Goal: Task Accomplishment & Management: Use online tool/utility

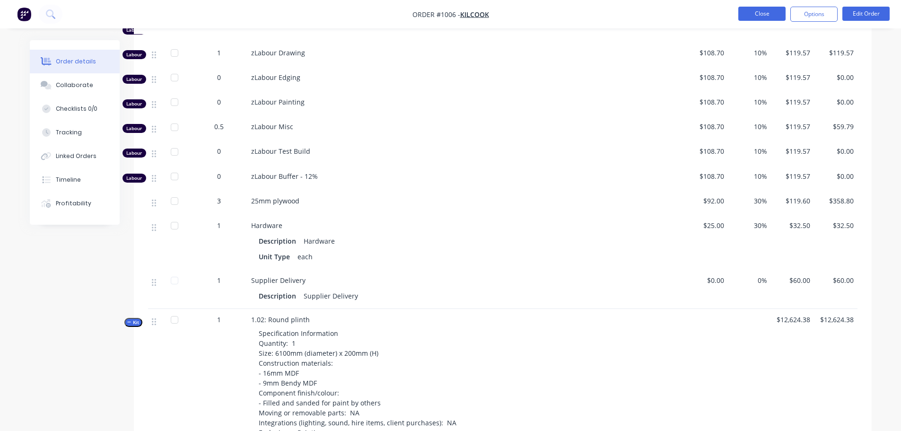
scroll to position [837, 0]
click at [777, 18] on button "Close" at bounding box center [761, 14] width 47 height 14
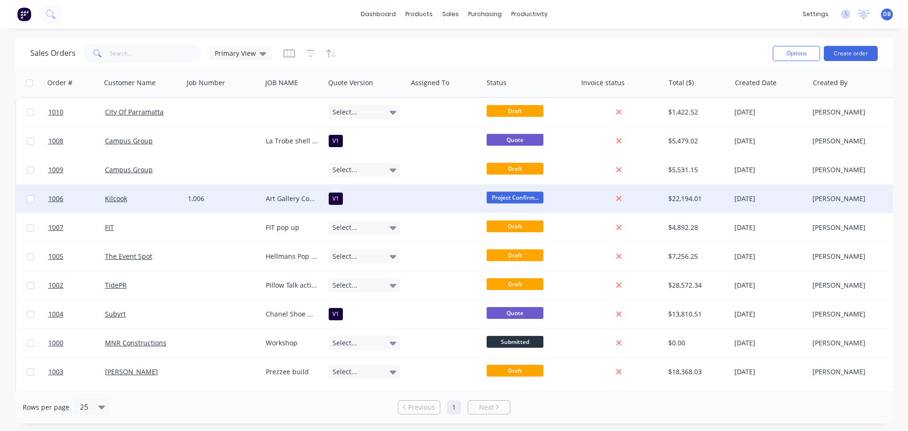
click at [156, 196] on div "Kilcook" at bounding box center [140, 198] width 71 height 9
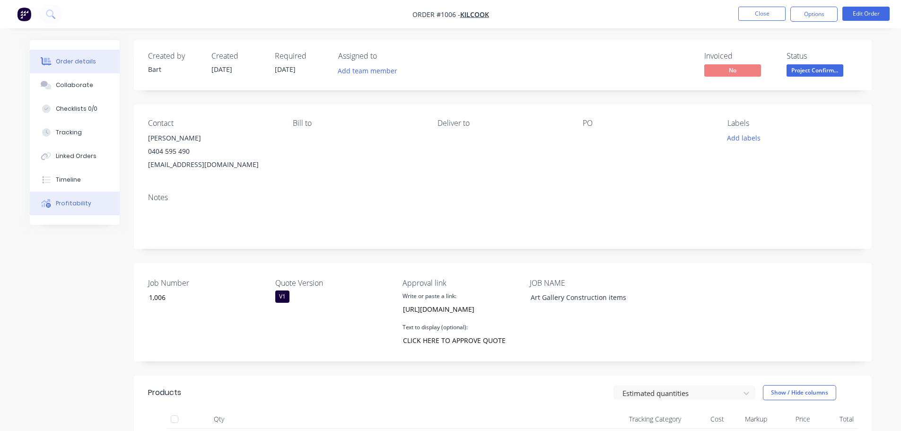
click at [65, 206] on div "Profitability" at bounding box center [73, 203] width 35 height 9
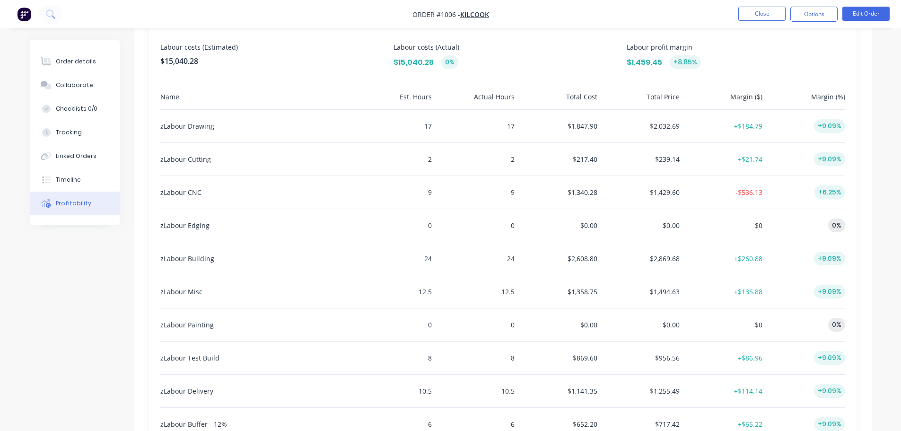
scroll to position [284, 0]
drag, startPoint x: 850, startPoint y: 190, endPoint x: 857, endPoint y: 193, distance: 7.6
click at [857, 193] on div "Overview Costs (Estimated) $17,822.31 Costs (Actual) $17,822.31 0% Total order …" at bounding box center [503, 436] width 738 height 1299
click at [880, 189] on div "Order details Collaborate Checklists 0/0 Tracking Linked Orders Timeline Profit…" at bounding box center [450, 428] width 861 height 1344
drag, startPoint x: 750, startPoint y: 192, endPoint x: 768, endPoint y: 192, distance: 18.0
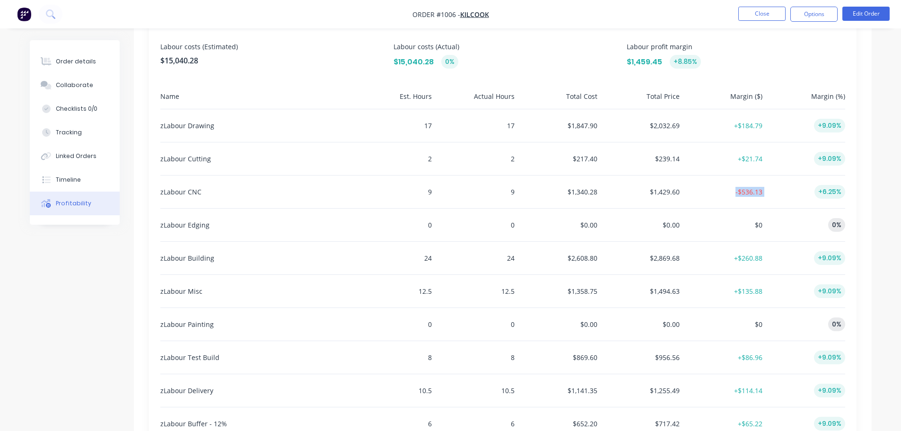
click at [768, 192] on div "zLabour CNC 9 9 $1,340.28 $1,429.60 -$536.13 +6.25%" at bounding box center [502, 191] width 685 height 33
click at [873, 190] on div "Order details Collaborate Checklists 0/0 Tracking Linked Orders Timeline Profit…" at bounding box center [450, 428] width 861 height 1344
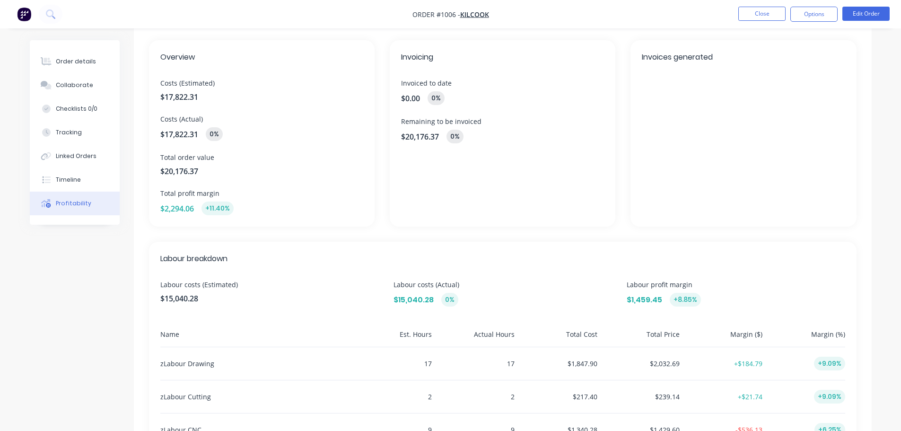
scroll to position [0, 0]
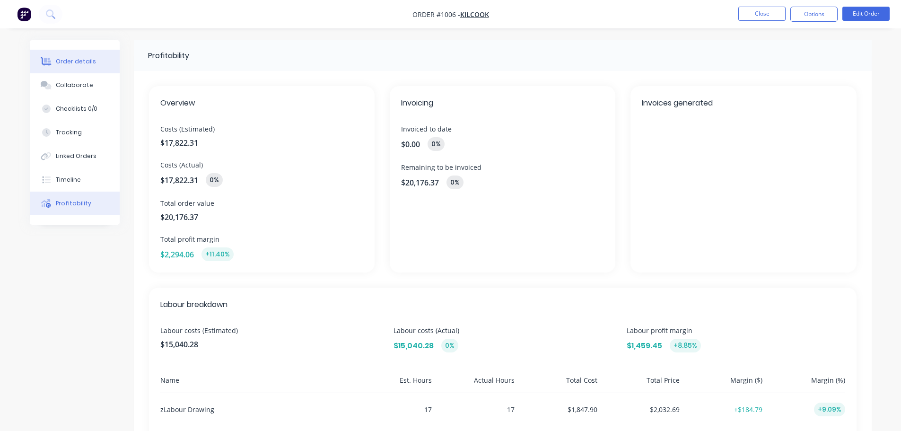
click at [77, 62] on div "Order details" at bounding box center [76, 61] width 40 height 9
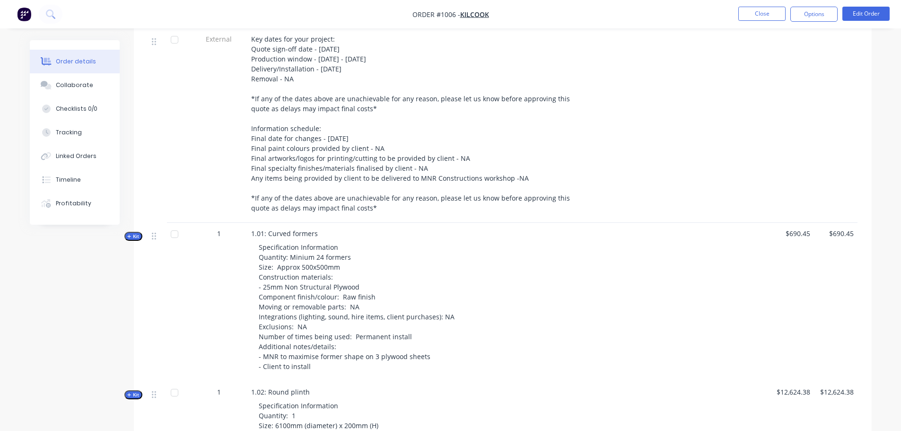
scroll to position [520, 0]
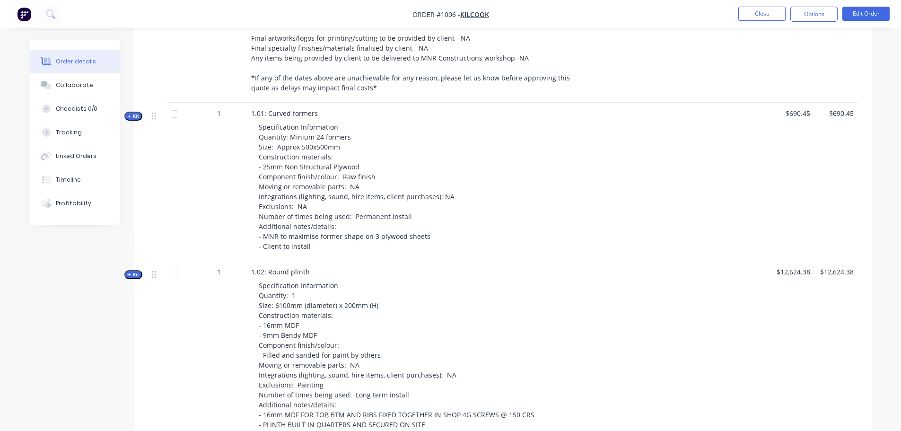
click at [129, 119] on span "Kit" at bounding box center [133, 116] width 12 height 7
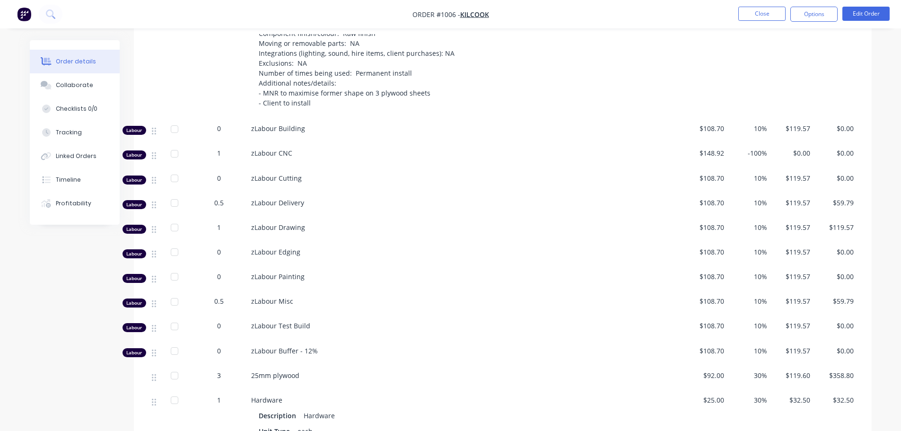
scroll to position [662, 0]
drag, startPoint x: 741, startPoint y: 152, endPoint x: 765, endPoint y: 153, distance: 24.6
click at [765, 153] on span "-100%" at bounding box center [749, 154] width 35 height 10
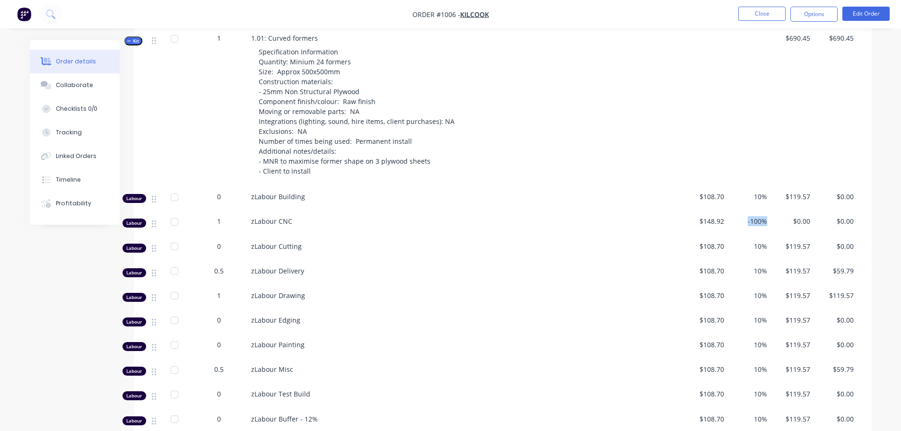
scroll to position [520, 0]
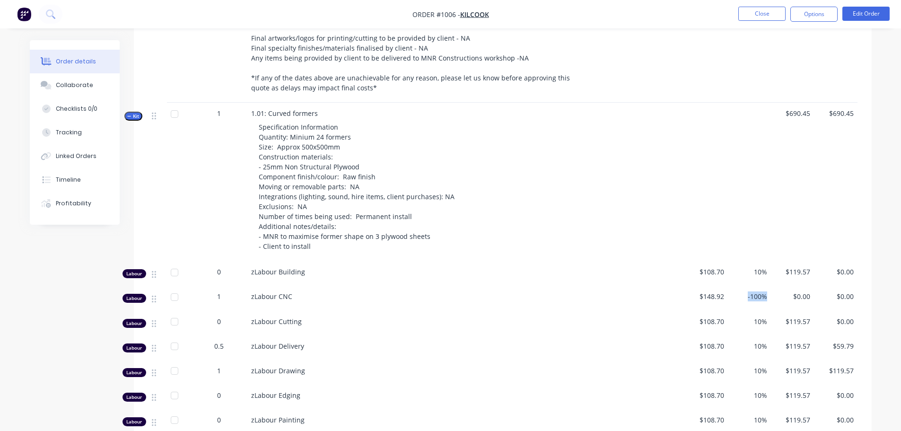
click at [129, 118] on icon "button" at bounding box center [129, 116] width 4 height 5
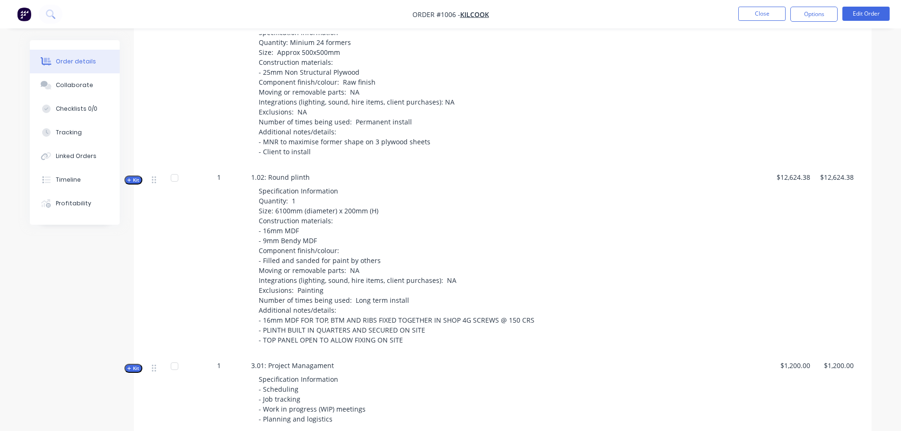
click at [135, 176] on span "Kit" at bounding box center [133, 179] width 12 height 7
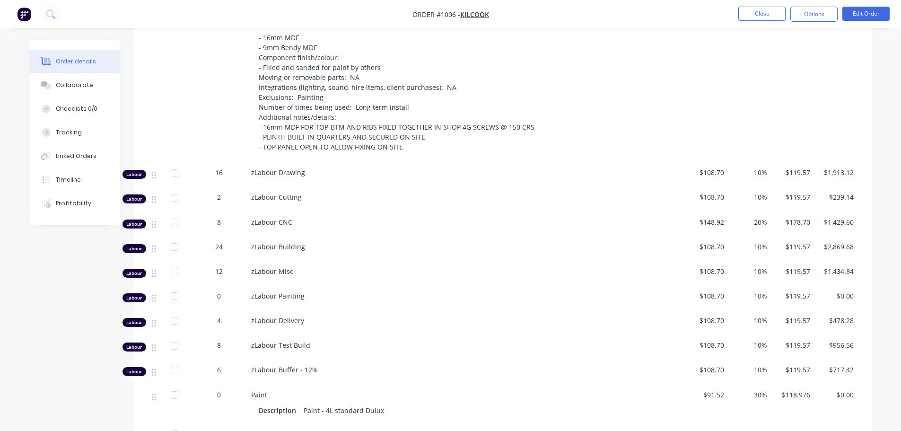
scroll to position [851, 0]
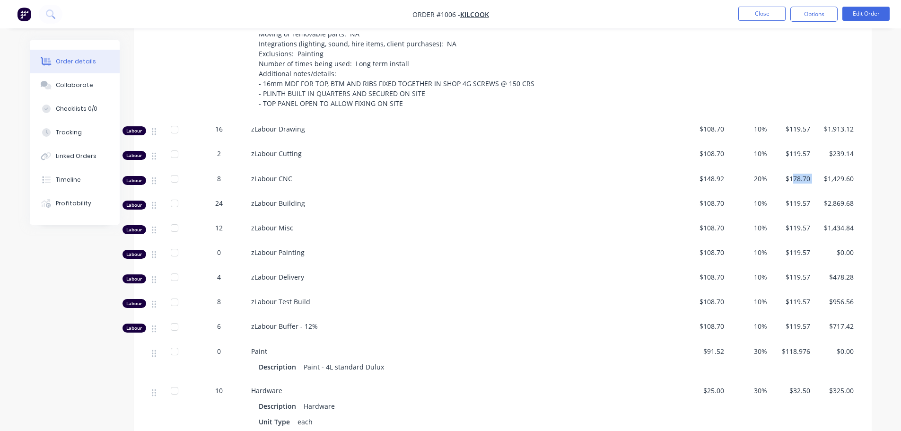
drag, startPoint x: 801, startPoint y: 179, endPoint x: 831, endPoint y: 180, distance: 30.3
click at [829, 180] on div "Labour 8 zLabour CNC $148.92 20% $178.70 $1,429.60" at bounding box center [502, 180] width 709 height 25
drag, startPoint x: 874, startPoint y: 179, endPoint x: 867, endPoint y: 178, distance: 6.7
click at [868, 179] on div "Order details Collaborate Checklists 0/0 Tracking Linked Orders Timeline Profit…" at bounding box center [450, 306] width 861 height 2234
drag, startPoint x: 847, startPoint y: 178, endPoint x: 720, endPoint y: 179, distance: 127.7
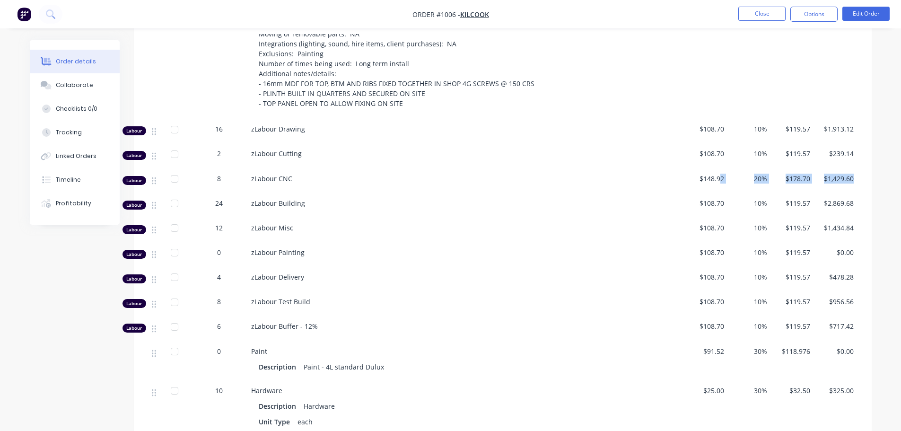
click at [720, 179] on div "Qty Tracking Category Cost Markup Price Total External Key dates for your proje…" at bounding box center [503, 406] width 738 height 1696
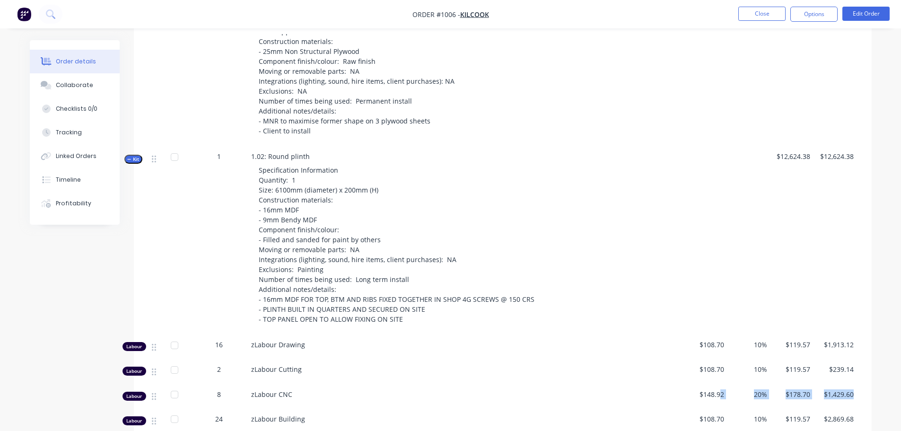
scroll to position [757, 0]
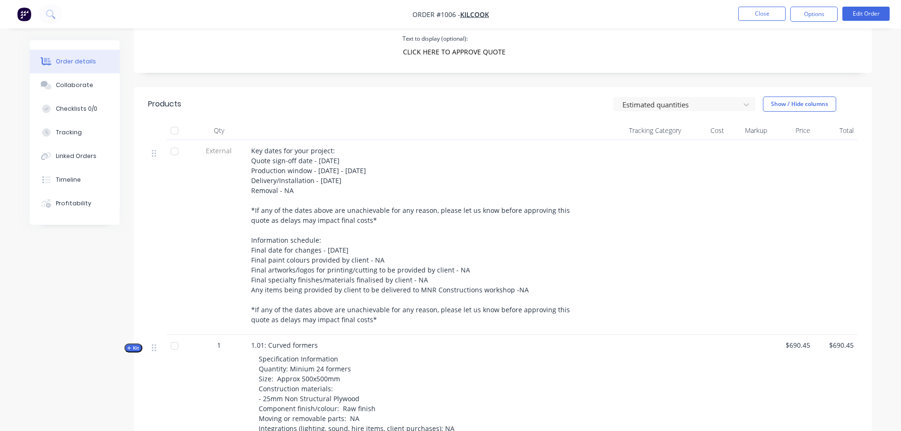
scroll to position [426, 0]
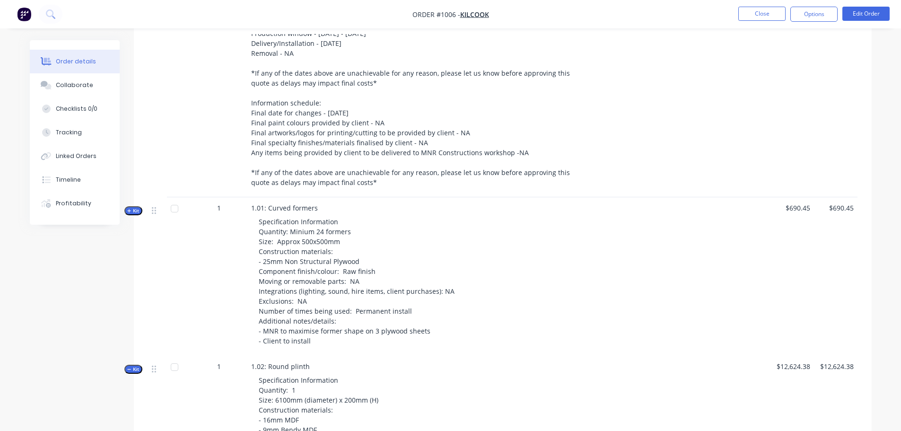
click at [131, 214] on span "Kit" at bounding box center [133, 210] width 12 height 7
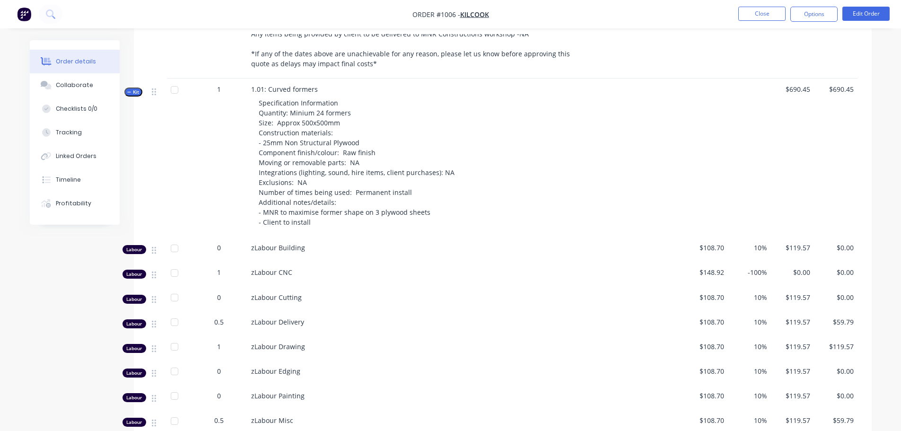
scroll to position [615, 0]
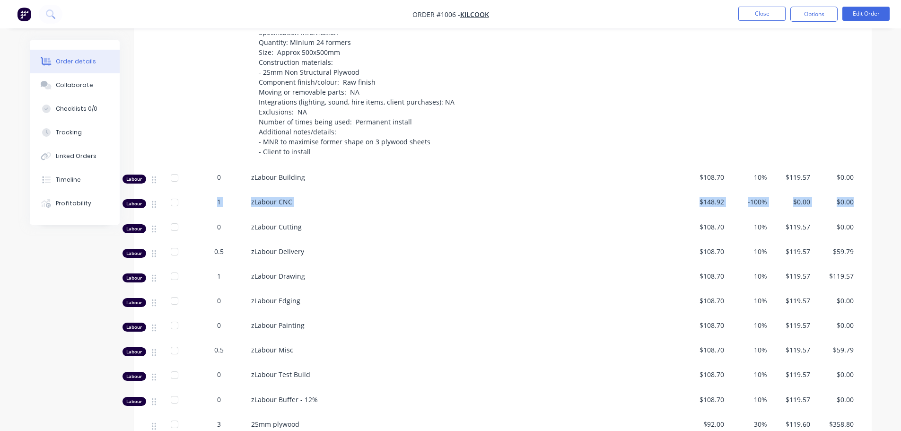
drag, startPoint x: 872, startPoint y: 202, endPoint x: 158, endPoint y: 196, distance: 714.1
drag, startPoint x: 862, startPoint y: 201, endPoint x: 822, endPoint y: 203, distance: 39.3
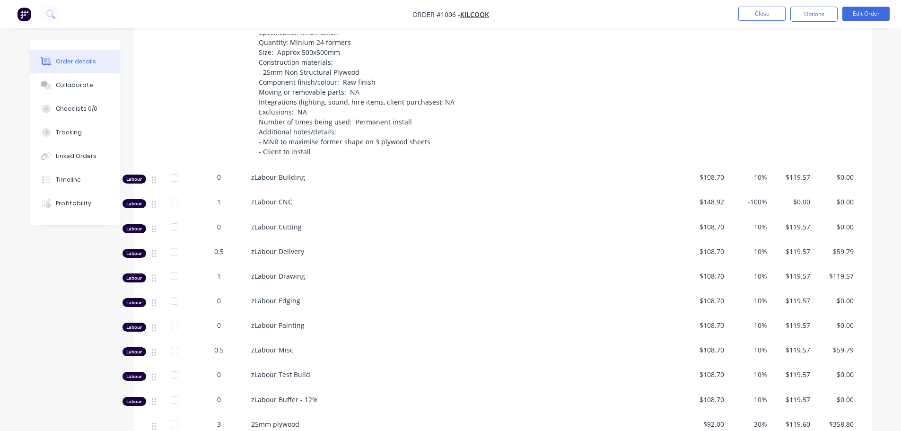
click at [751, 200] on span "-100%" at bounding box center [749, 202] width 35 height 10
click at [751, 203] on span "-100%" at bounding box center [749, 202] width 35 height 10
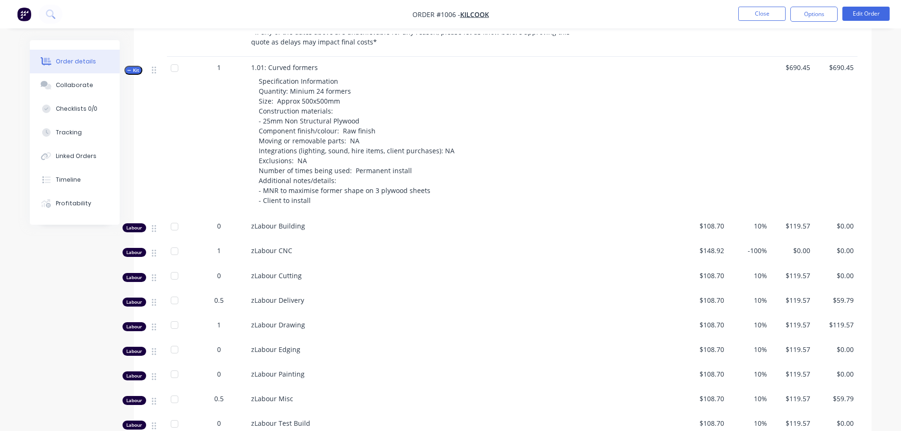
scroll to position [662, 0]
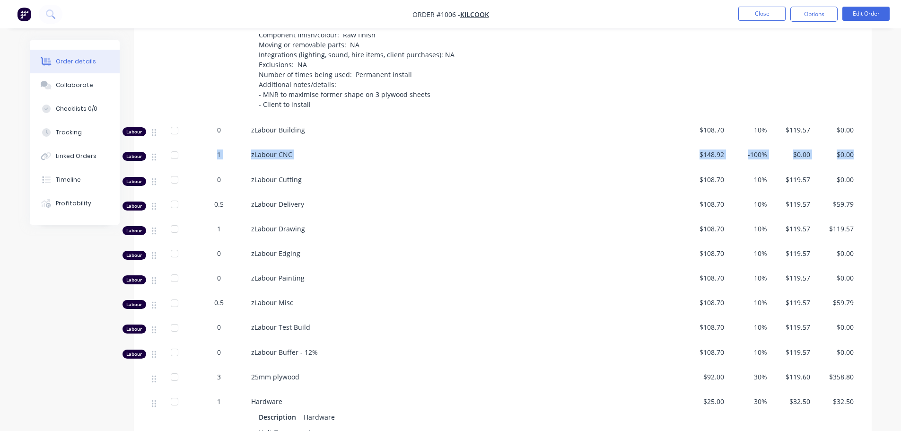
drag, startPoint x: 862, startPoint y: 154, endPoint x: 204, endPoint y: 158, distance: 657.8
click at [424, 177] on div "zLabour Cutting" at bounding box center [412, 179] width 323 height 10
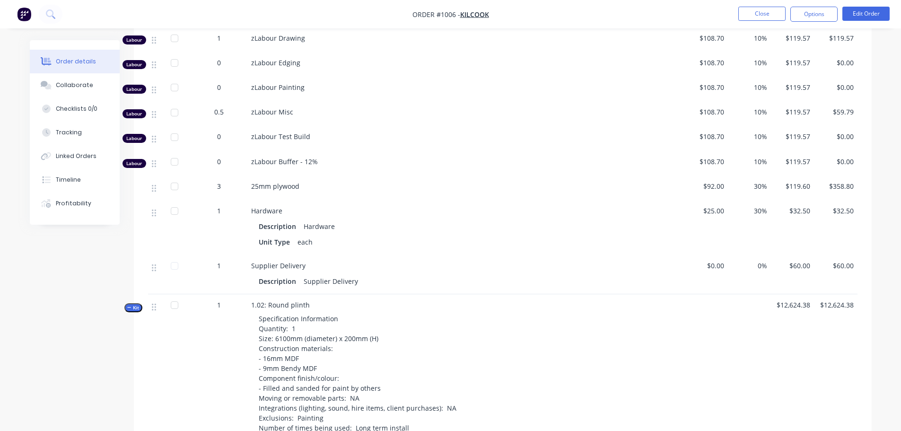
scroll to position [993, 0]
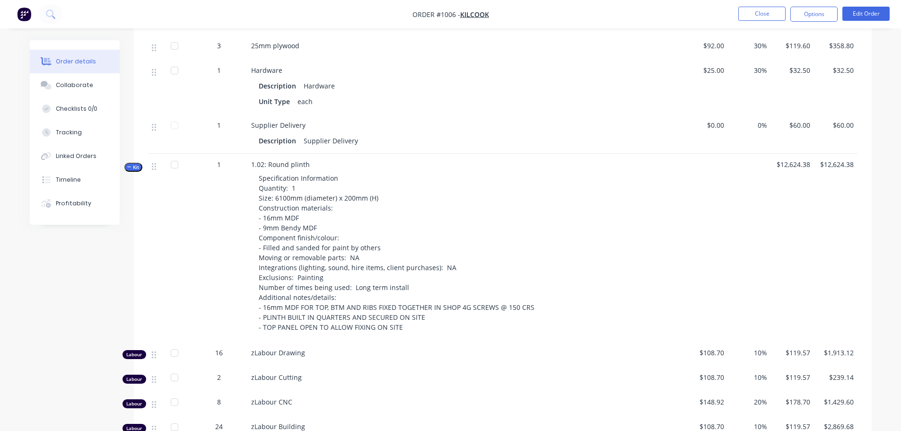
click at [129, 167] on icon "button" at bounding box center [129, 167] width 4 height 0
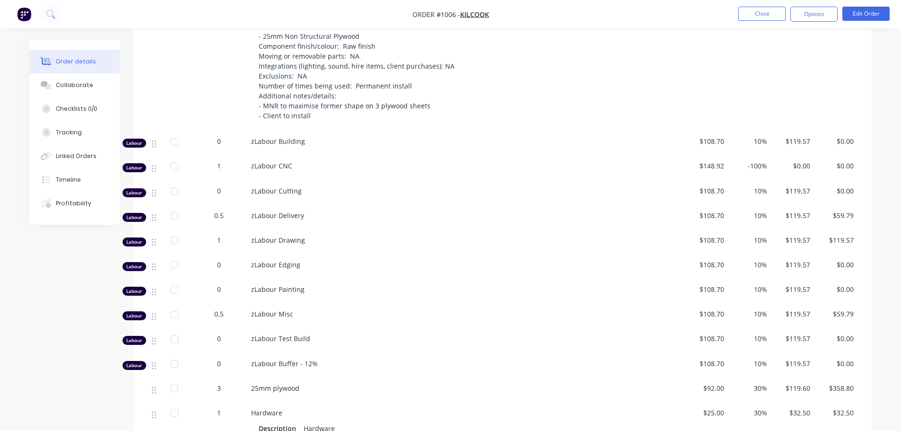
scroll to position [567, 0]
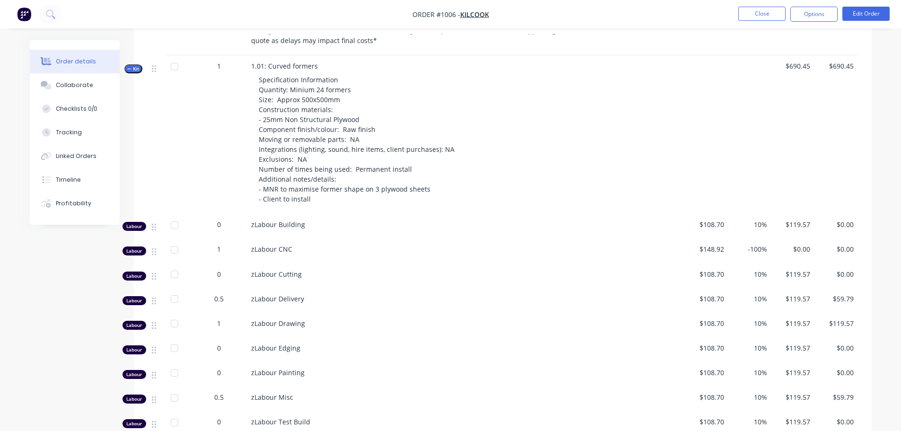
click at [133, 66] on span "Kit" at bounding box center [133, 68] width 12 height 7
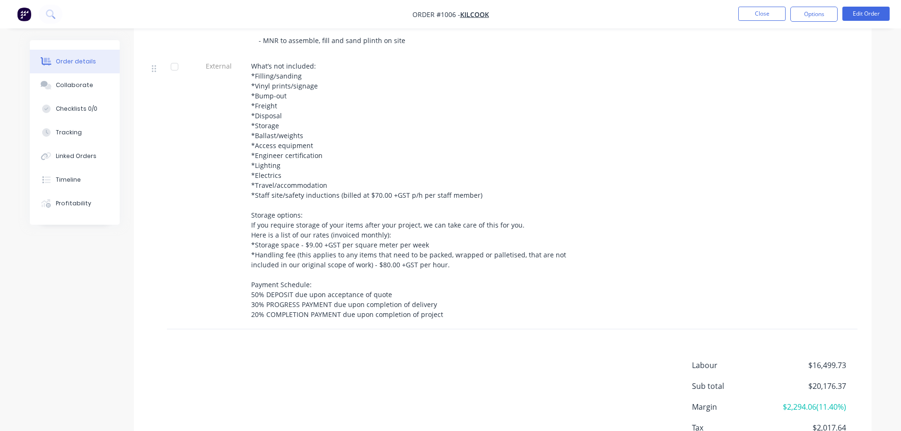
scroll to position [1267, 0]
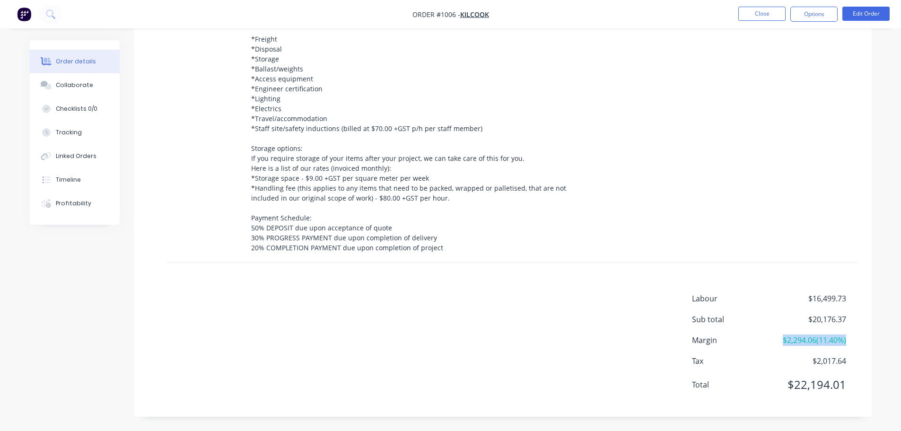
drag, startPoint x: 848, startPoint y: 343, endPoint x: 769, endPoint y: 340, distance: 78.6
click at [769, 340] on div "Margin $2,294.06 ( 11.40 %)" at bounding box center [775, 339] width 166 height 11
click at [855, 337] on div "Margin $2,294.06 ( 11.40 %)" at bounding box center [775, 339] width 166 height 11
drag, startPoint x: 855, startPoint y: 338, endPoint x: 784, endPoint y: 342, distance: 70.6
click at [784, 342] on div "Margin $2,294.06 ( 11.40 %)" at bounding box center [775, 339] width 166 height 11
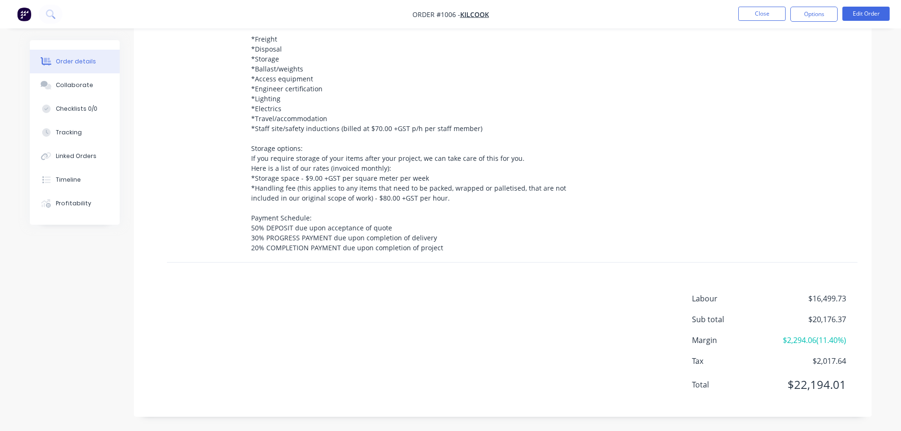
click at [773, 341] on span "Margin" at bounding box center [734, 339] width 84 height 11
drag, startPoint x: 854, startPoint y: 340, endPoint x: 783, endPoint y: 341, distance: 70.5
click at [783, 341] on div "Margin $2,294.06 ( 11.40 %)" at bounding box center [775, 339] width 166 height 11
click at [775, 342] on span "Margin" at bounding box center [734, 339] width 84 height 11
drag, startPoint x: 859, startPoint y: 341, endPoint x: 782, endPoint y: 340, distance: 77.6
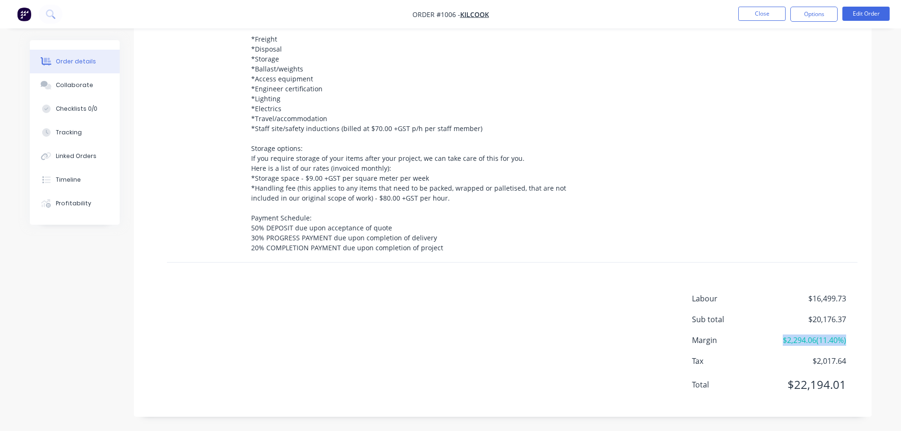
click at [782, 340] on div "Labour $16,499.73 Sub total $20,176.37 Margin $2,294.06 ( 11.40 %) Tax $2,017.6…" at bounding box center [503, 348] width 738 height 110
click at [765, 348] on div "Labour $16,499.73 Sub total $20,176.37 Margin $2,294.06 ( 11.40 %) Tax $2,017.6…" at bounding box center [775, 348] width 166 height 110
drag, startPoint x: 860, startPoint y: 339, endPoint x: 791, endPoint y: 337, distance: 69.5
click at [791, 337] on div "Labour $16,499.73 Sub total $20,176.37 Margin $2,294.06 ( 11.40 %) Tax $2,017.6…" at bounding box center [503, 348] width 738 height 110
click at [770, 351] on div "Labour $16,499.73 Sub total $20,176.37 Margin $2,294.06 ( 11.40 %) Tax $2,017.6…" at bounding box center [775, 348] width 166 height 110
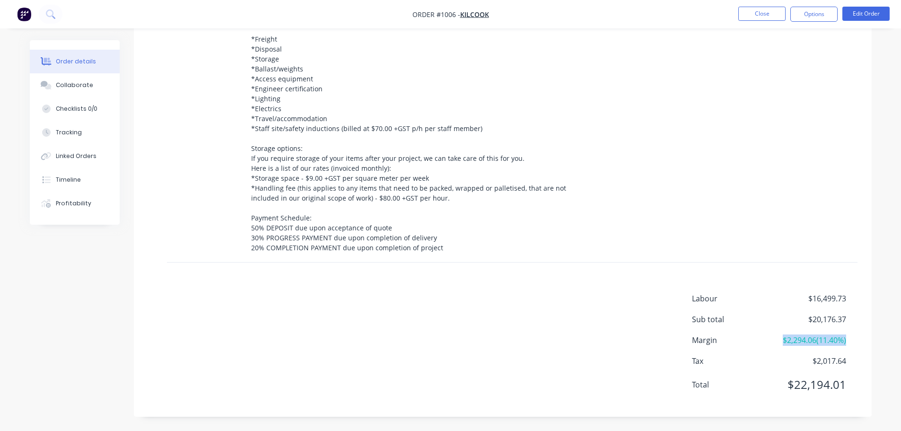
drag, startPoint x: 855, startPoint y: 341, endPoint x: 781, endPoint y: 340, distance: 73.8
click at [781, 340] on div "Labour $16,499.73 Sub total $20,176.37 Margin $2,294.06 ( 11.40 %) Tax $2,017.6…" at bounding box center [503, 348] width 738 height 110
click at [771, 346] on span "Margin" at bounding box center [734, 339] width 84 height 11
drag, startPoint x: 845, startPoint y: 339, endPoint x: 806, endPoint y: 339, distance: 38.8
click at [806, 339] on span "$2,294.06 ( 11.40 %)" at bounding box center [811, 339] width 70 height 11
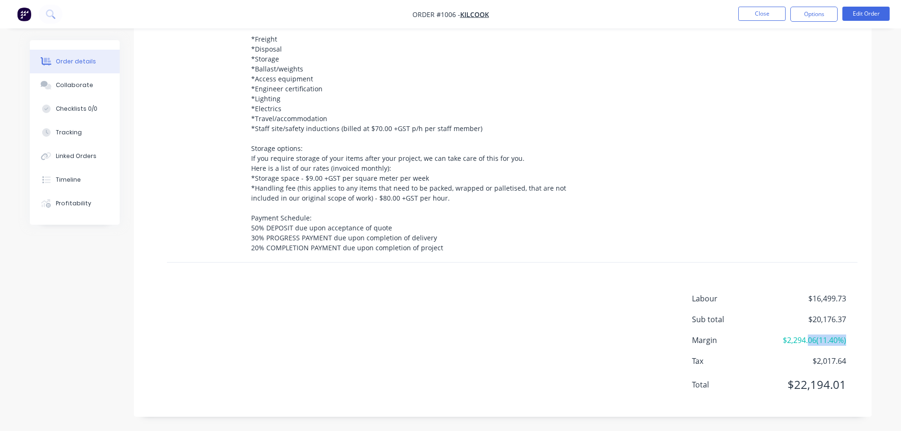
click at [806, 340] on span "$2,294.06 ( 11.40 %)" at bounding box center [811, 339] width 70 height 11
click at [822, 339] on span "$2,294.06 ( 11.40 %)" at bounding box center [811, 339] width 70 height 11
click at [825, 339] on span "$2,294.06 ( 11.40 %)" at bounding box center [811, 339] width 70 height 11
click at [829, 340] on span "$2,294.06 ( 11.40 %)" at bounding box center [811, 339] width 70 height 11
drag, startPoint x: 855, startPoint y: 339, endPoint x: 783, endPoint y: 343, distance: 71.5
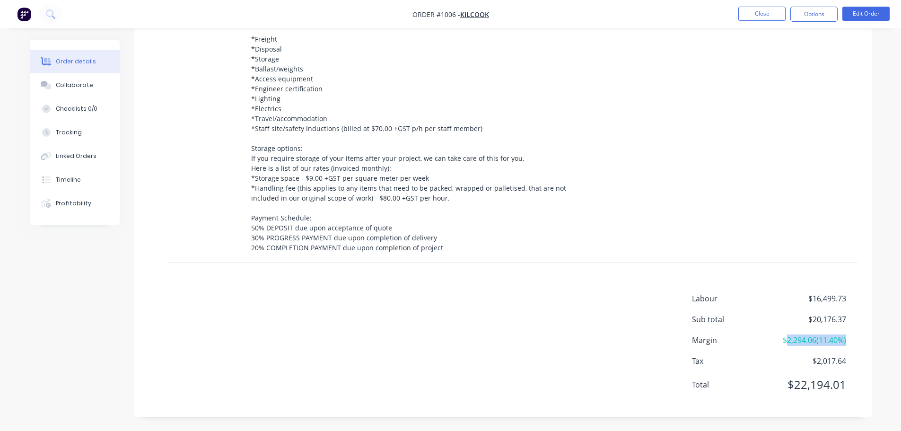
click at [783, 343] on div "Margin $2,294.06 ( 11.40 %)" at bounding box center [775, 339] width 166 height 11
click at [820, 343] on span "$2,294.06 ( 11.40 %)" at bounding box center [811, 339] width 70 height 11
click at [836, 339] on span "$2,294.06 ( 11.40 %)" at bounding box center [811, 339] width 70 height 11
click at [838, 342] on span "$2,294.06 ( 11.40 %)" at bounding box center [811, 339] width 70 height 11
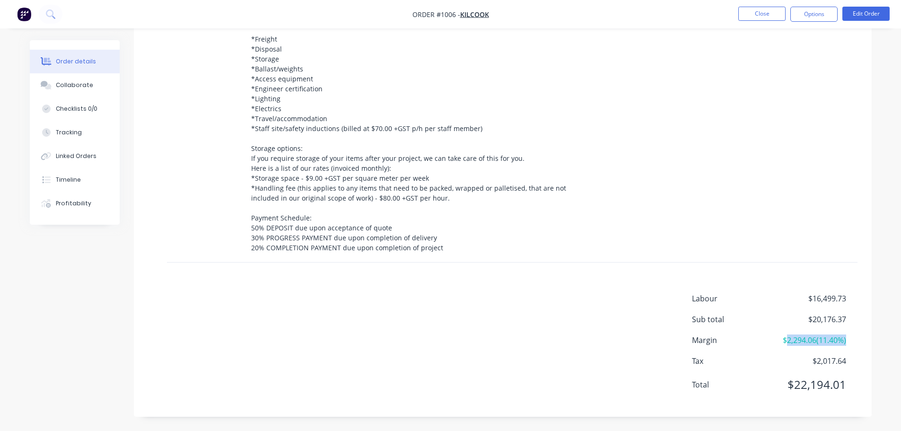
drag, startPoint x: 852, startPoint y: 338, endPoint x: 782, endPoint y: 336, distance: 69.6
click at [782, 336] on div "Margin $2,294.06 ( 11.40 %)" at bounding box center [775, 339] width 166 height 11
click at [793, 335] on span "$2,294.06 ( 11.40 %)" at bounding box center [811, 339] width 70 height 11
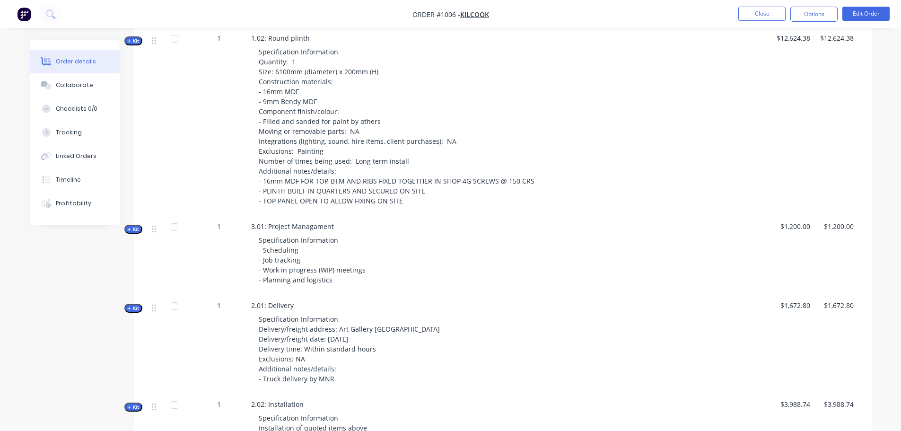
scroll to position [747, 0]
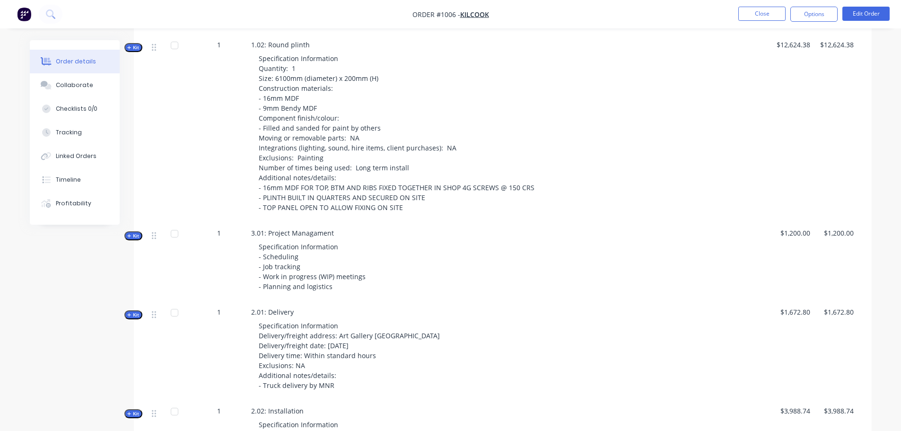
click at [128, 238] on icon "button" at bounding box center [129, 236] width 4 height 5
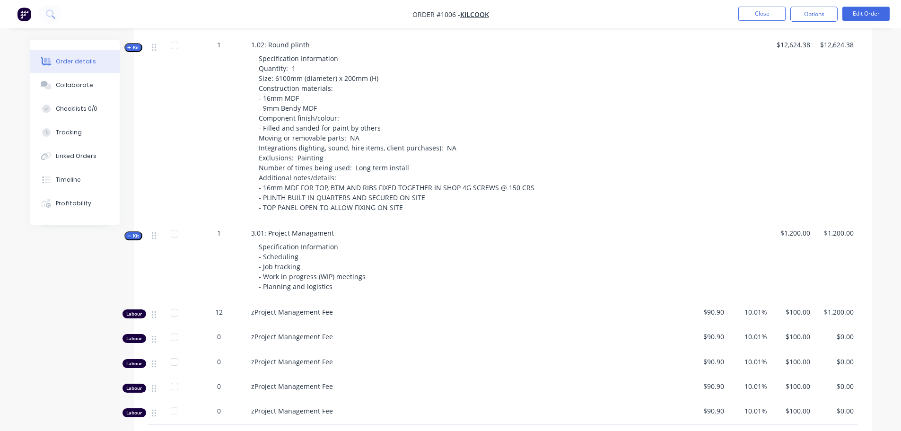
click at [129, 237] on icon "button" at bounding box center [129, 236] width 4 height 5
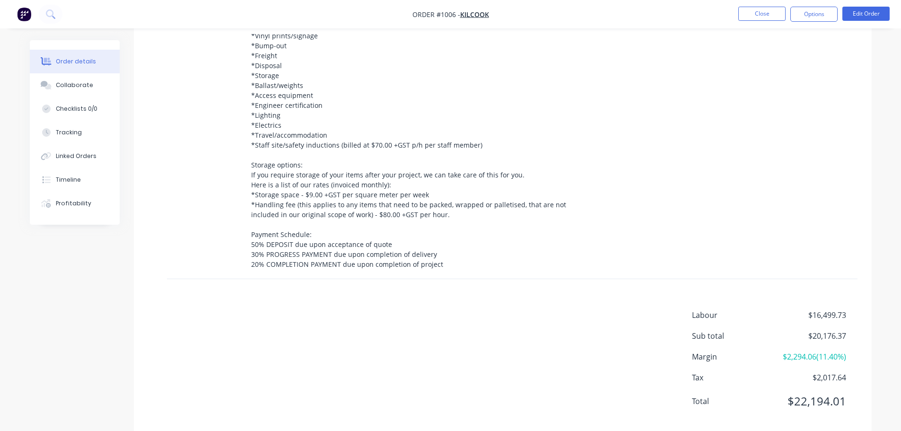
scroll to position [1267, 0]
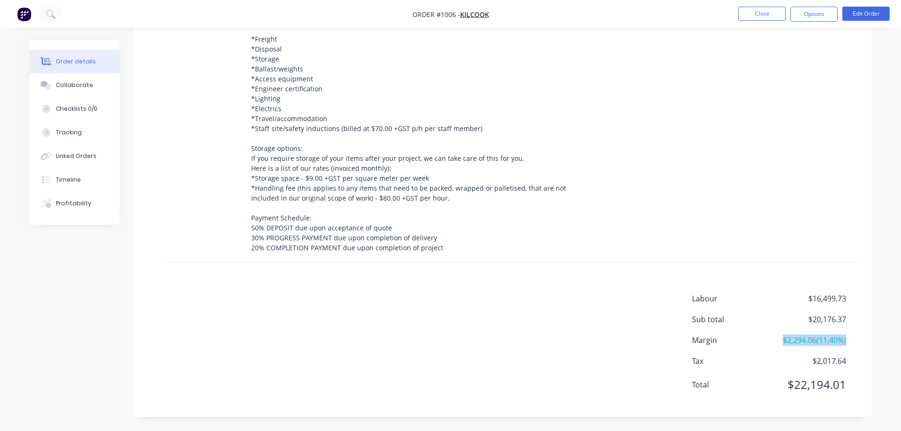
drag, startPoint x: 840, startPoint y: 343, endPoint x: 770, endPoint y: 340, distance: 69.6
click at [770, 340] on div "Margin $2,294.06 ( 11.40 %)" at bounding box center [775, 339] width 166 height 11
click at [768, 340] on span "Margin" at bounding box center [734, 339] width 84 height 11
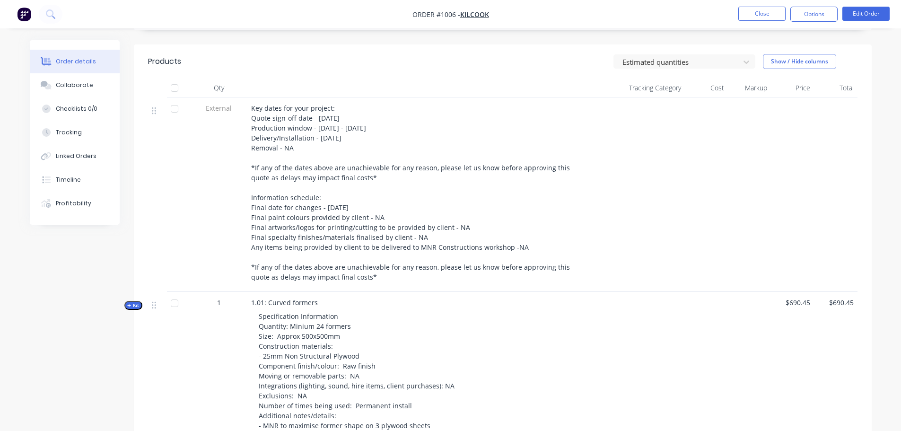
scroll to position [473, 0]
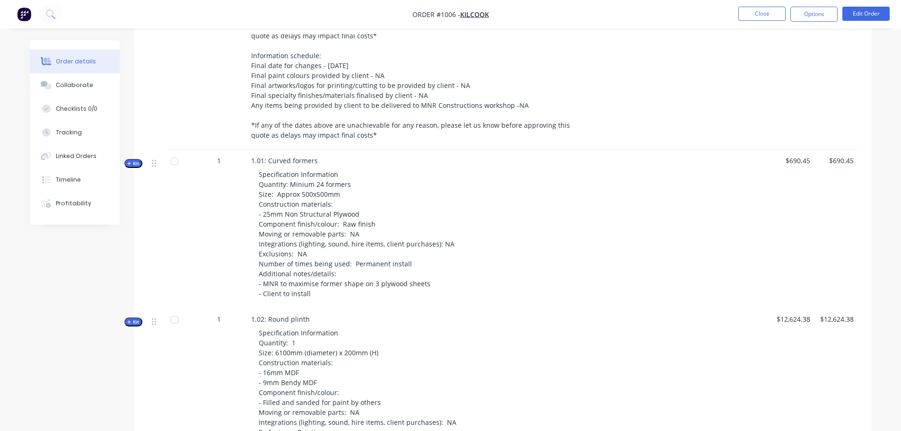
click at [133, 166] on span "Kit" at bounding box center [133, 163] width 12 height 7
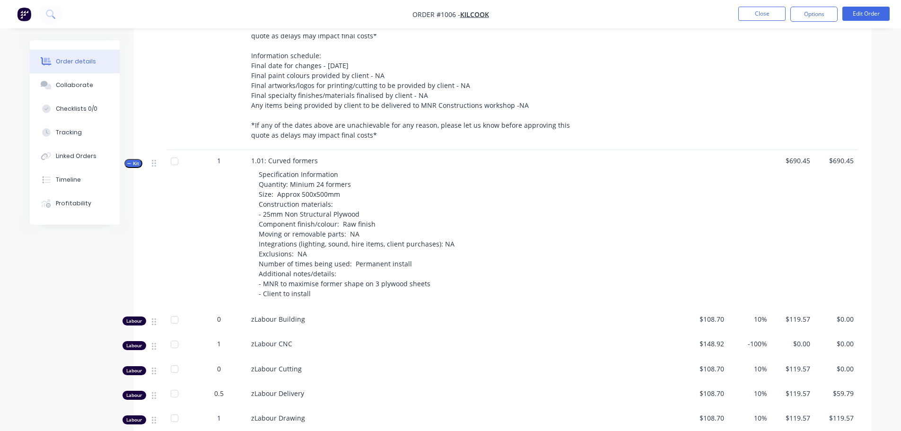
click at [133, 163] on span "Kit" at bounding box center [133, 163] width 12 height 7
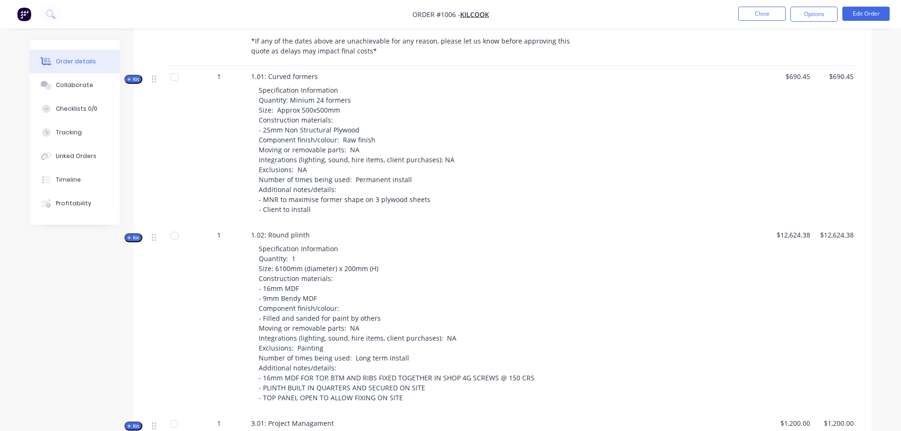
scroll to position [662, 0]
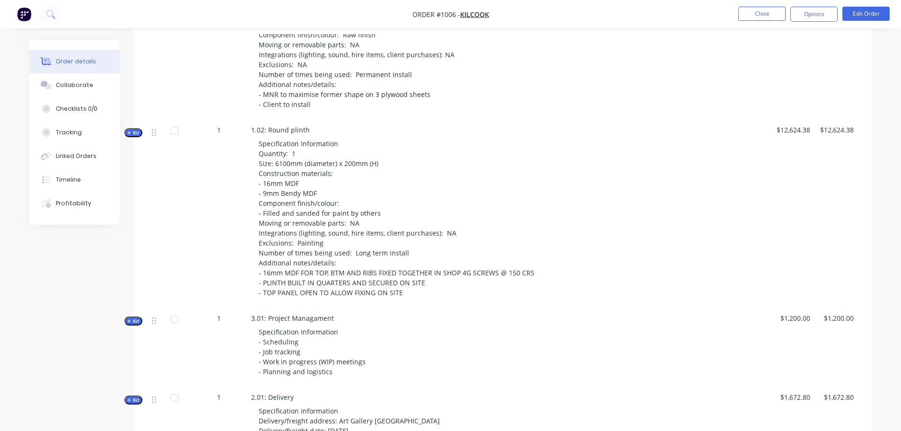
click at [136, 136] on span "Kit" at bounding box center [133, 132] width 12 height 7
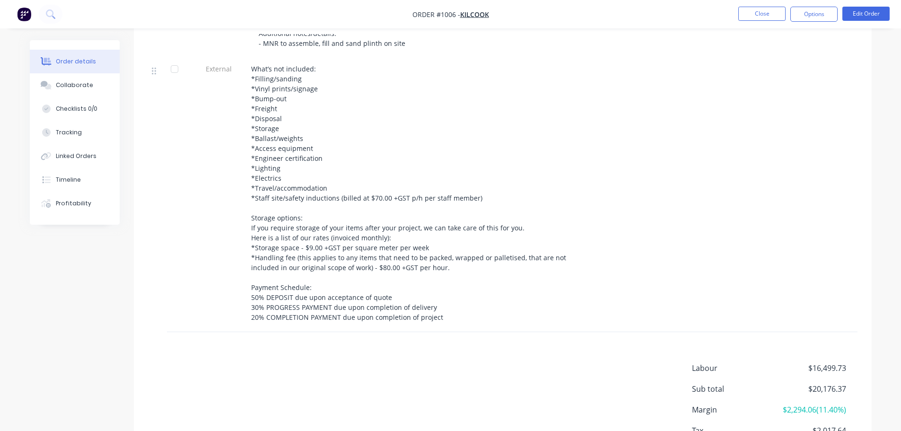
scroll to position [1844, 0]
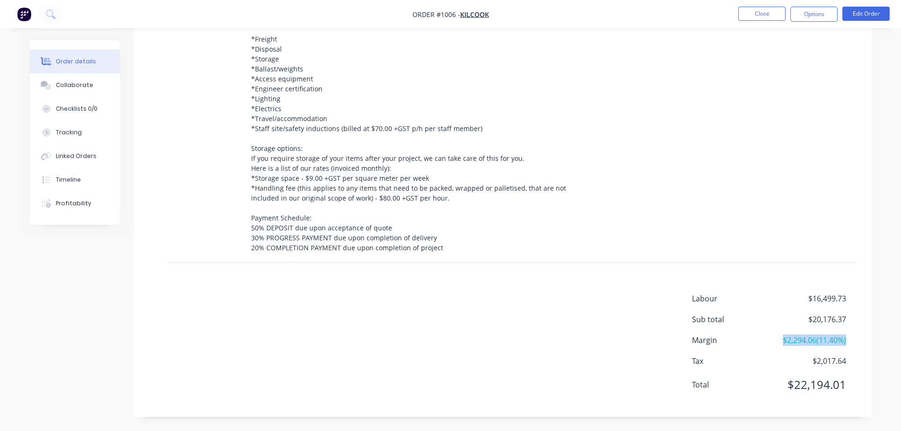
drag, startPoint x: 854, startPoint y: 336, endPoint x: 756, endPoint y: 342, distance: 97.6
click at [756, 342] on div "Margin $2,294.06 ( 11.40 %)" at bounding box center [775, 339] width 166 height 11
click at [525, 356] on div "Labour $16,499.73 Sub total $20,176.37 Margin $2,294.06 ( 11.40 %) Tax $2,017.6…" at bounding box center [502, 348] width 709 height 110
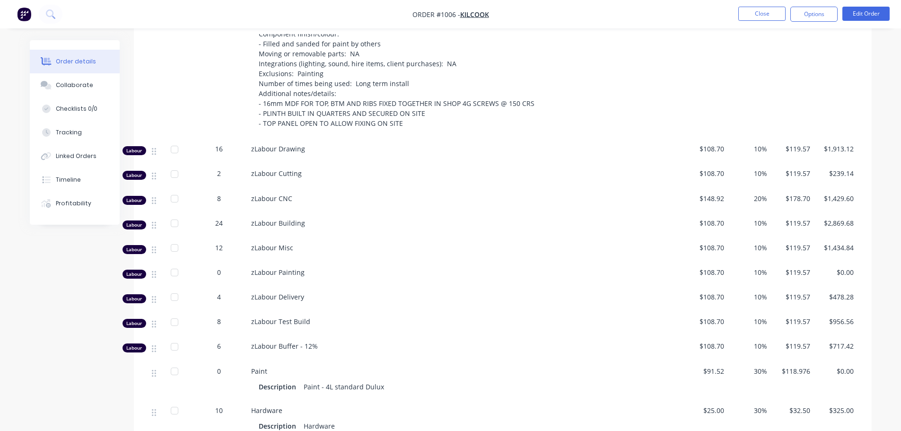
scroll to position [709, 0]
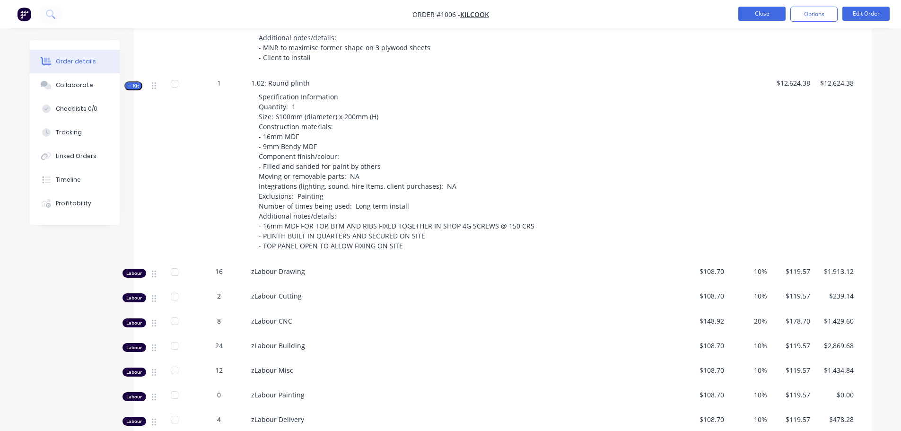
click at [768, 17] on button "Close" at bounding box center [761, 14] width 47 height 14
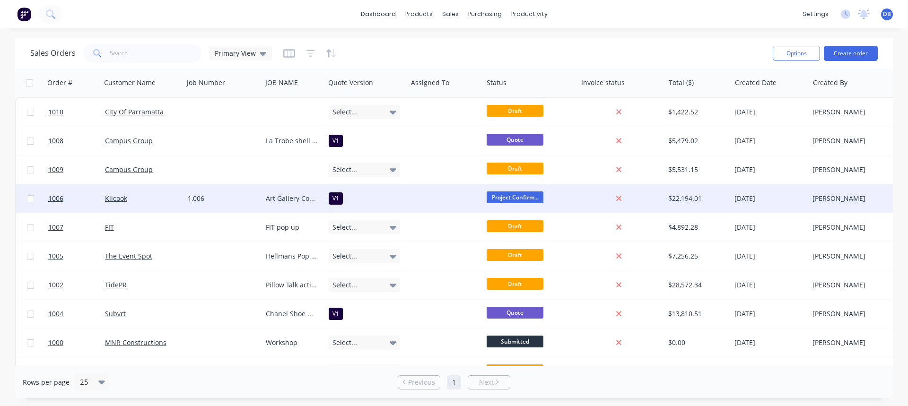
click at [146, 199] on div "Kilcook" at bounding box center [140, 198] width 71 height 9
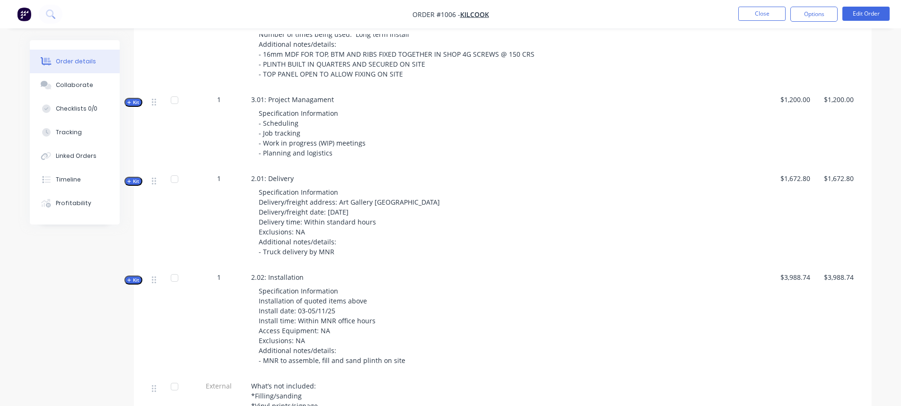
scroll to position [772, 0]
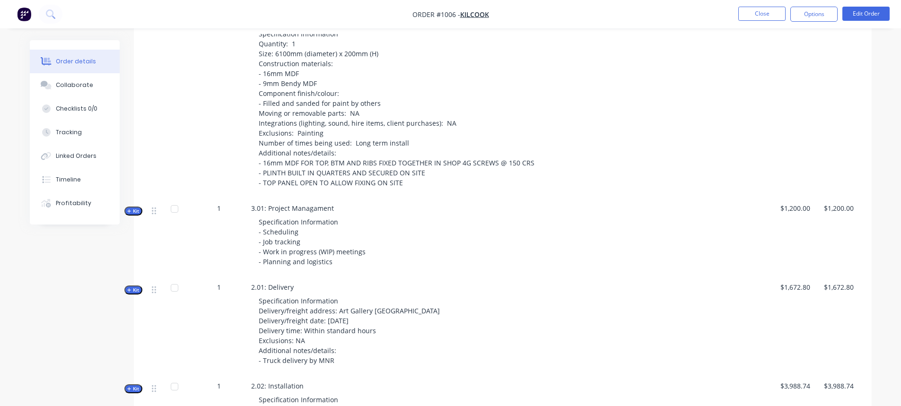
click at [133, 212] on span "Kit" at bounding box center [133, 211] width 12 height 7
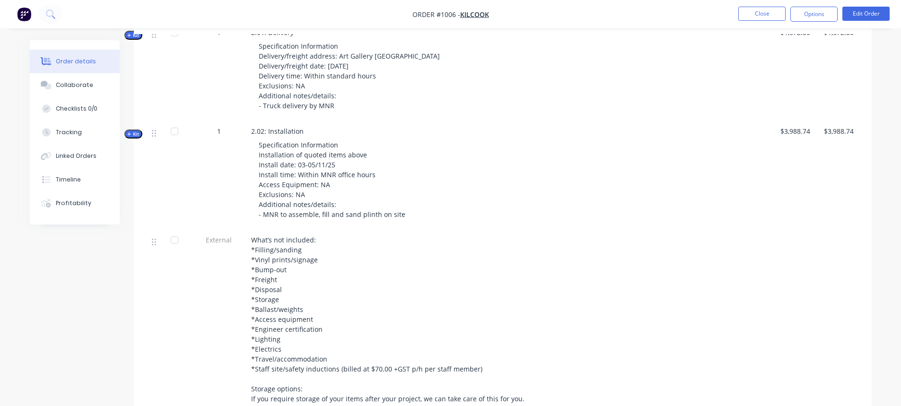
scroll to position [1415, 0]
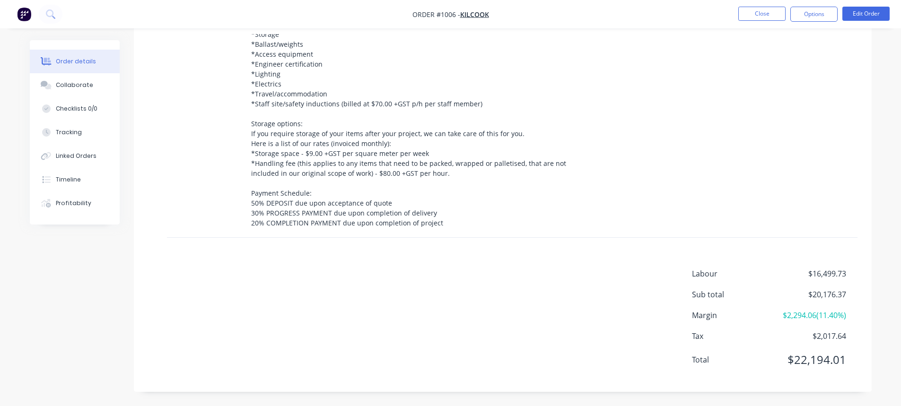
click at [694, 110] on div at bounding box center [706, 101] width 43 height 274
click at [801, 310] on span "$2,294.06 ( 11.40 %)" at bounding box center [811, 315] width 70 height 11
click at [801, 315] on span "$2,294.06 ( 11.40 %)" at bounding box center [811, 315] width 70 height 11
click at [735, 175] on div at bounding box center [749, 101] width 43 height 274
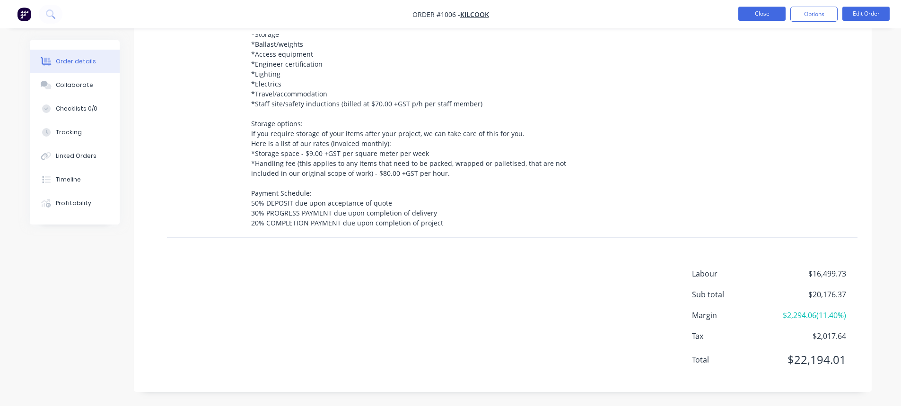
click at [777, 15] on button "Close" at bounding box center [761, 14] width 47 height 14
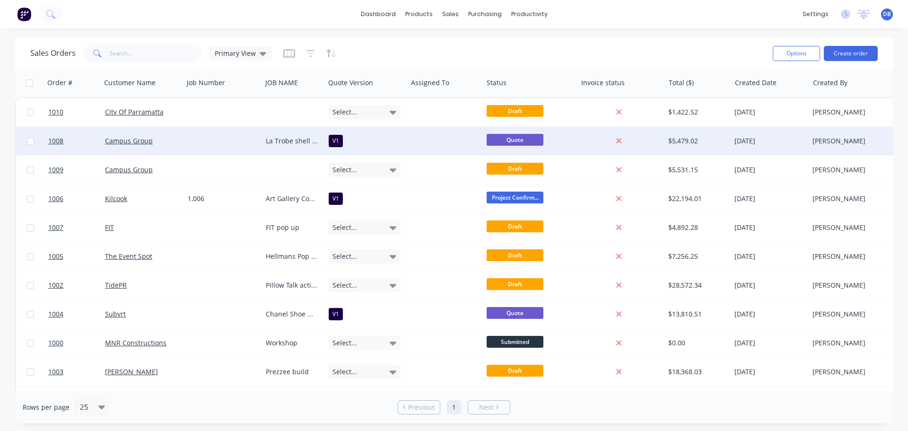
click at [184, 140] on div at bounding box center [223, 141] width 78 height 28
click at [161, 139] on div "Campus Group" at bounding box center [140, 140] width 71 height 9
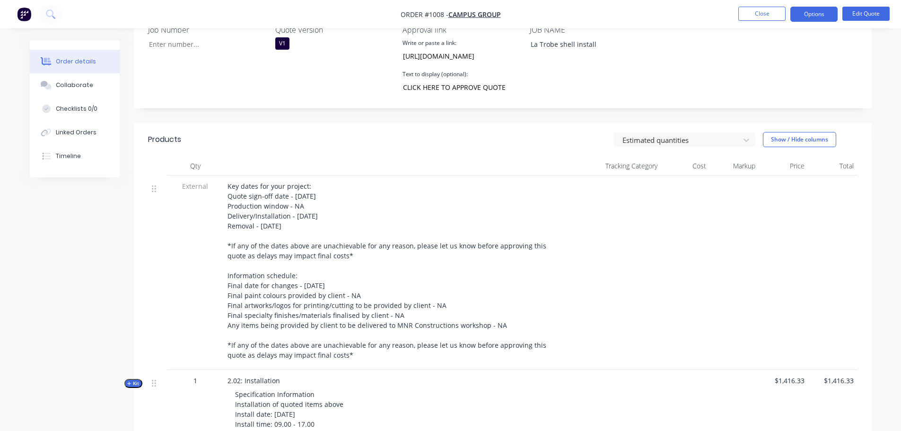
scroll to position [378, 0]
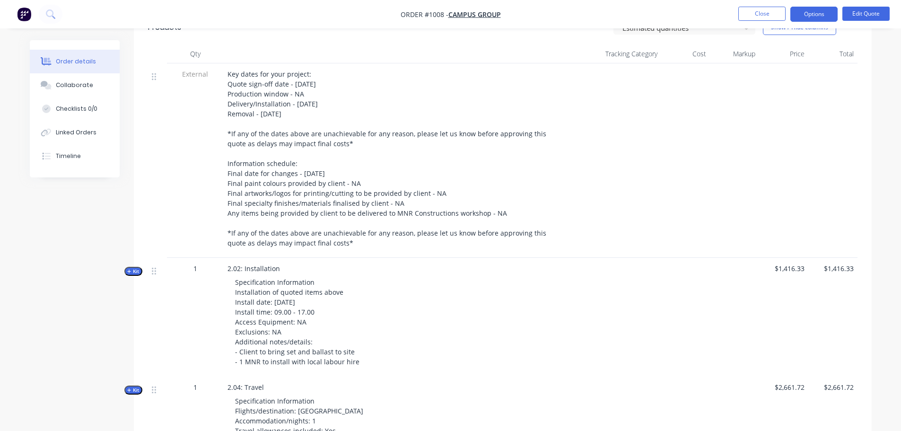
click at [194, 263] on span "1" at bounding box center [195, 268] width 4 height 10
click at [198, 263] on div "1" at bounding box center [195, 268] width 49 height 10
click at [197, 263] on span "1" at bounding box center [195, 268] width 4 height 10
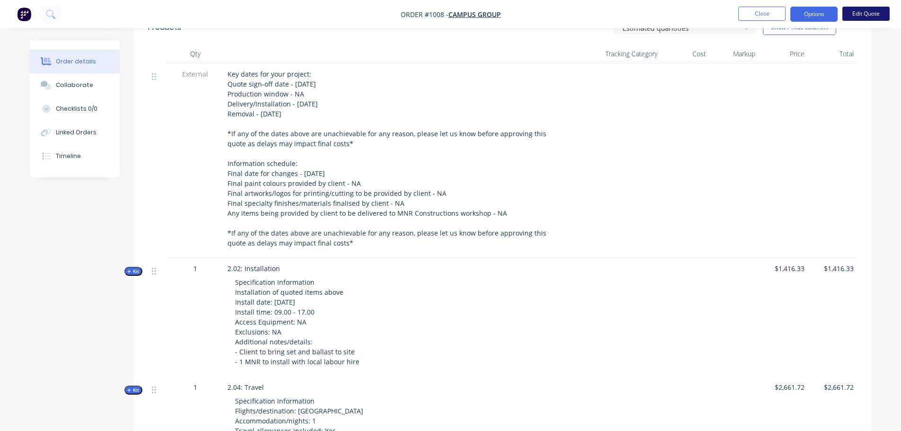
click at [881, 12] on button "Edit Quote" at bounding box center [865, 14] width 47 height 14
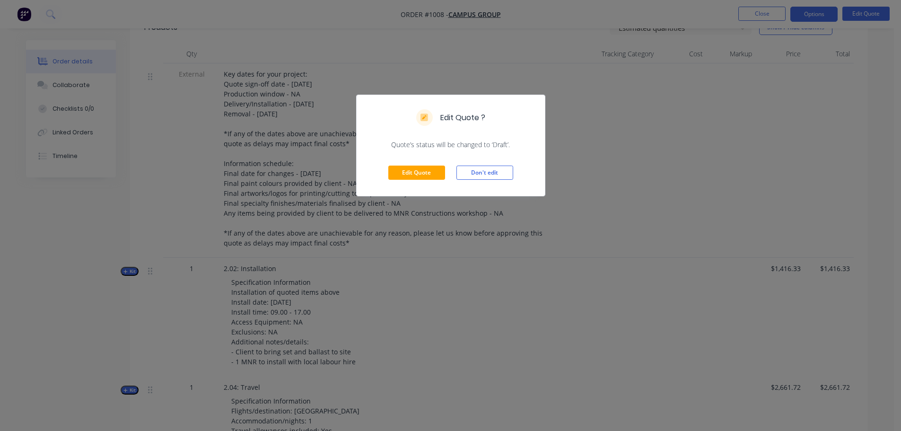
click at [634, 156] on div "Edit Quote ? Quote’s status will be changed to ‘Draft’. Edit Quote Don't edit" at bounding box center [450, 215] width 901 height 431
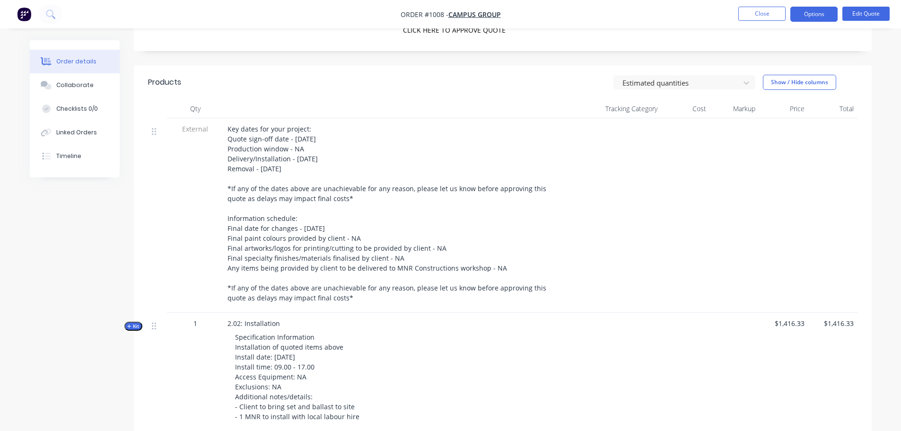
scroll to position [236, 0]
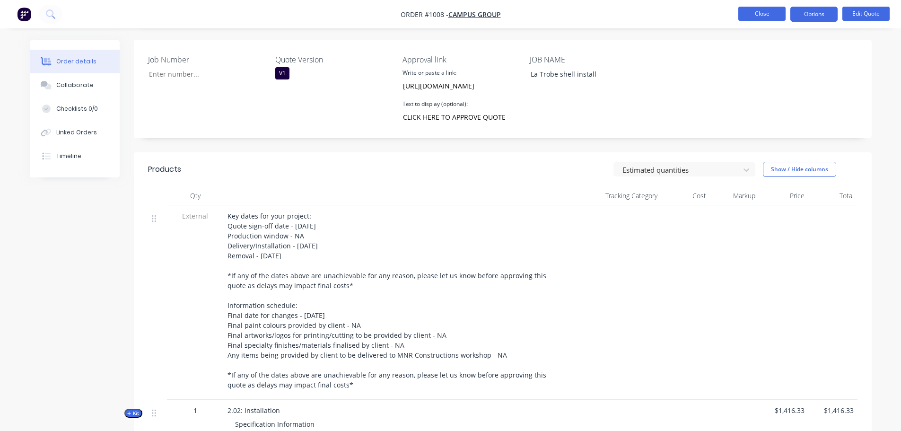
click at [746, 17] on button "Close" at bounding box center [761, 14] width 47 height 14
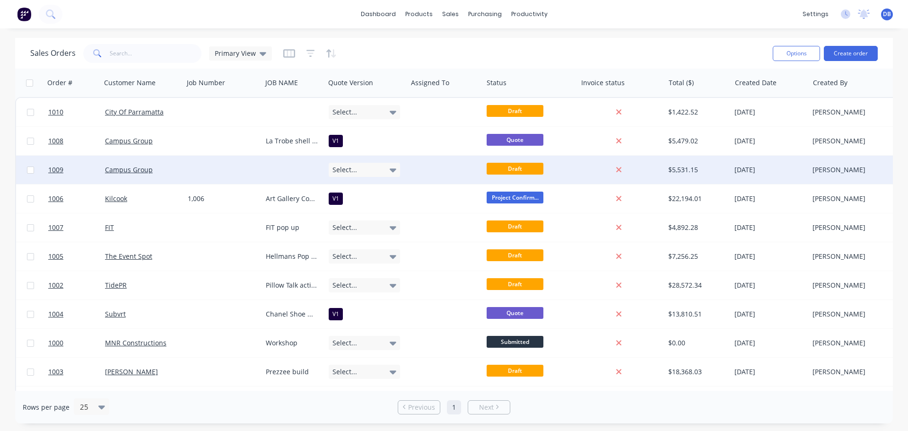
click at [169, 174] on div "Campus Group" at bounding box center [140, 169] width 71 height 9
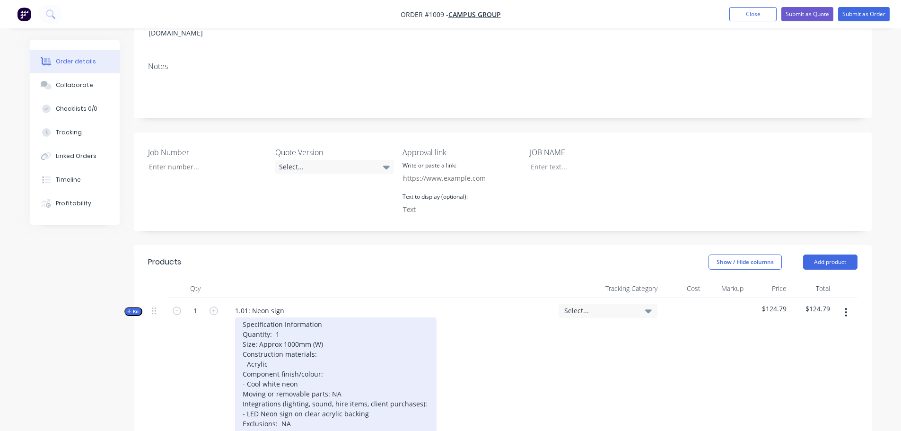
scroll to position [284, 0]
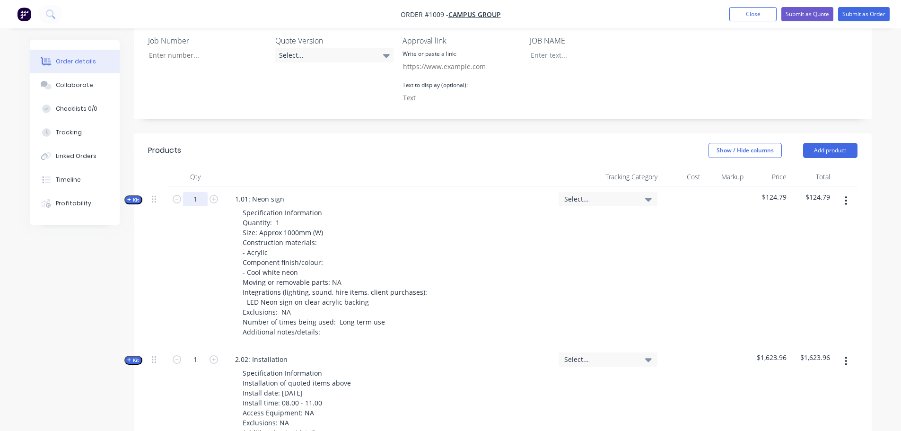
click at [197, 192] on input "1" at bounding box center [195, 199] width 25 height 14
click at [208, 262] on div "1" at bounding box center [195, 266] width 57 height 160
click at [132, 196] on span "Kit" at bounding box center [133, 199] width 12 height 7
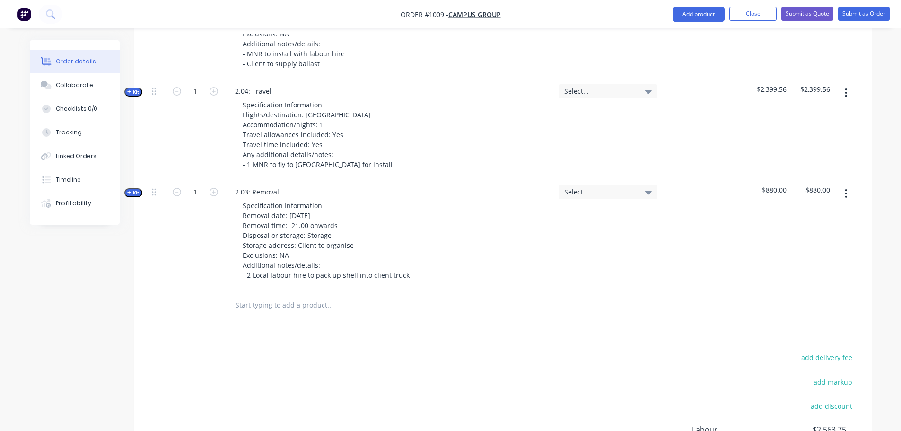
scroll to position [1249, 0]
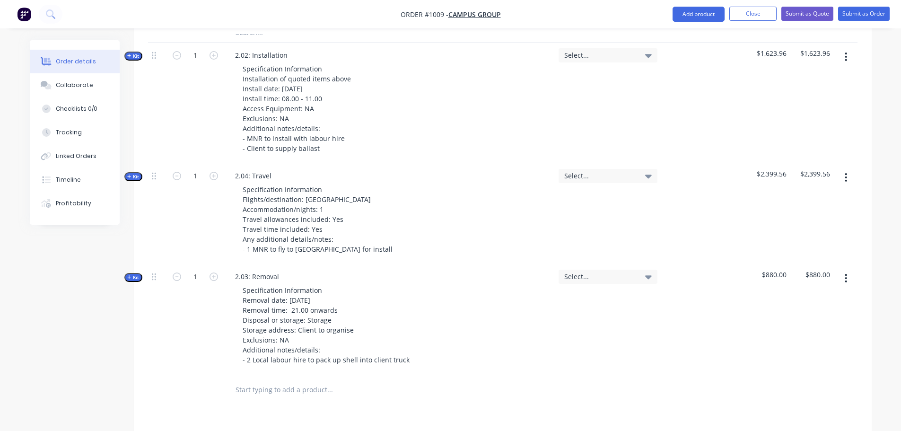
drag, startPoint x: 249, startPoint y: 361, endPoint x: 255, endPoint y: 364, distance: 6.6
click at [249, 380] on input "text" at bounding box center [329, 389] width 189 height 19
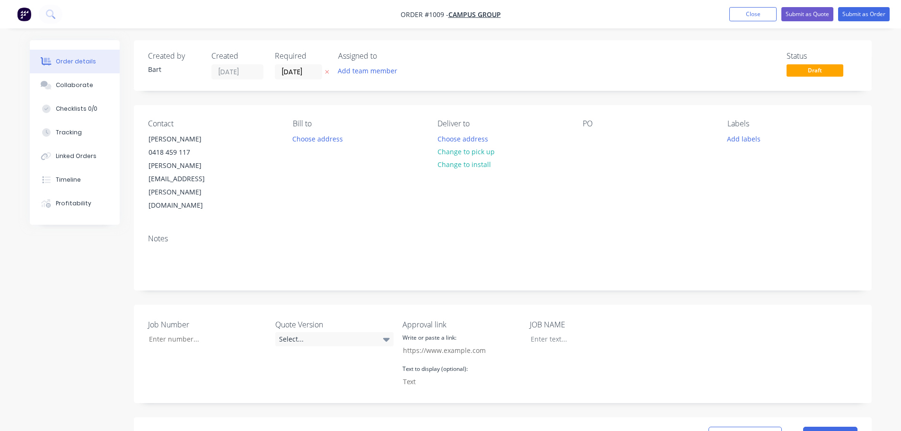
scroll to position [189, 0]
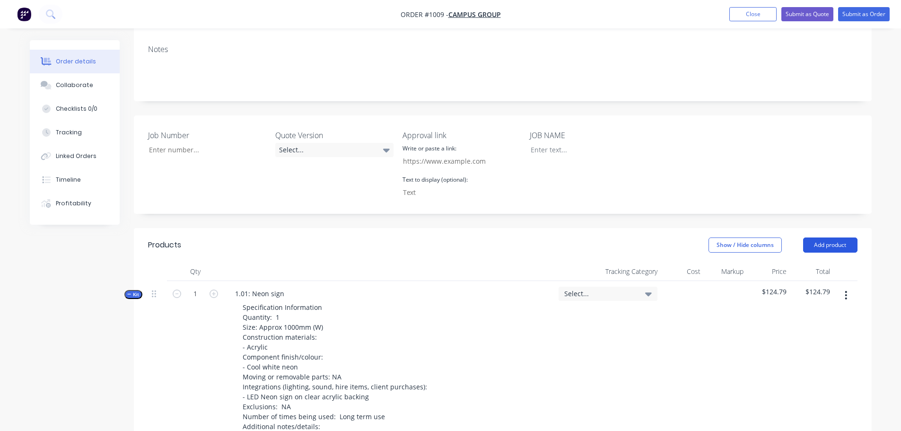
click at [841, 237] on button "Add product" at bounding box center [830, 244] width 54 height 15
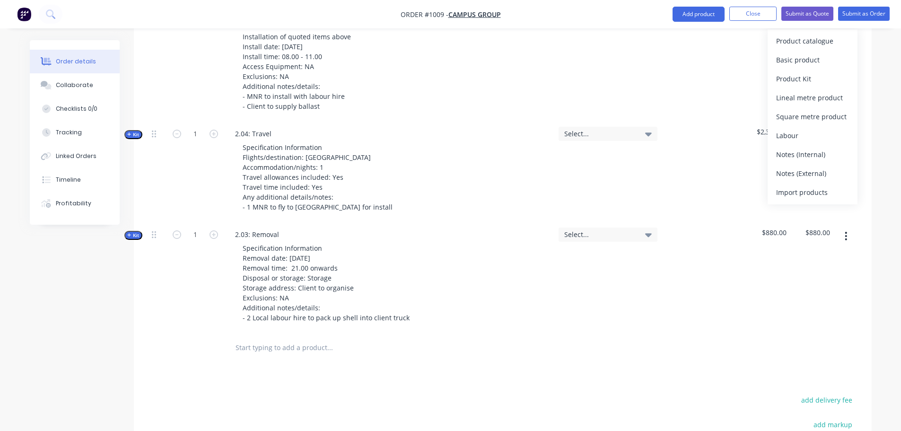
scroll to position [1439, 0]
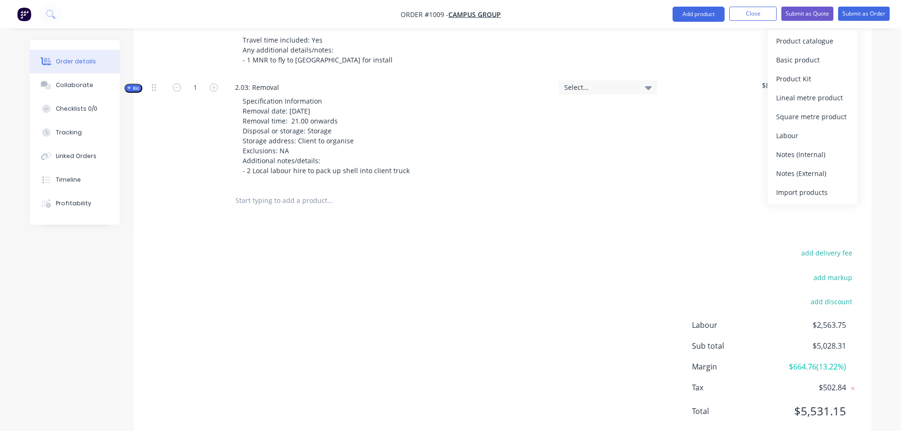
click at [311, 191] on input "text" at bounding box center [329, 200] width 189 height 19
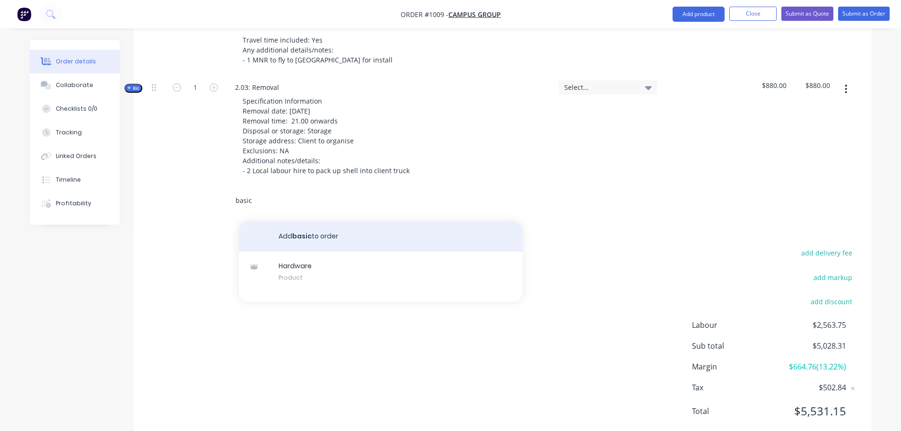
type input "basic"
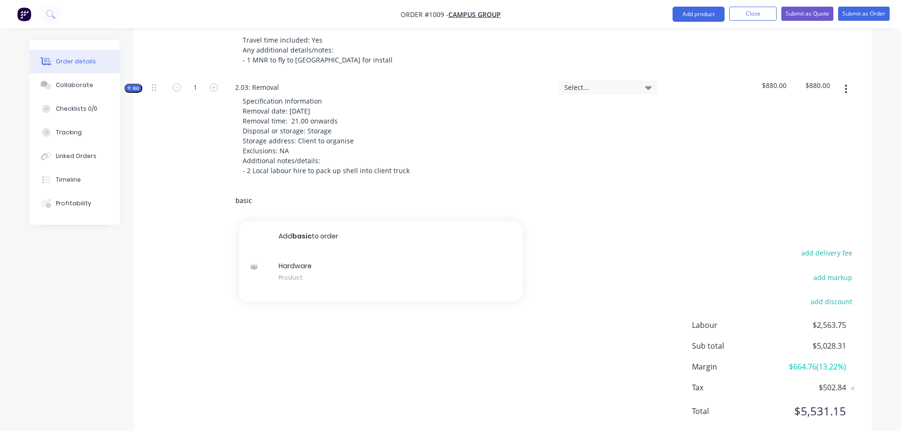
drag, startPoint x: 339, startPoint y: 211, endPoint x: 201, endPoint y: 259, distance: 145.7
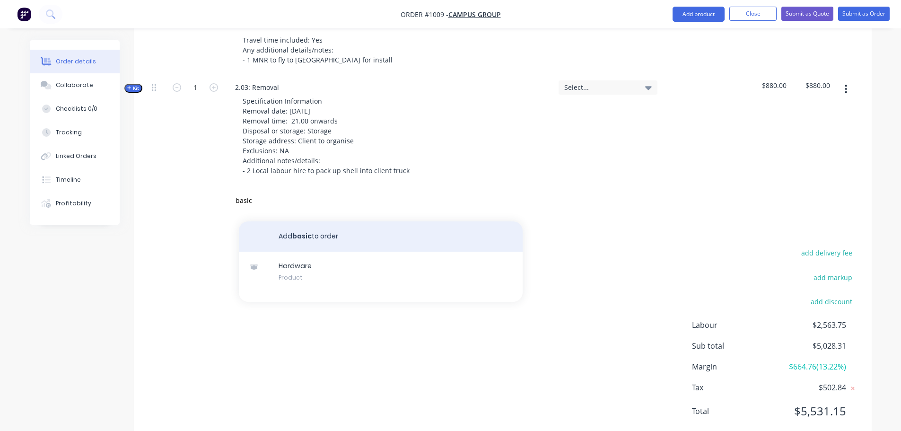
click at [244, 221] on button "Add basic to order" at bounding box center [381, 236] width 284 height 30
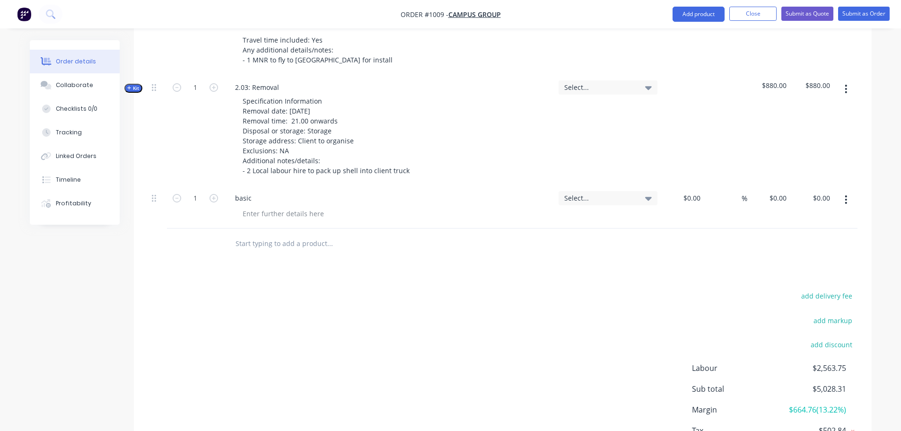
drag, startPoint x: 563, startPoint y: 173, endPoint x: 597, endPoint y: 177, distance: 34.3
click at [564, 191] on div "Select..." at bounding box center [607, 198] width 99 height 14
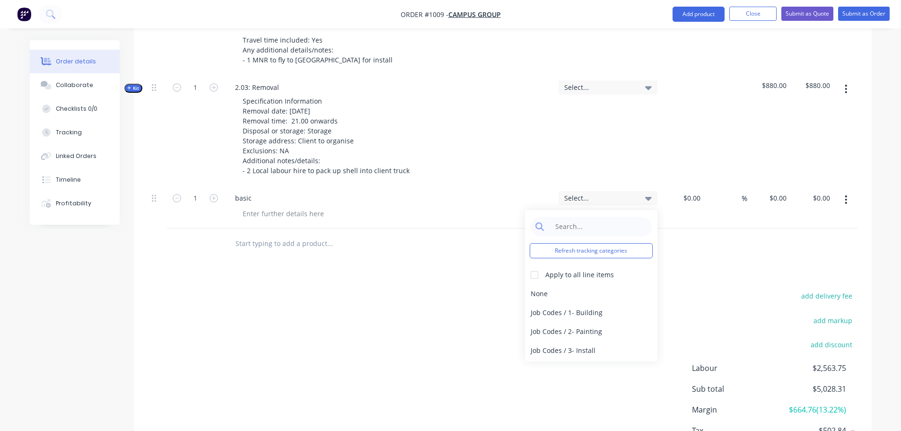
click at [598, 193] on span "Select..." at bounding box center [599, 198] width 71 height 10
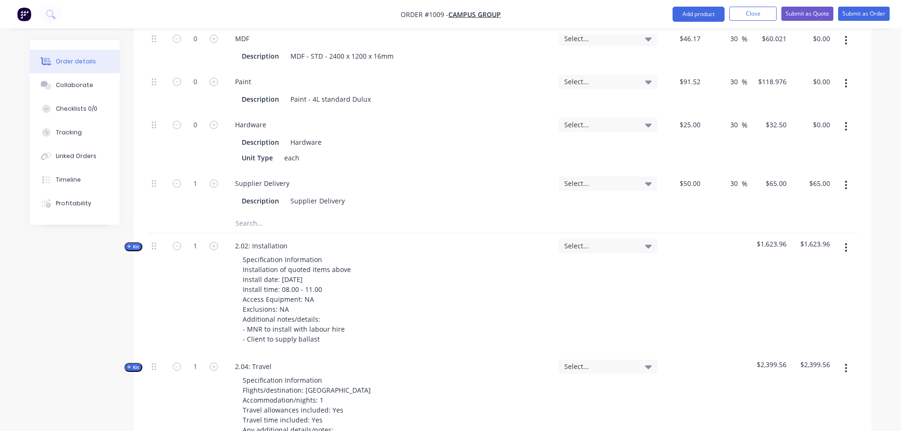
scroll to position [1013, 0]
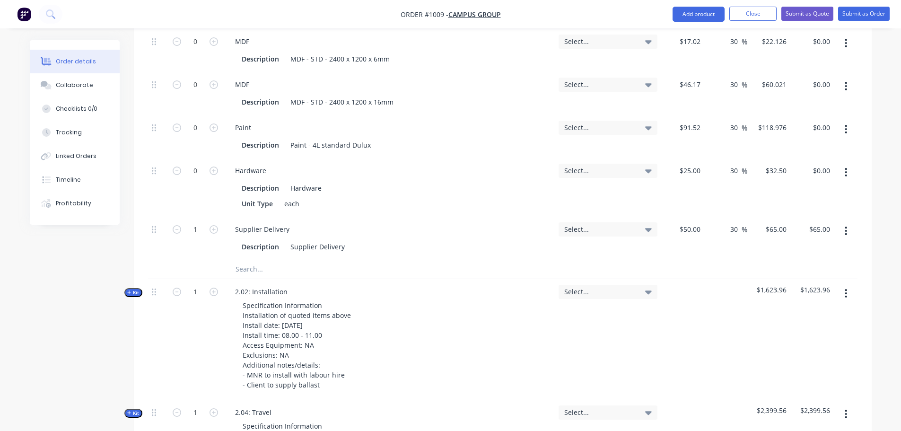
click at [601, 166] on span "Select..." at bounding box center [599, 171] width 71 height 10
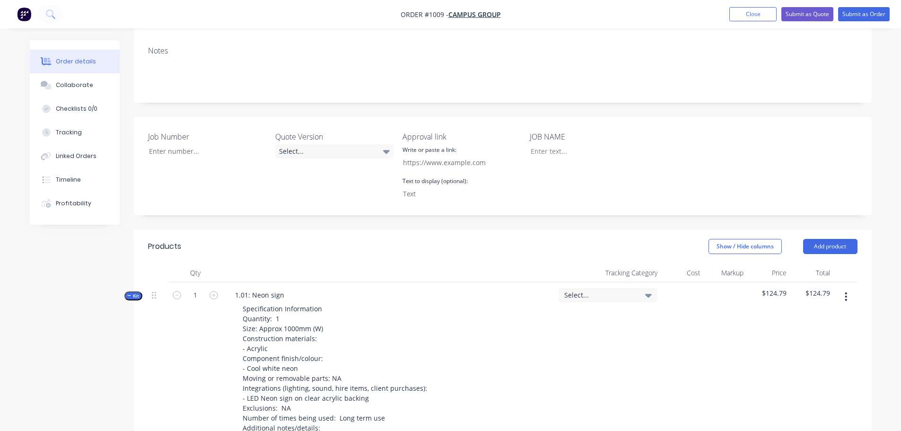
scroll to position [256, 0]
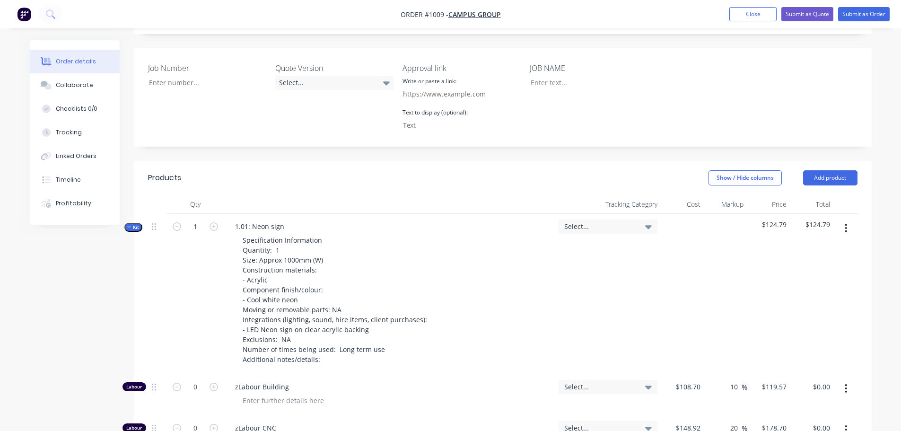
click at [640, 222] on div "Select..." at bounding box center [607, 226] width 87 height 9
click at [692, 236] on div at bounding box center [682, 294] width 43 height 160
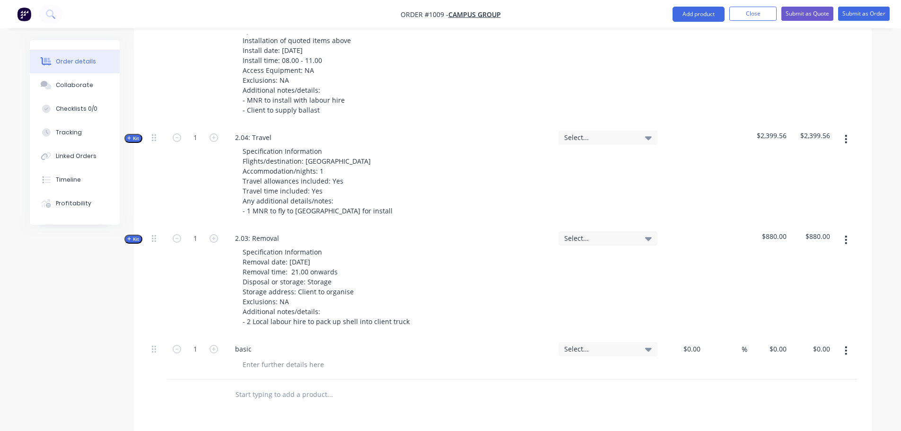
scroll to position [1482, 0]
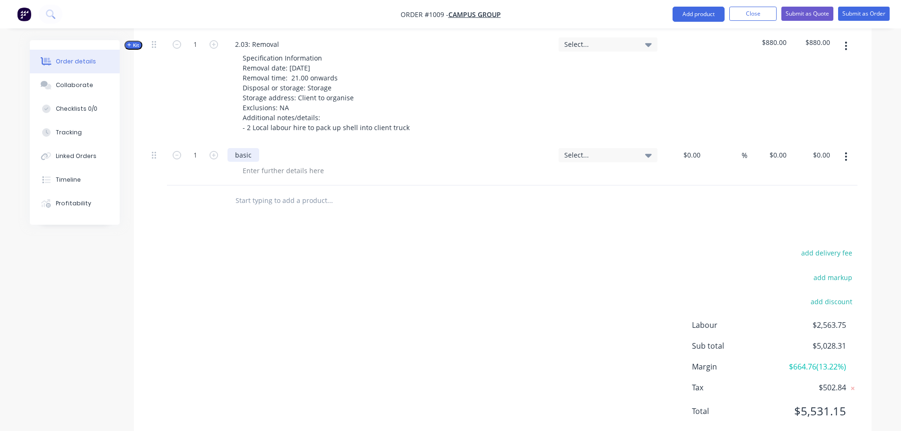
click at [240, 148] on div "basic" at bounding box center [243, 155] width 32 height 14
drag, startPoint x: 254, startPoint y: 127, endPoint x: 236, endPoint y: 126, distance: 18.5
click at [236, 148] on div "basic" at bounding box center [243, 155] width 32 height 14
drag, startPoint x: 253, startPoint y: 246, endPoint x: 246, endPoint y: 146, distance: 100.0
click at [253, 246] on div "add delivery fee add markup add discount Labour $2,563.75 Sub total $5,028.31 M…" at bounding box center [502, 337] width 709 height 183
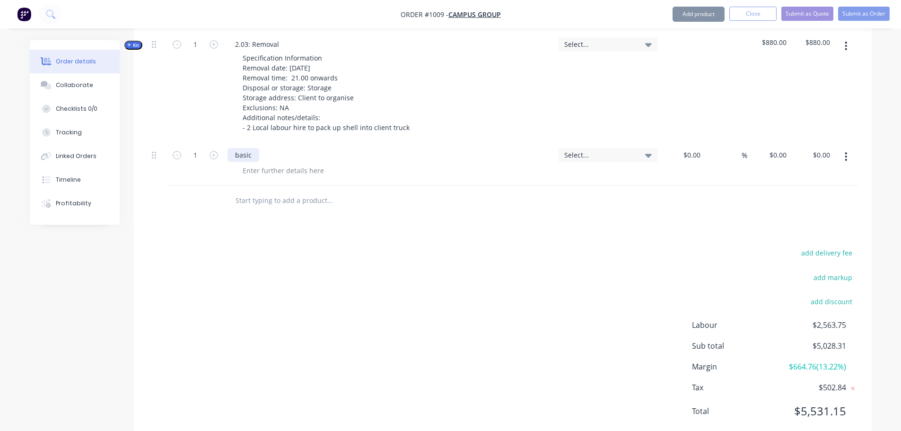
click at [245, 148] on div "basic" at bounding box center [243, 155] width 32 height 14
click at [248, 148] on div "basic" at bounding box center [243, 155] width 32 height 14
click at [155, 152] on icon at bounding box center [154, 155] width 4 height 7
click at [850, 148] on button "button" at bounding box center [846, 156] width 22 height 17
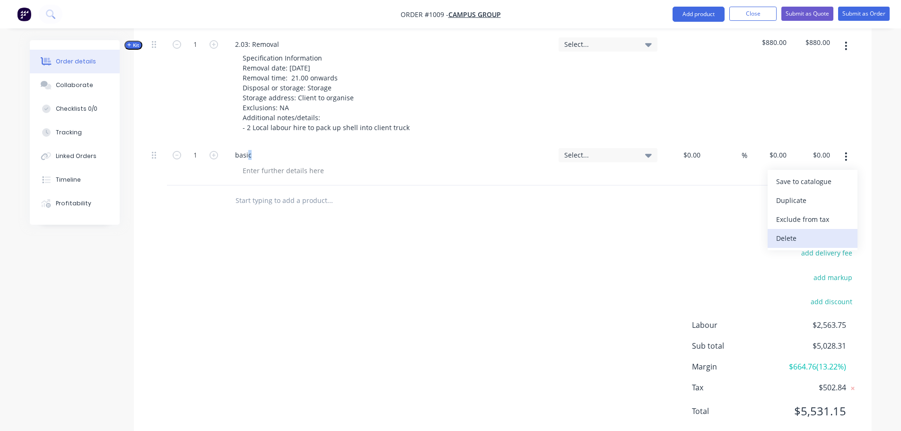
click at [804, 231] on div "Delete" at bounding box center [812, 238] width 73 height 14
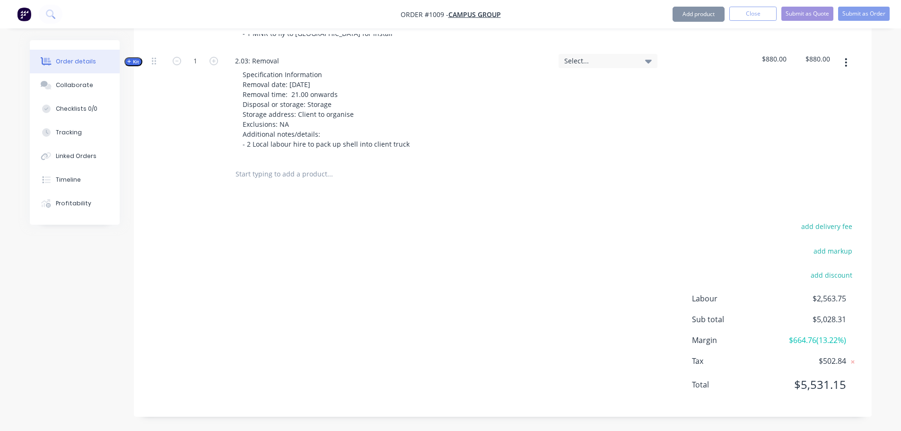
scroll to position [1439, 0]
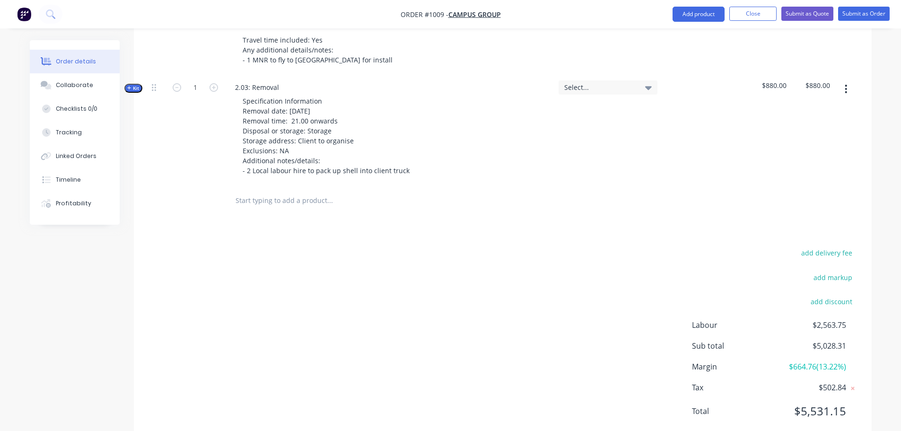
click at [253, 191] on input "text" at bounding box center [329, 200] width 189 height 19
click at [251, 191] on input "text" at bounding box center [329, 200] width 189 height 19
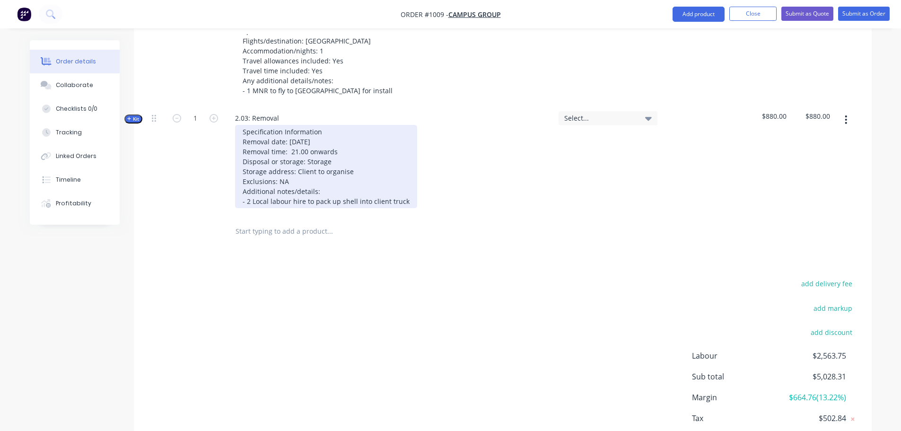
scroll to position [1391, 0]
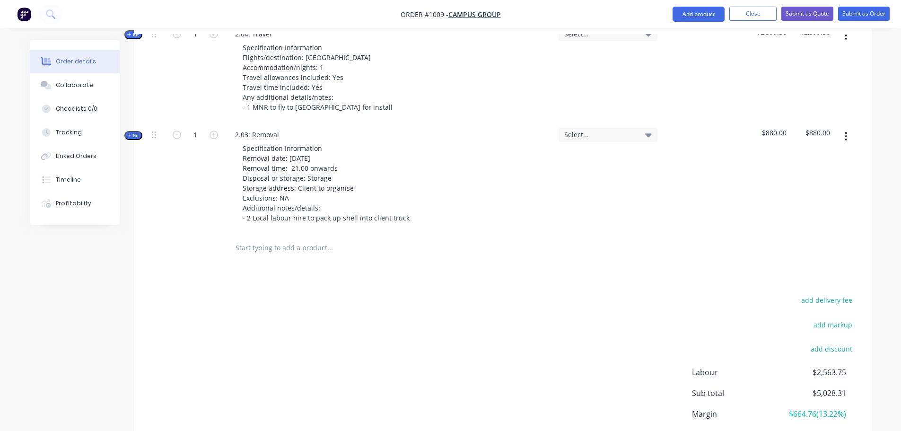
click at [243, 238] on input "text" at bounding box center [329, 247] width 189 height 19
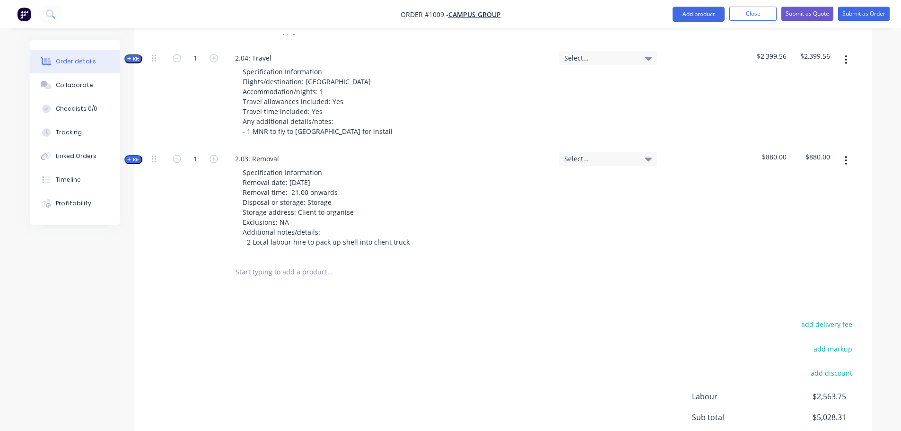
scroll to position [1344, 0]
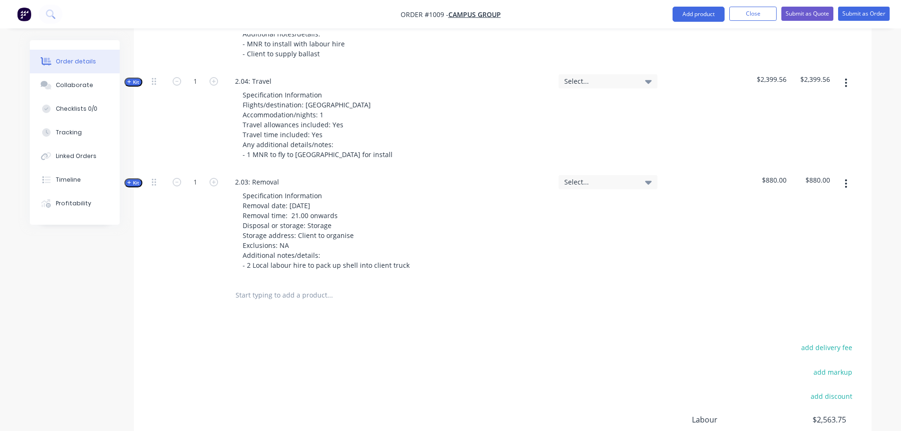
click at [282, 286] on input "text" at bounding box center [329, 295] width 189 height 19
type input "m"
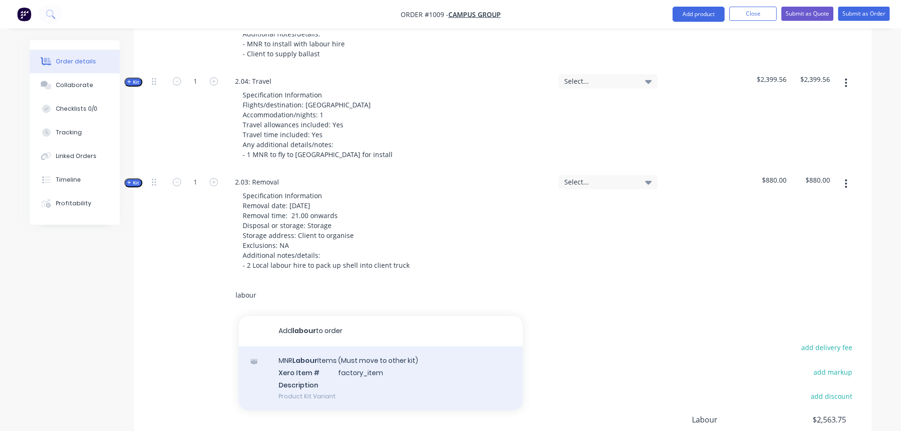
type input "labour"
click at [319, 346] on div "MNR Labour Items (Must move to other kit) Xero Item # factory_item Description …" at bounding box center [381, 378] width 284 height 64
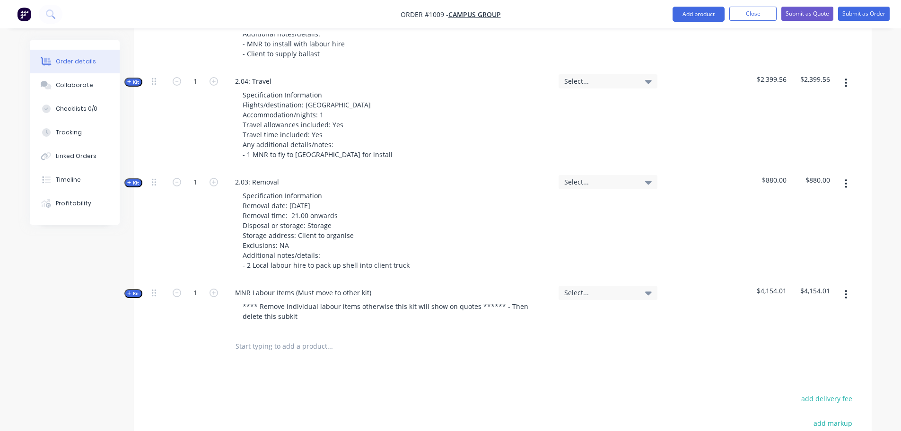
click at [133, 290] on span "Kit" at bounding box center [133, 293] width 12 height 7
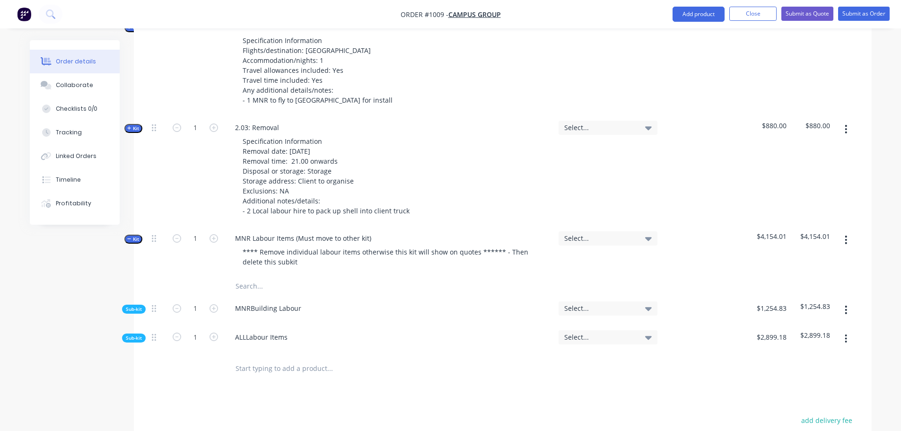
scroll to position [1486, 0]
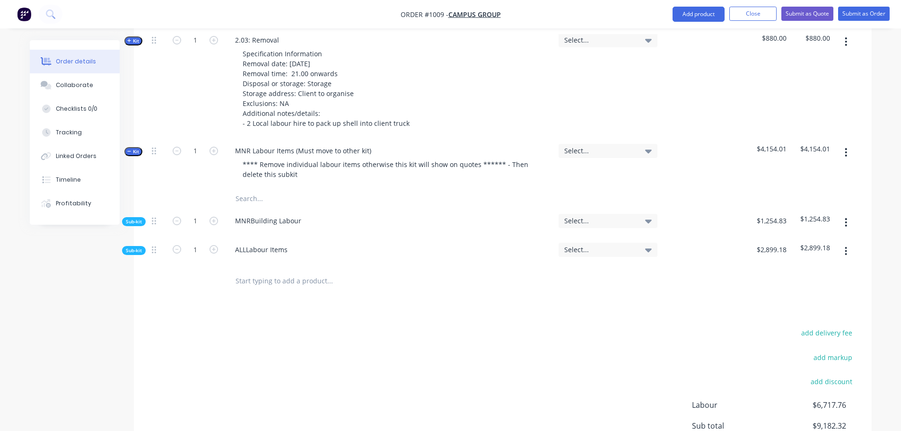
click at [133, 218] on span "Sub-kit" at bounding box center [134, 221] width 16 height 7
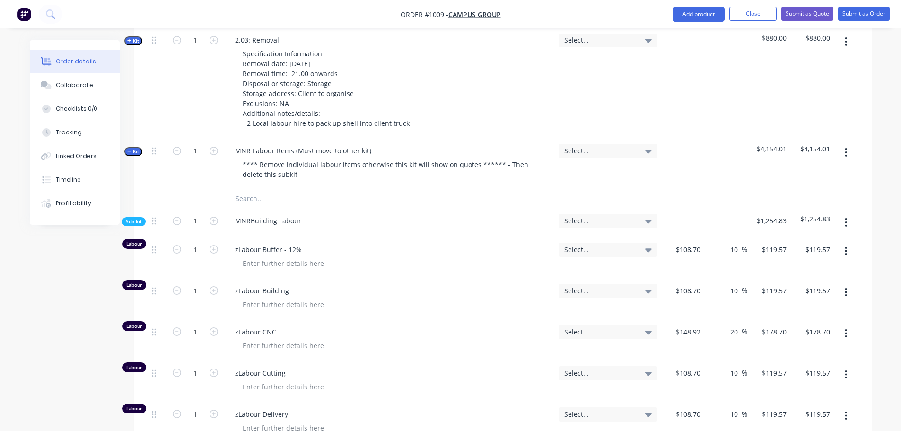
click at [133, 218] on span "Sub-kit" at bounding box center [134, 221] width 16 height 7
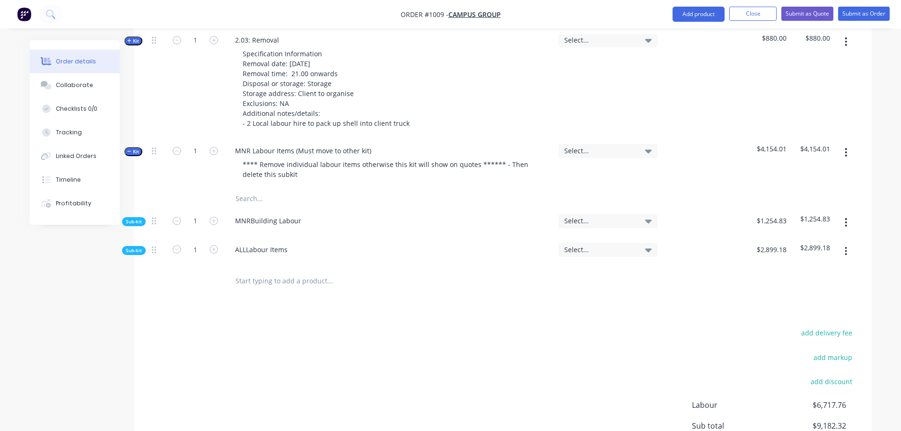
click at [133, 247] on span "Sub-kit" at bounding box center [134, 250] width 16 height 7
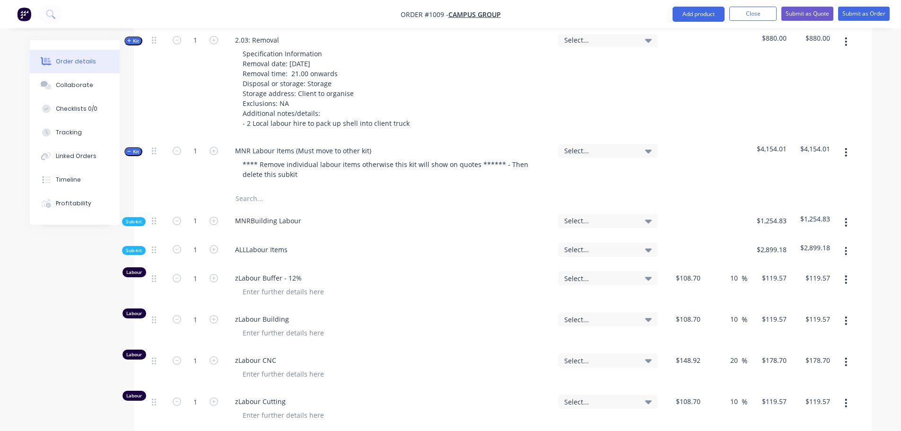
click at [140, 247] on span "Sub-kit" at bounding box center [134, 250] width 16 height 7
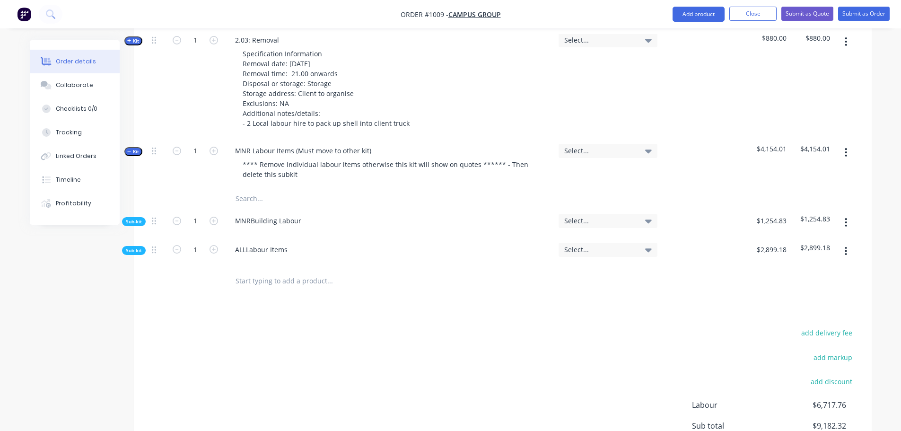
click at [299, 334] on div "add delivery fee add markup add discount Labour $6,717.76 Sub total $9,182.32 M…" at bounding box center [502, 417] width 709 height 183
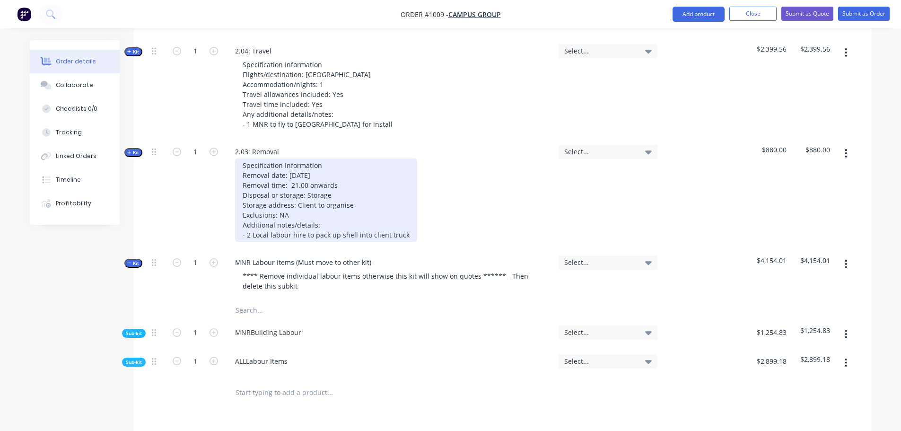
scroll to position [1391, 0]
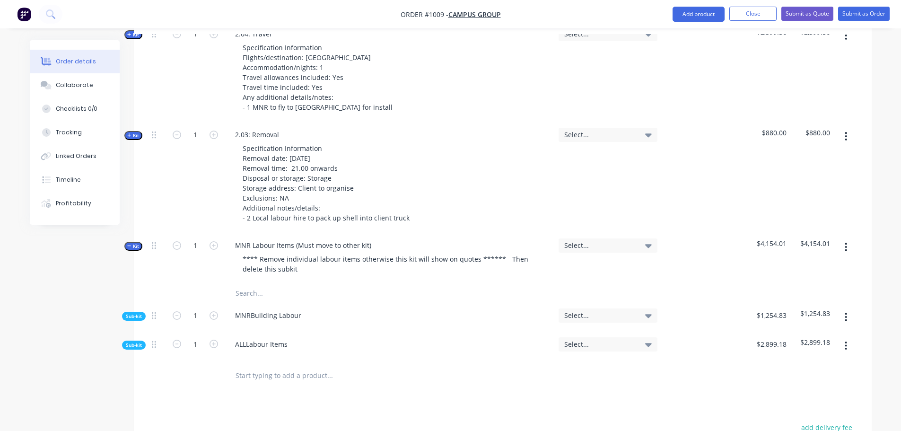
click at [850, 238] on button "button" at bounding box center [846, 246] width 22 height 17
click at [138, 313] on span "Sub-kit" at bounding box center [134, 316] width 16 height 7
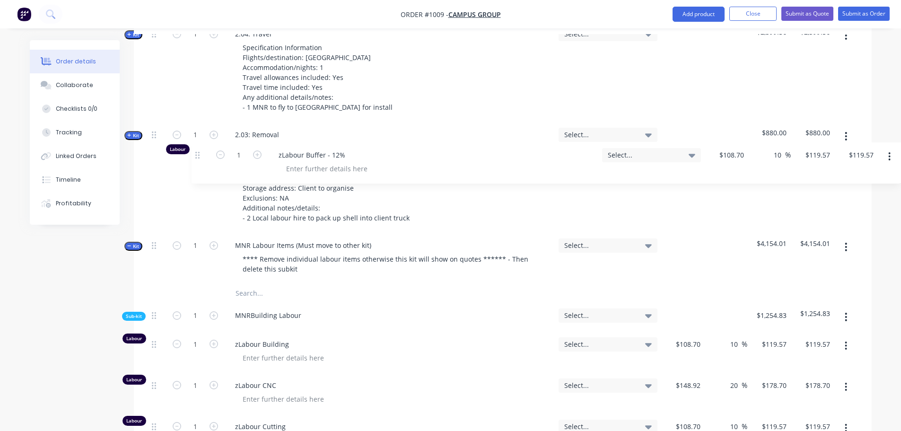
drag, startPoint x: 153, startPoint y: 316, endPoint x: 207, endPoint y: 132, distance: 192.3
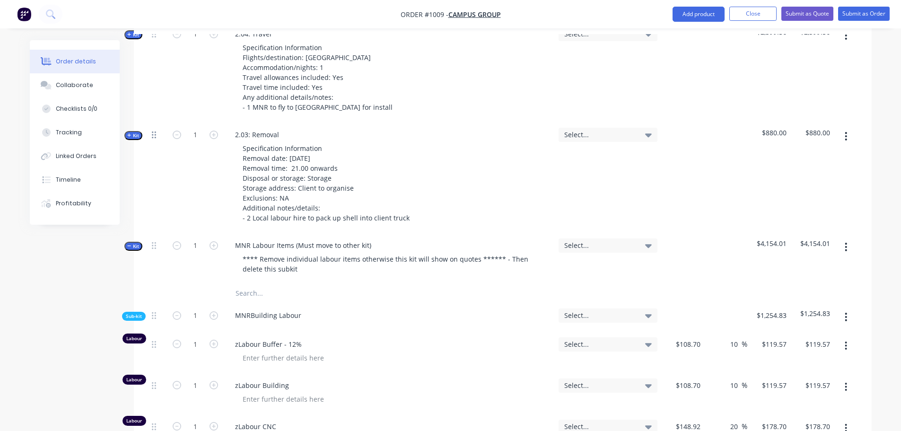
click at [152, 131] on icon at bounding box center [154, 135] width 4 height 9
click at [137, 132] on span "Kit" at bounding box center [133, 135] width 12 height 7
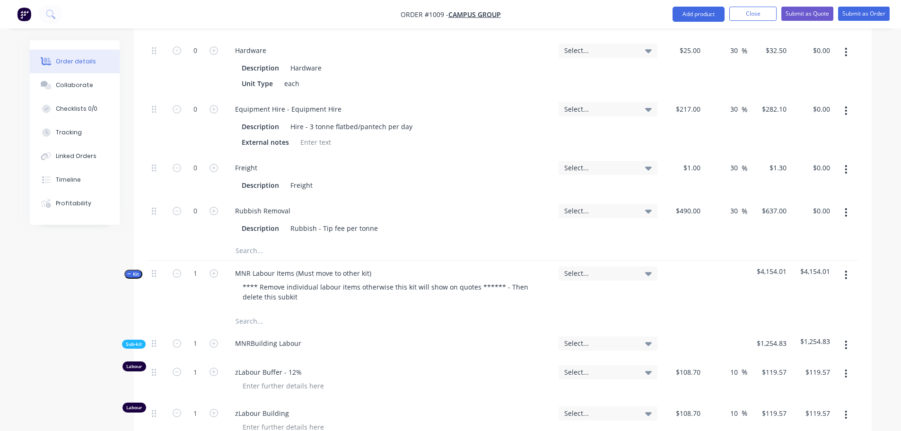
scroll to position [1911, 0]
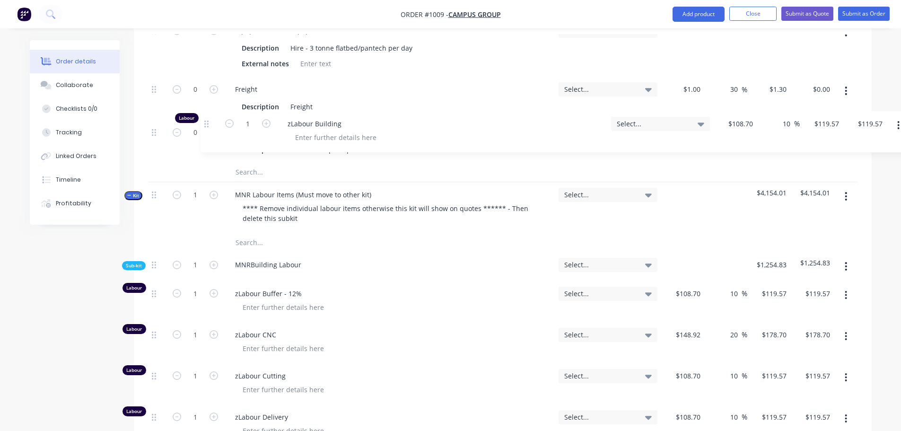
drag, startPoint x: 154, startPoint y: 310, endPoint x: 208, endPoint y: 126, distance: 191.1
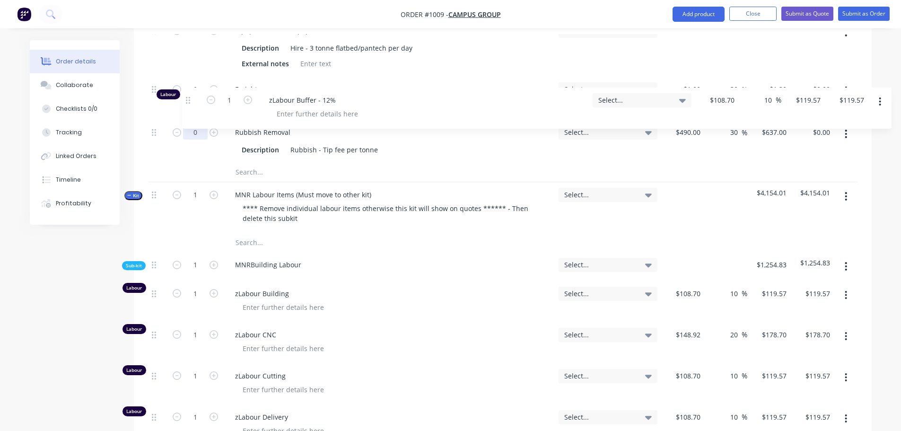
drag, startPoint x: 151, startPoint y: 267, endPoint x: 189, endPoint y: 98, distance: 172.5
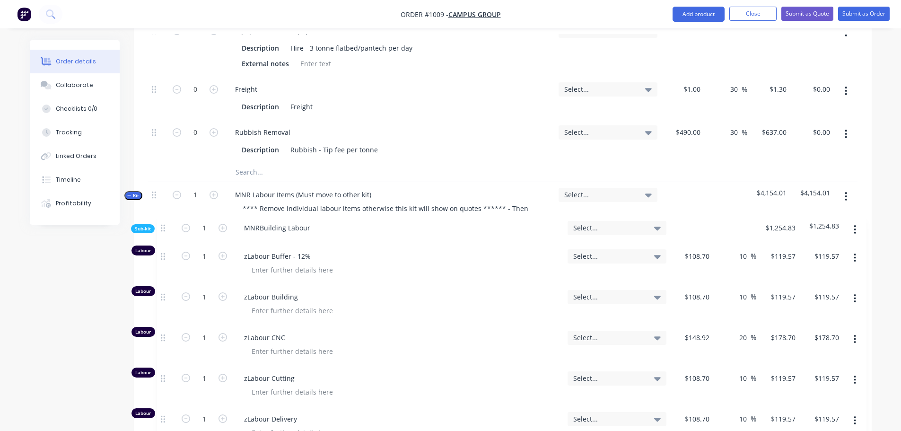
drag, startPoint x: 173, startPoint y: 183, endPoint x: 155, endPoint y: 240, distance: 59.1
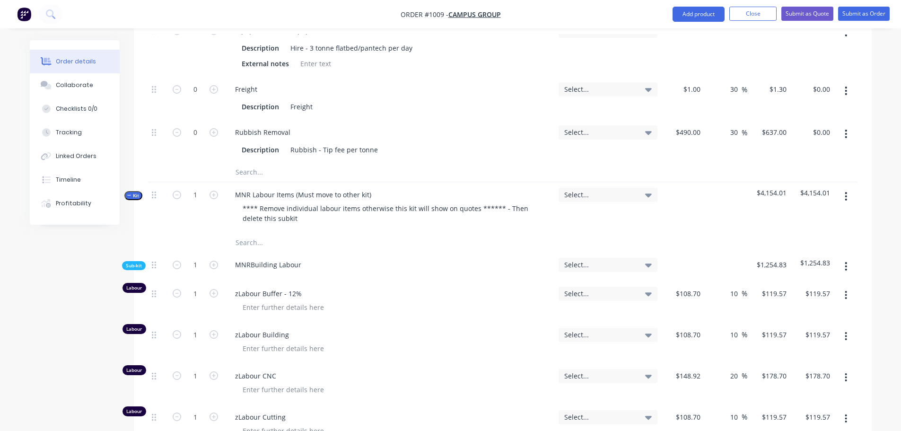
click at [132, 192] on span "Kit" at bounding box center [133, 195] width 12 height 7
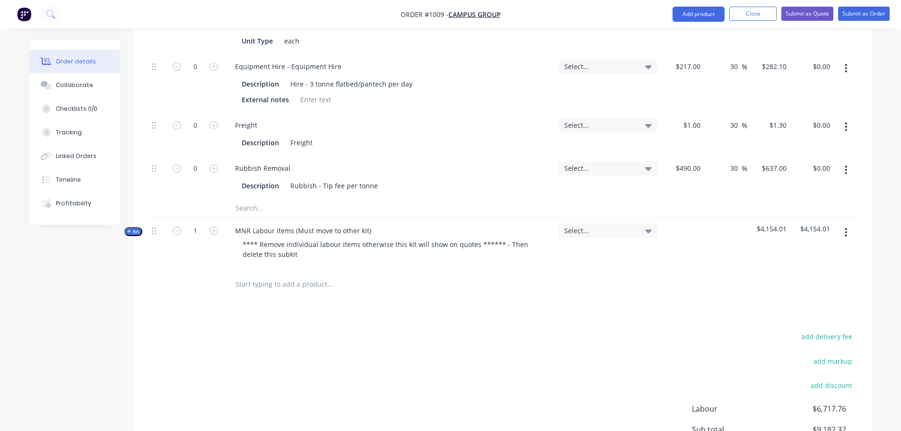
scroll to position [1817, 0]
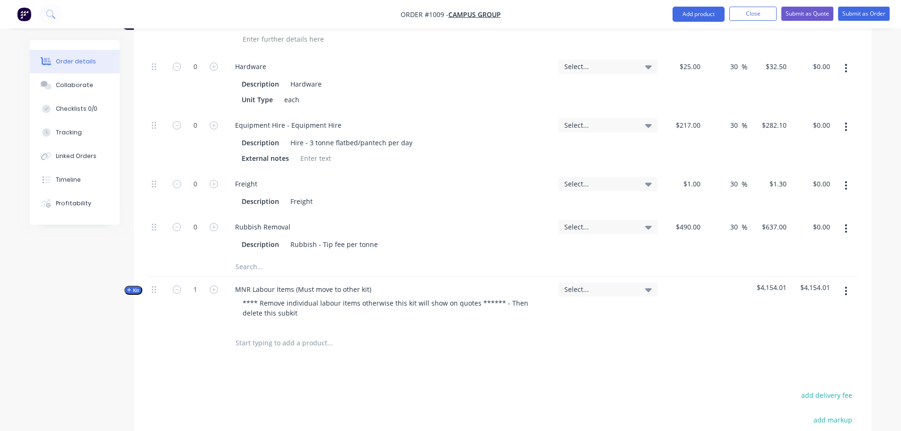
click at [847, 286] on icon "button" at bounding box center [846, 291] width 2 height 10
click at [802, 366] on div "Delete" at bounding box center [812, 373] width 73 height 14
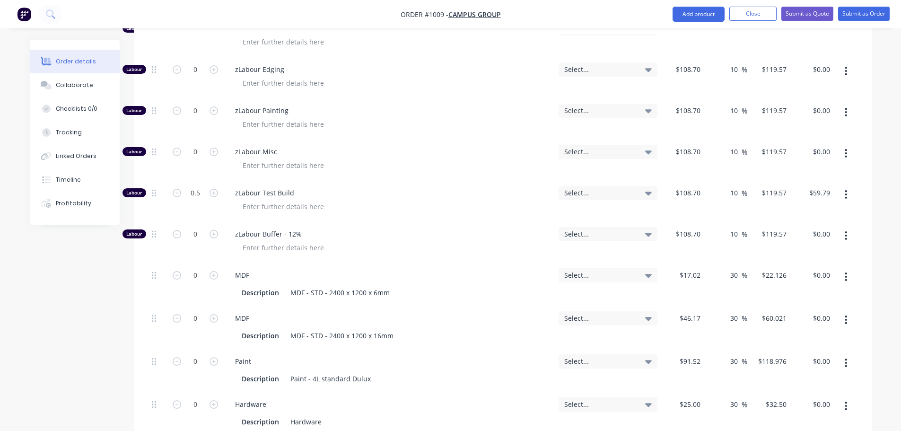
scroll to position [1108, 0]
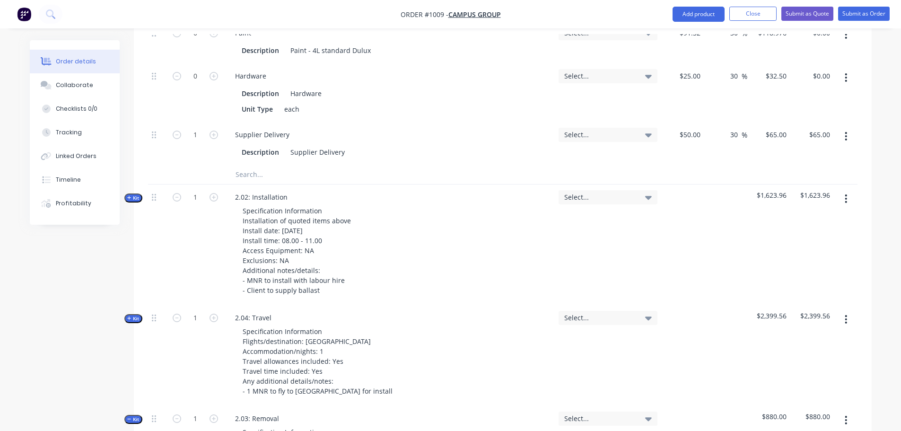
click at [129, 195] on icon "button" at bounding box center [129, 197] width 4 height 5
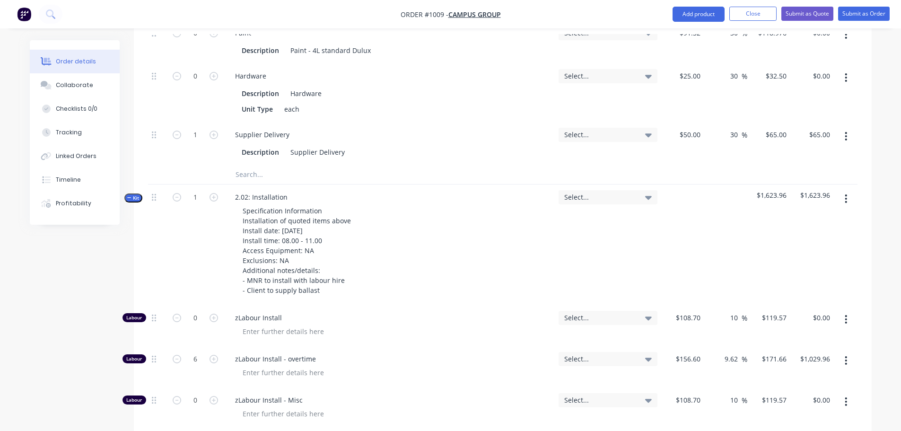
click at [134, 194] on span "Kit" at bounding box center [133, 197] width 12 height 7
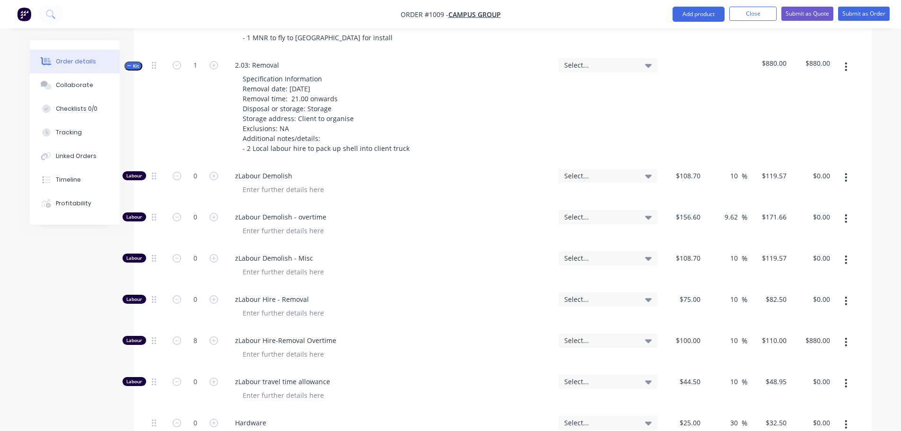
scroll to position [1439, 0]
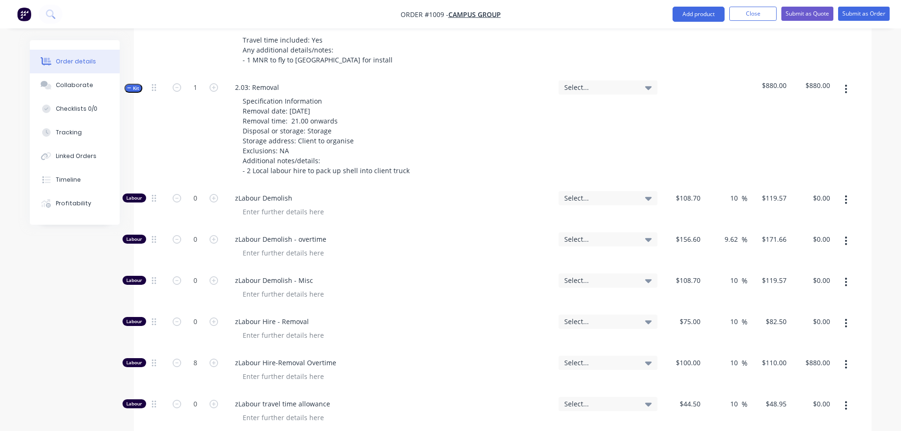
click at [133, 85] on span "Kit" at bounding box center [133, 88] width 12 height 7
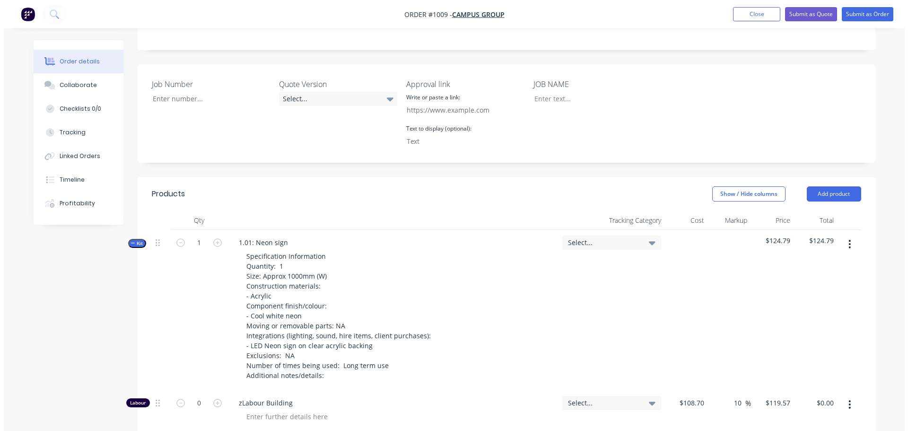
scroll to position [304, 0]
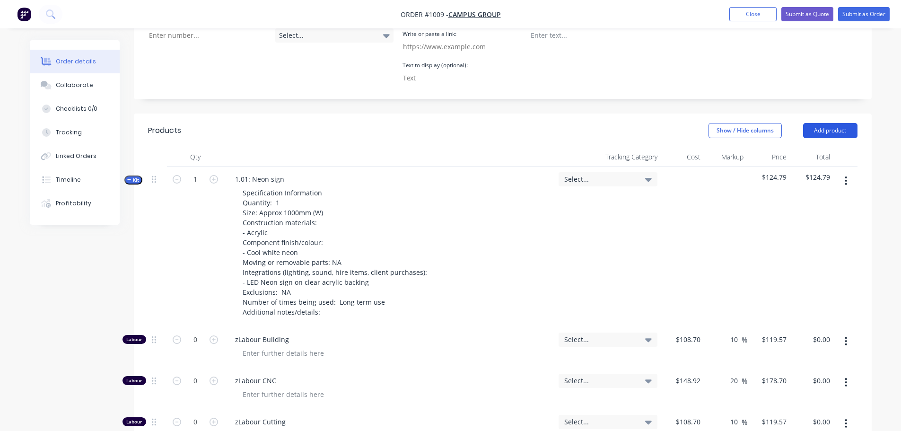
click at [842, 123] on button "Add product" at bounding box center [830, 130] width 54 height 15
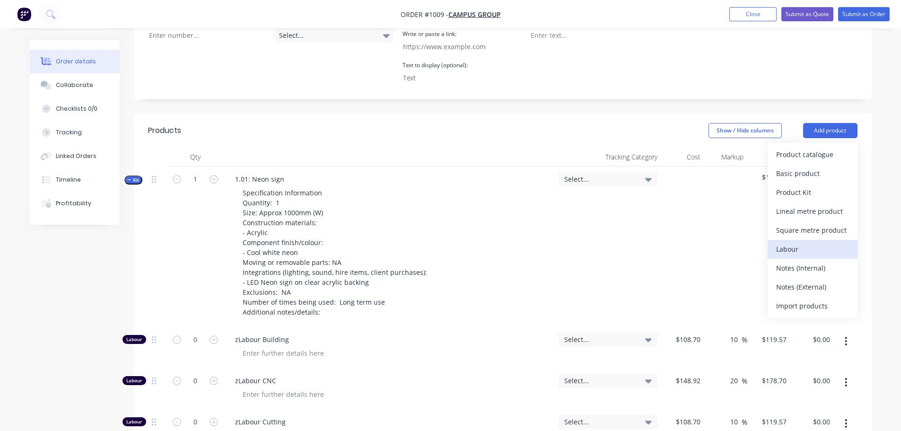
click at [802, 242] on div "Labour" at bounding box center [812, 249] width 73 height 14
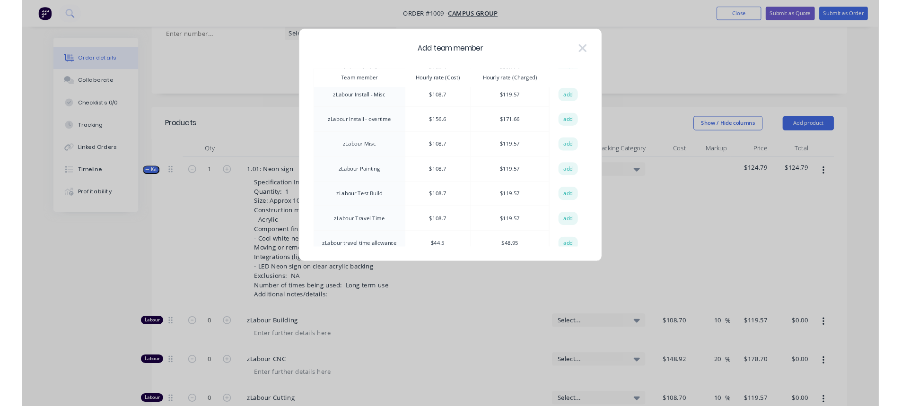
scroll to position [672, 0]
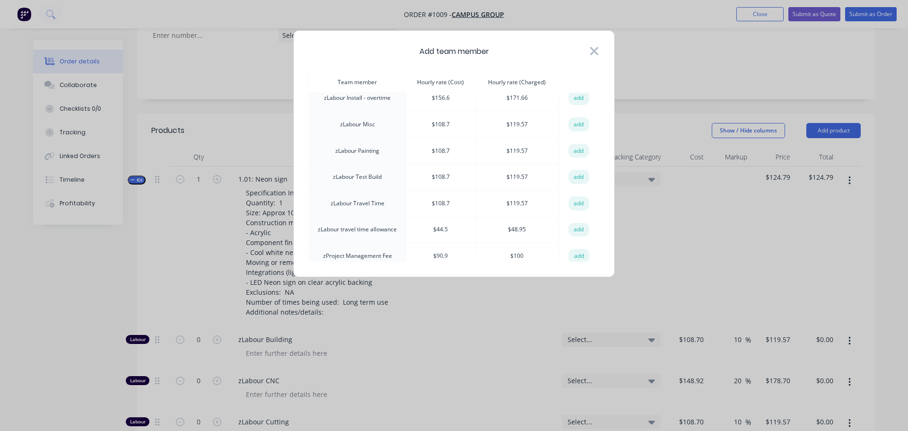
click at [596, 53] on icon at bounding box center [594, 51] width 9 height 9
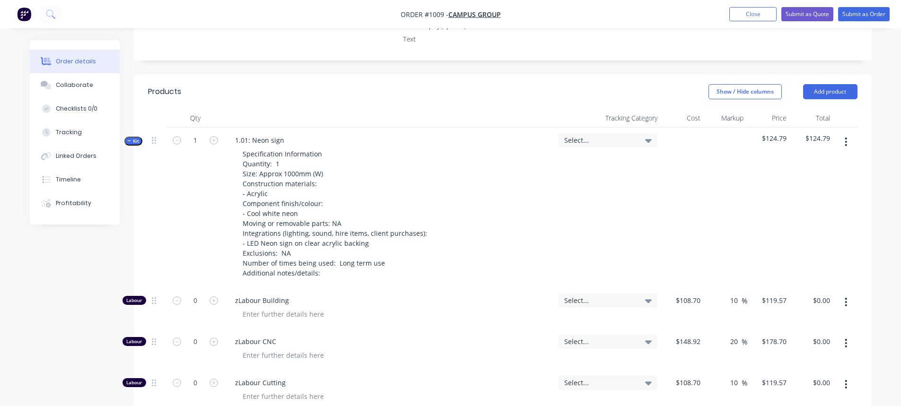
scroll to position [256, 0]
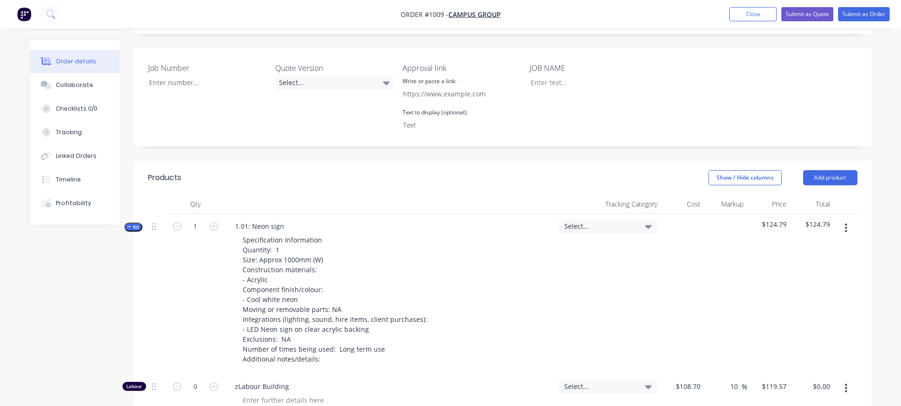
click at [131, 224] on span "Kit" at bounding box center [133, 227] width 12 height 7
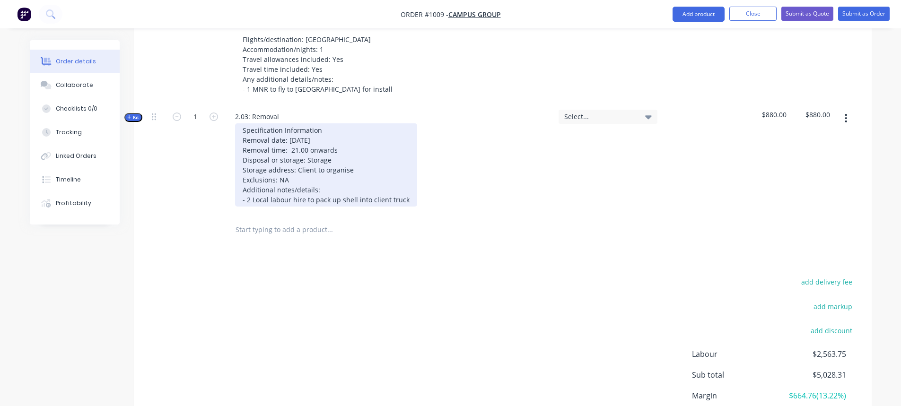
scroll to position [707, 0]
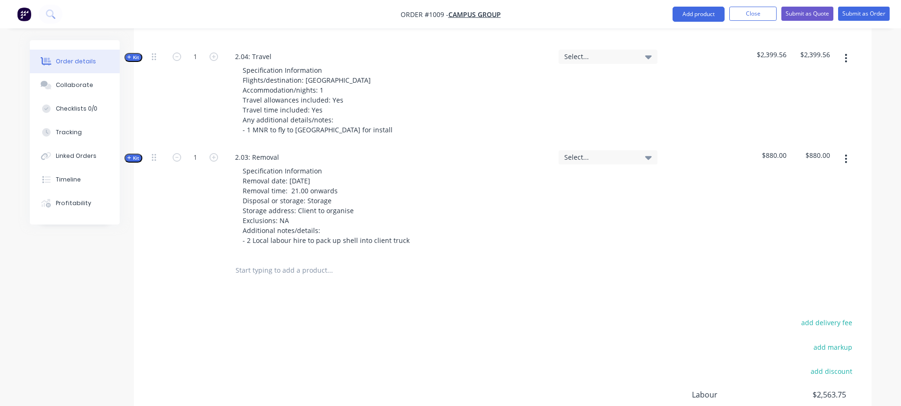
click at [260, 261] on input "text" at bounding box center [329, 270] width 189 height 19
click at [279, 261] on input "text" at bounding box center [329, 270] width 189 height 19
type input "basic"
drag, startPoint x: 275, startPoint y: 244, endPoint x: 200, endPoint y: 241, distance: 74.8
click at [204, 255] on div "basic Add basic to order Hardware Product" at bounding box center [502, 270] width 709 height 31
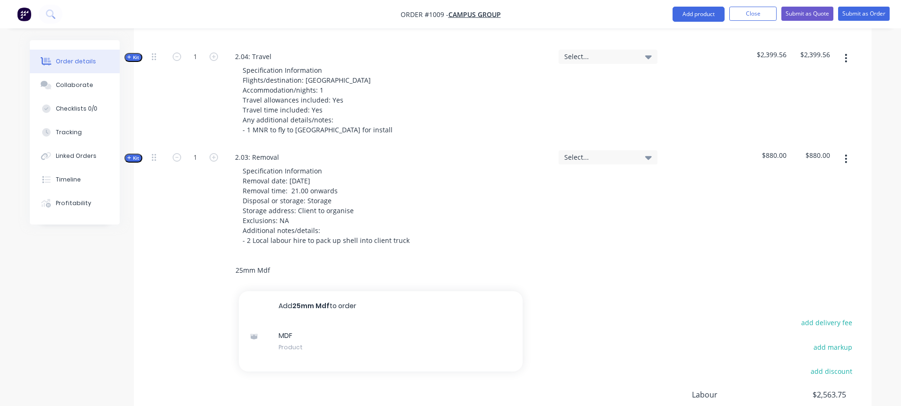
type input "25mm Mdf"
click at [210, 288] on div "Products Show / Hide columns Add product Qty Tracking Category Cost Markup Pric…" at bounding box center [503, 111] width 738 height 803
click at [283, 261] on input "25mm Mdf" at bounding box center [329, 270] width 189 height 19
drag, startPoint x: 163, startPoint y: 248, endPoint x: 186, endPoint y: 245, distance: 22.8
click at [161, 255] on div "25mm Mdf Add 25mm Mdf to order MDF Product" at bounding box center [502, 270] width 709 height 31
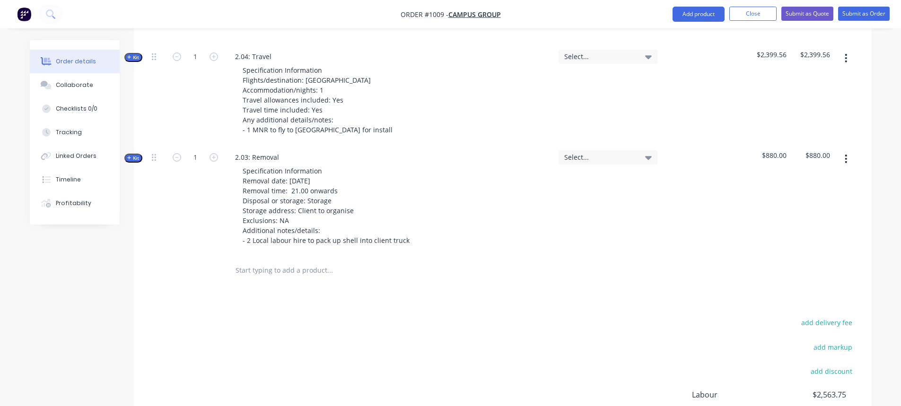
drag, startPoint x: 290, startPoint y: 391, endPoint x: 287, endPoint y: 349, distance: 41.7
click at [292, 385] on div "add delivery fee add markup add discount Labour $2,563.75 Sub total $5,028.31 M…" at bounding box center [502, 407] width 709 height 183
click at [133, 155] on span "Kit" at bounding box center [133, 158] width 12 height 7
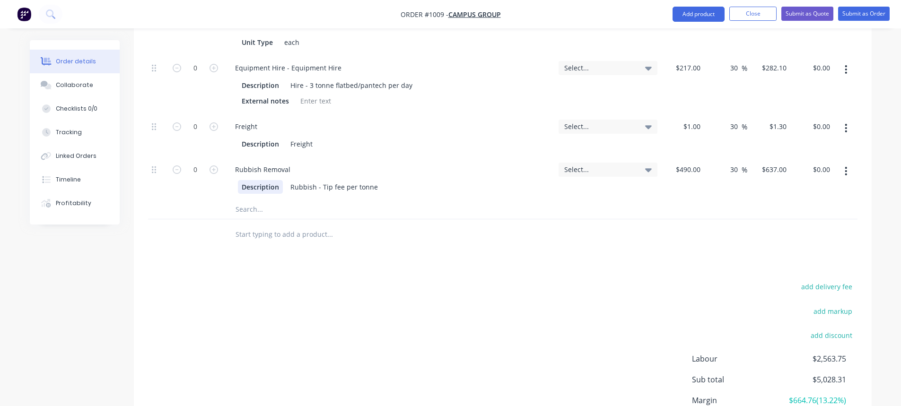
scroll to position [1177, 0]
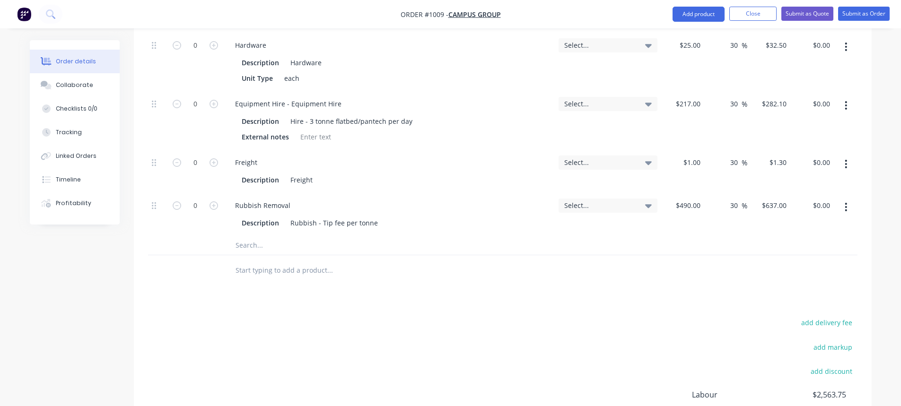
click at [246, 261] on input "text" at bounding box center [329, 270] width 189 height 19
click at [265, 261] on input "text" at bounding box center [329, 270] width 189 height 19
click at [256, 236] on input "text" at bounding box center [329, 245] width 189 height 19
type input "25mm mdf"
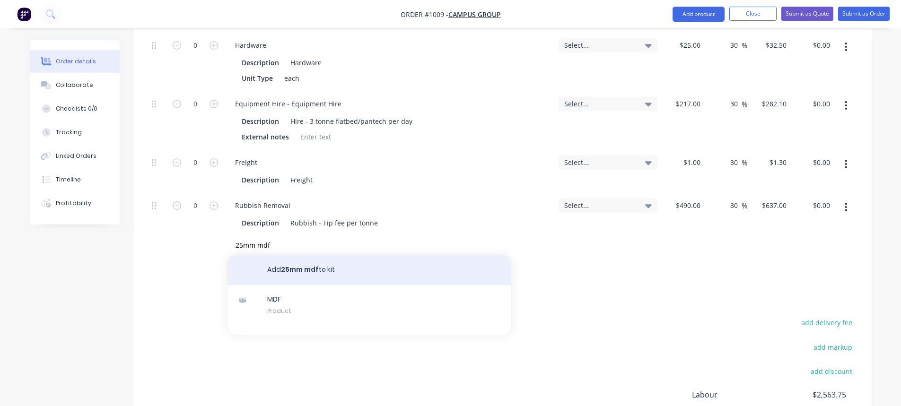
click at [288, 255] on button "Add 25mm mdf to kit" at bounding box center [369, 270] width 284 height 30
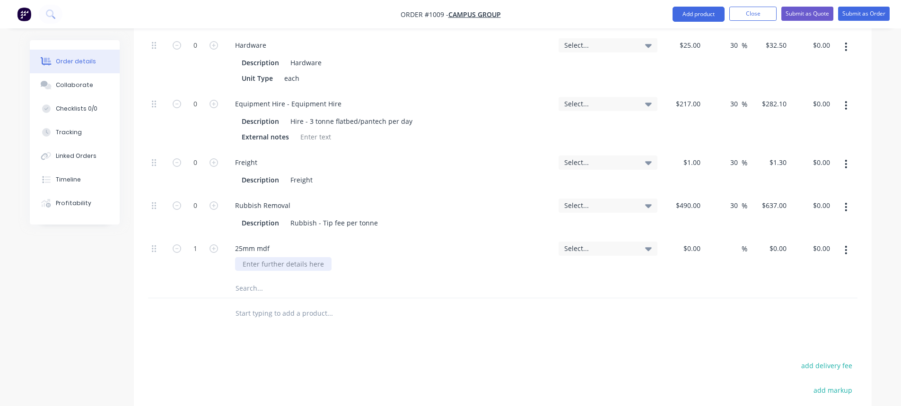
click at [282, 257] on div at bounding box center [283, 264] width 96 height 14
click at [153, 244] on icon at bounding box center [154, 248] width 4 height 9
click at [846, 245] on icon "button" at bounding box center [846, 250] width 2 height 10
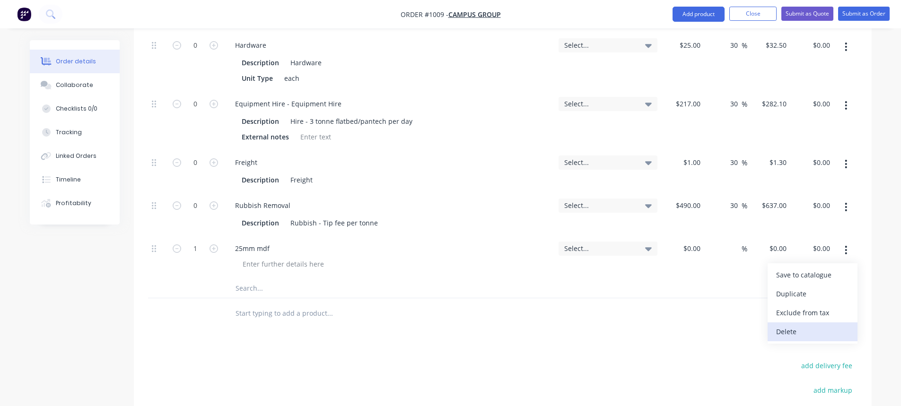
click at [803, 325] on div "Delete" at bounding box center [812, 332] width 73 height 14
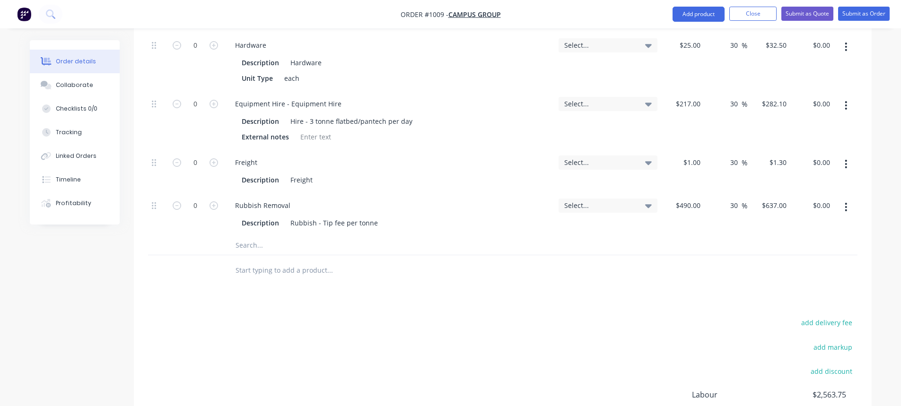
click at [258, 236] on input "text" at bounding box center [329, 245] width 189 height 19
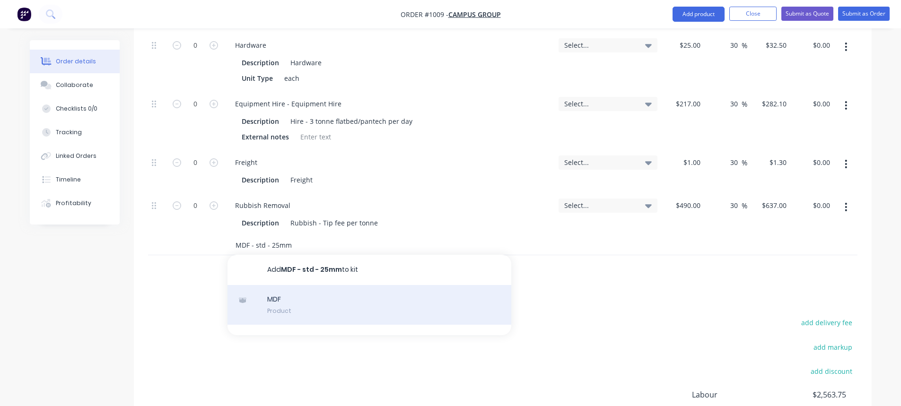
type input "MDF - std - 25mm"
click at [301, 285] on div "MDF Product" at bounding box center [369, 305] width 284 height 40
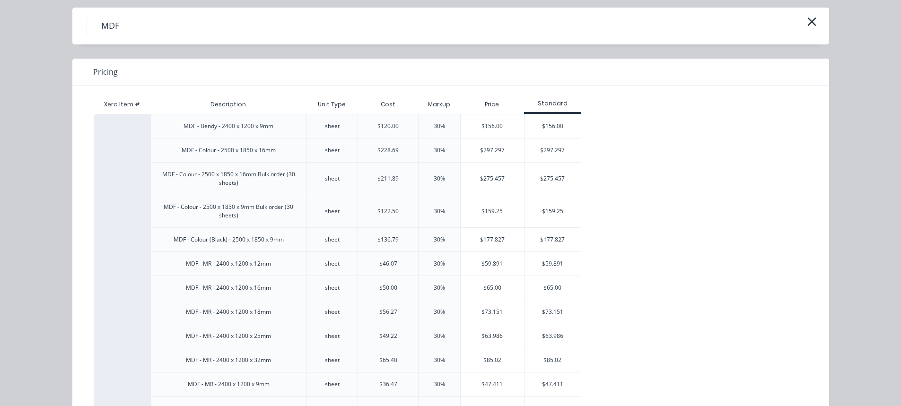
scroll to position [0, 0]
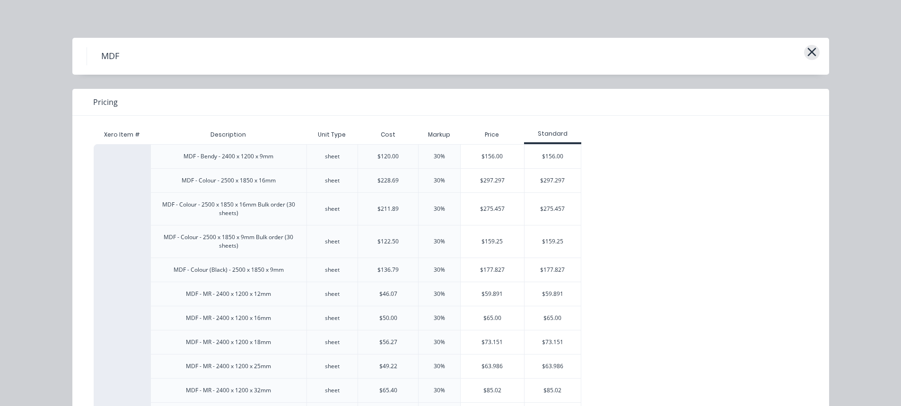
click at [808, 49] on icon "button" at bounding box center [812, 51] width 10 height 13
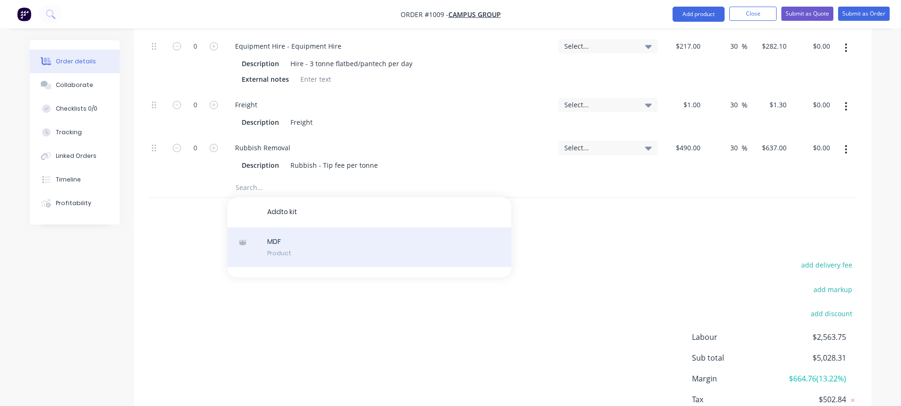
scroll to position [1224, 0]
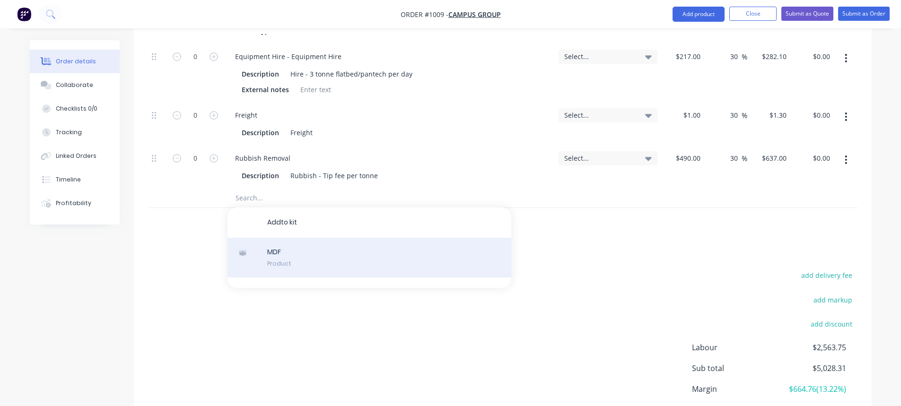
drag, startPoint x: 312, startPoint y: 229, endPoint x: 306, endPoint y: 228, distance: 5.8
click at [306, 238] on div "M D F Product" at bounding box center [369, 258] width 284 height 40
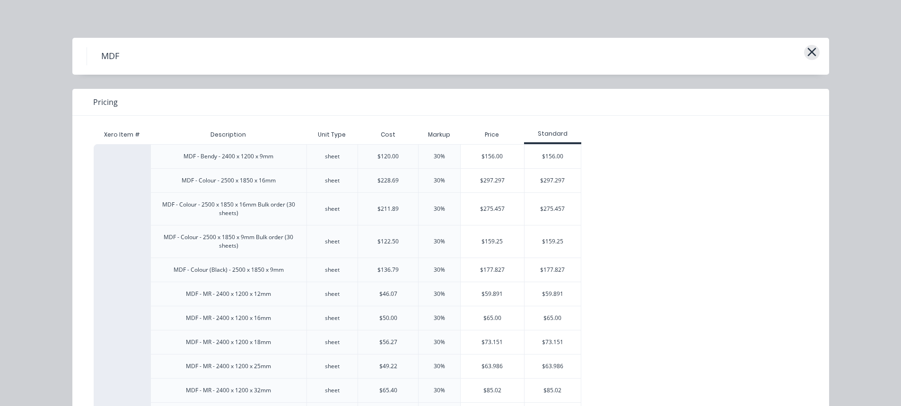
click at [810, 51] on icon "button" at bounding box center [811, 52] width 9 height 9
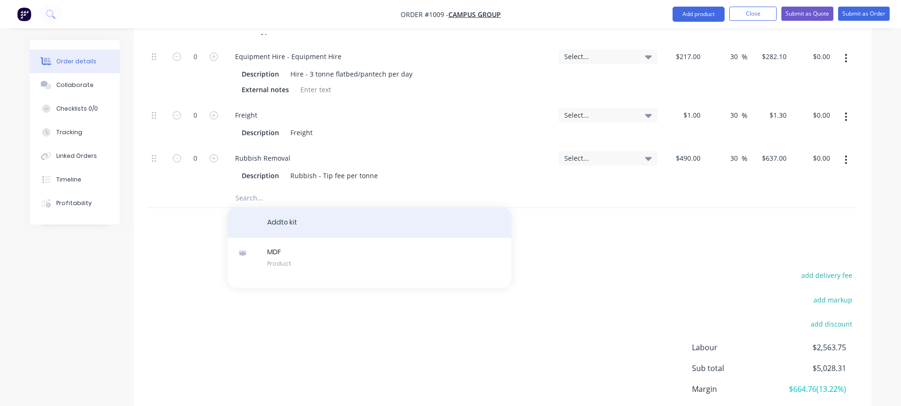
click at [314, 208] on button "Add to kit" at bounding box center [369, 223] width 284 height 30
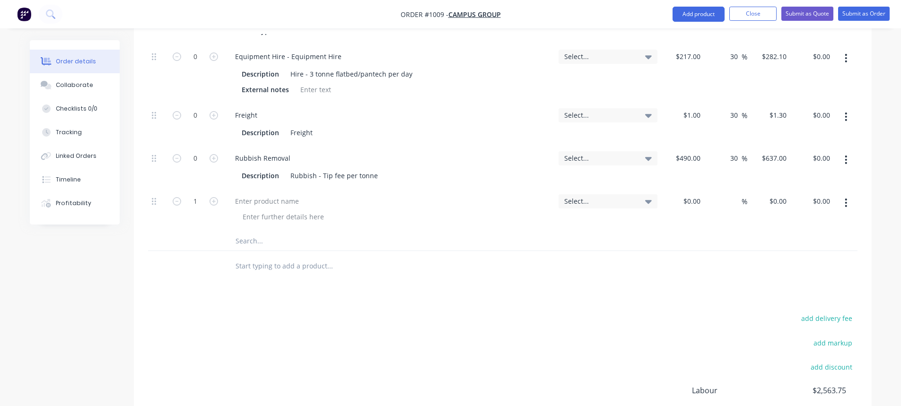
click at [847, 194] on button "button" at bounding box center [846, 202] width 22 height 17
click at [794, 278] on div "Delete" at bounding box center [812, 285] width 73 height 14
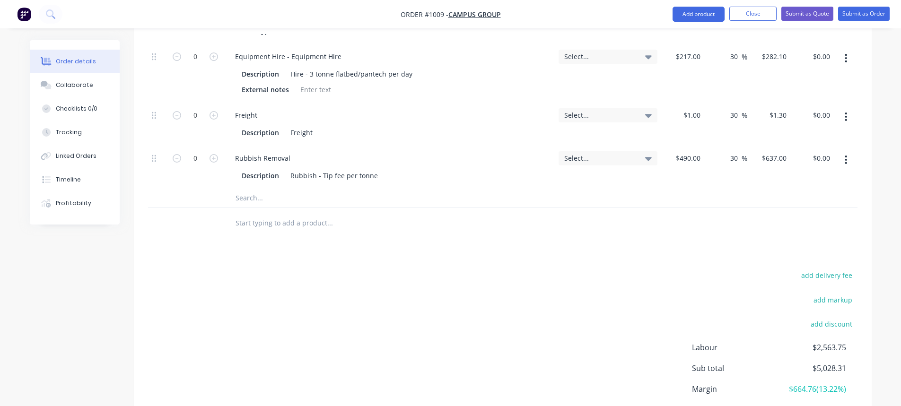
click at [255, 189] on input "text" at bounding box center [329, 198] width 189 height 19
type input "MDF -"
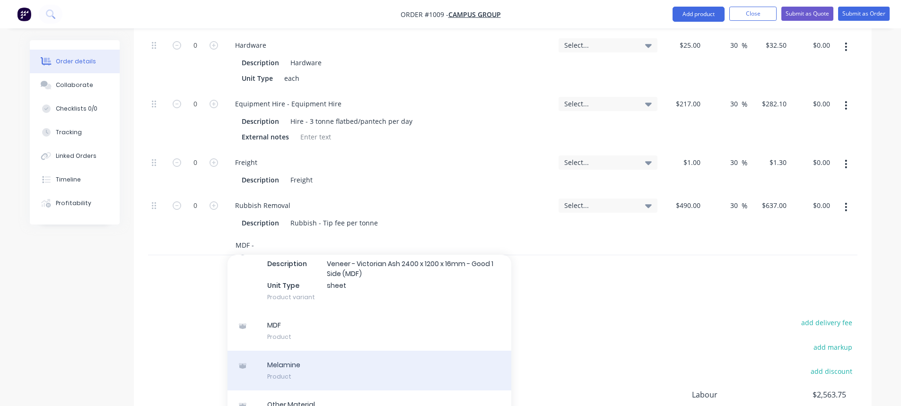
scroll to position [1197, 0]
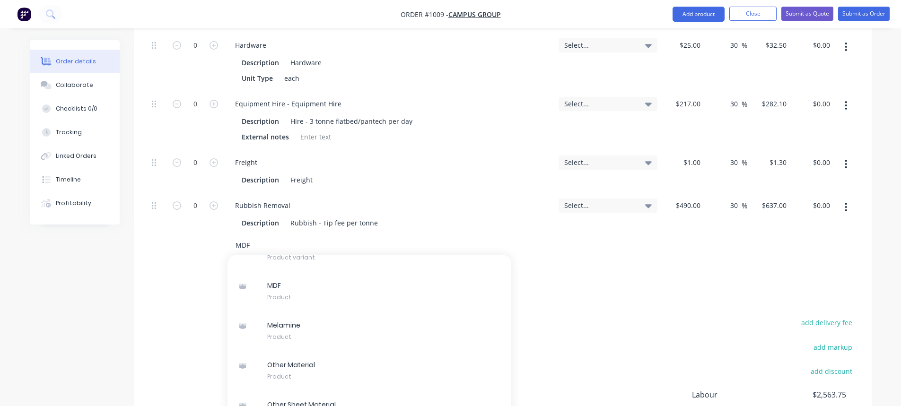
drag, startPoint x: 263, startPoint y: 218, endPoint x: 177, endPoint y: 230, distance: 86.9
click at [306, 363] on div "add delivery fee add markup add discount Labour $2,563.75 Sub total $5,028.31 M…" at bounding box center [502, 407] width 709 height 183
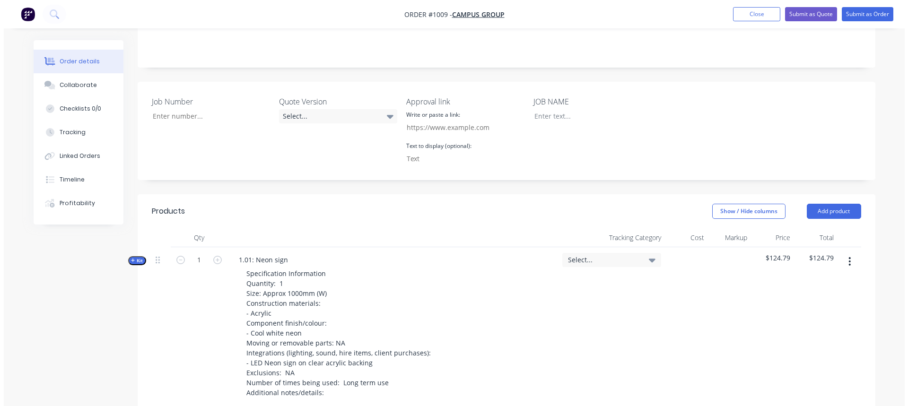
scroll to position [278, 0]
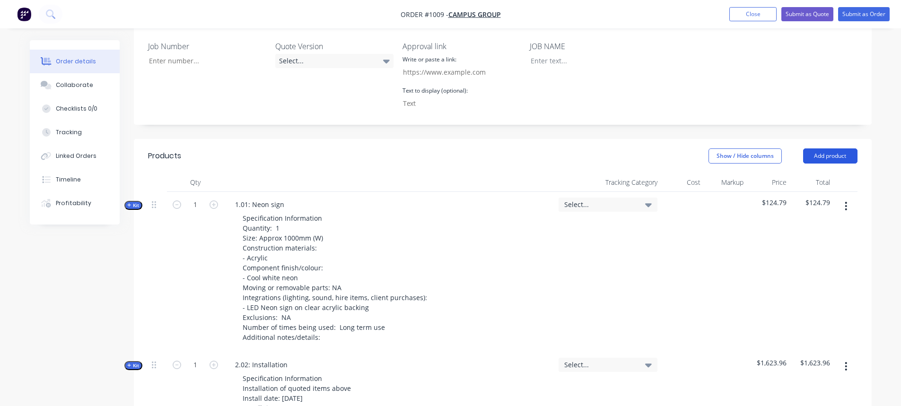
click at [821, 148] on button "Add product" at bounding box center [830, 155] width 54 height 15
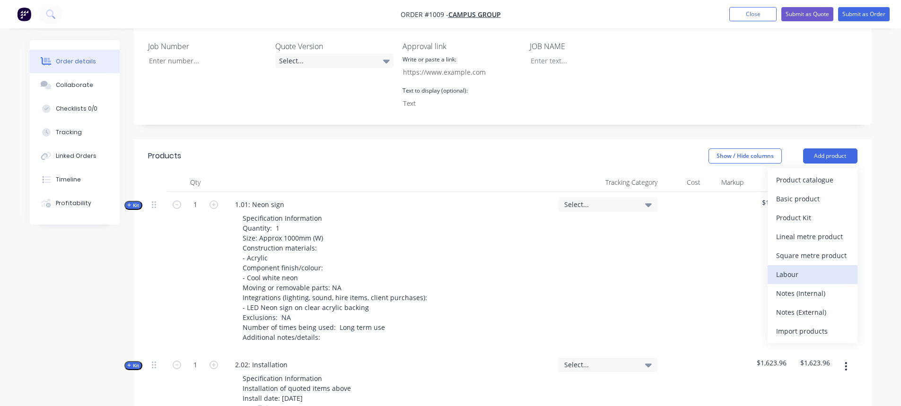
click at [816, 268] on div "Labour" at bounding box center [812, 275] width 73 height 14
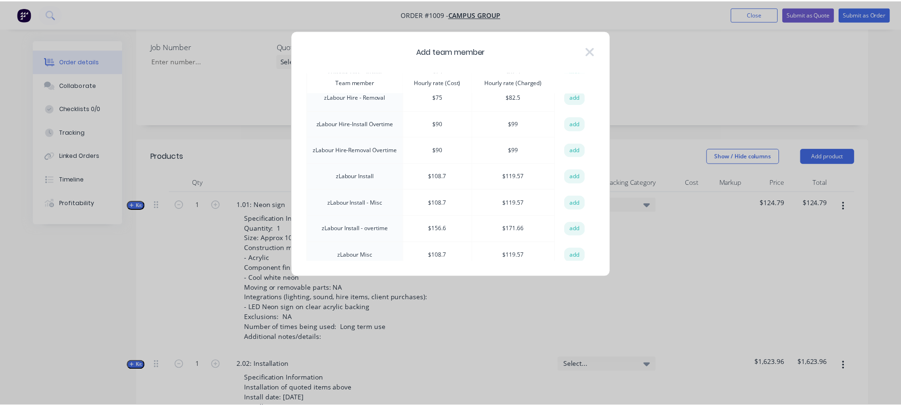
scroll to position [615, 0]
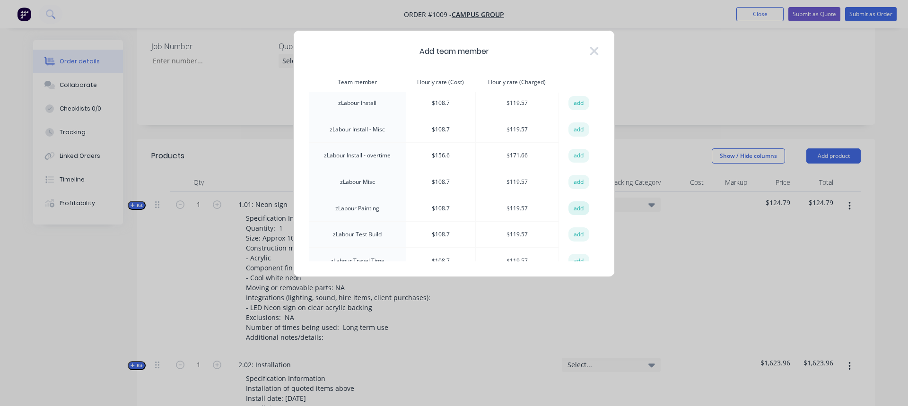
click at [574, 203] on button "add" at bounding box center [578, 208] width 21 height 14
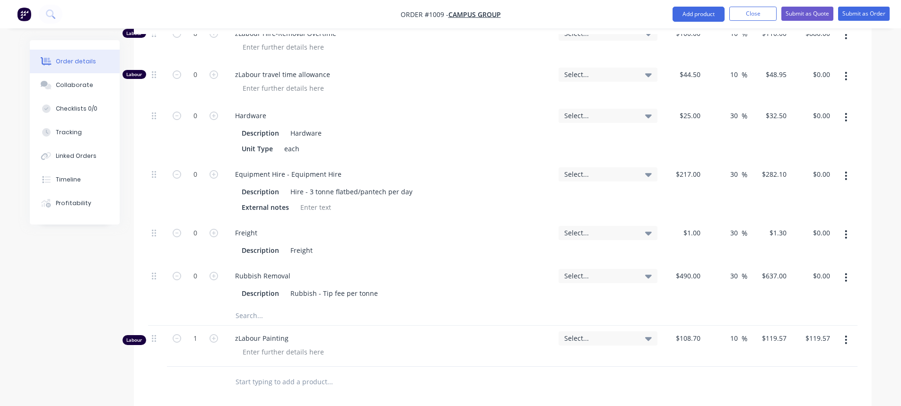
scroll to position [1218, 0]
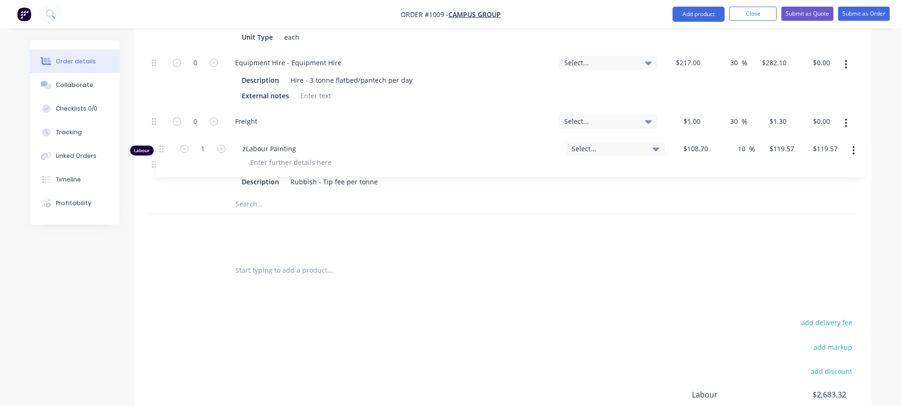
drag, startPoint x: 154, startPoint y: 202, endPoint x: 161, endPoint y: 147, distance: 56.3
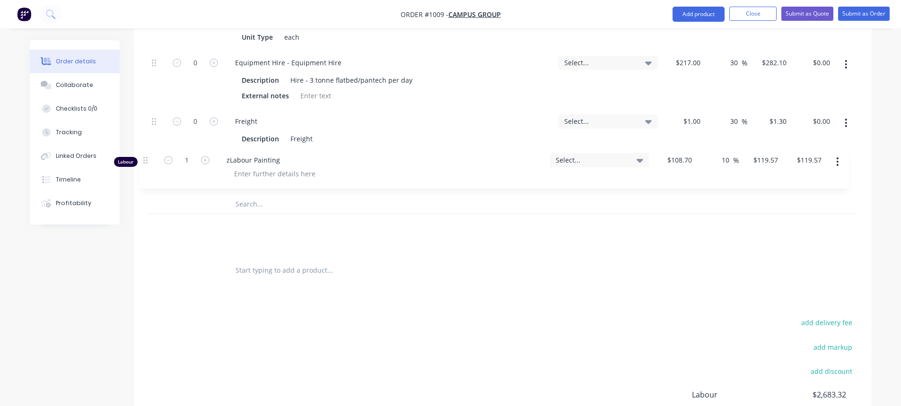
drag, startPoint x: 154, startPoint y: 201, endPoint x: 148, endPoint y: 190, distance: 12.5
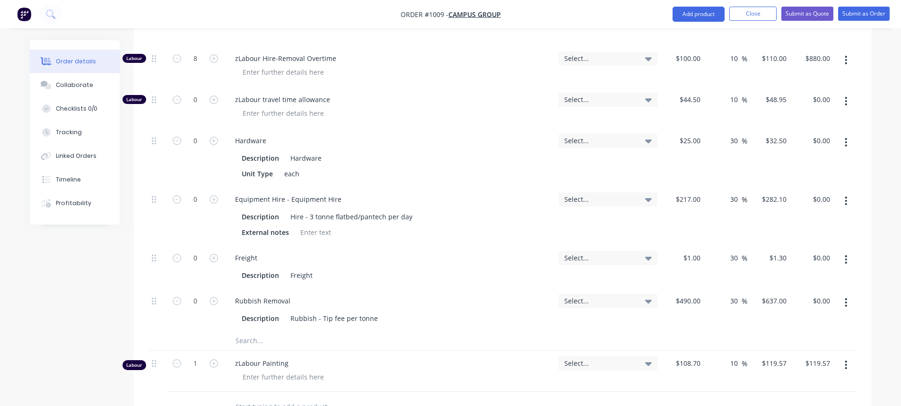
scroll to position [1123, 0]
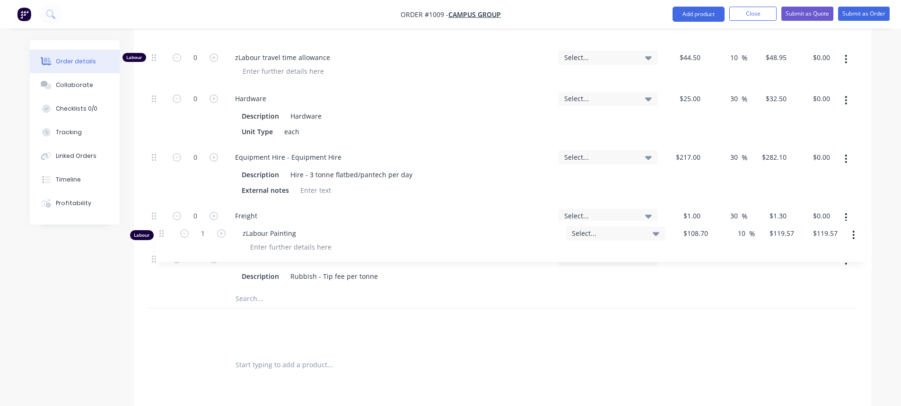
drag, startPoint x: 159, startPoint y: 296, endPoint x: 167, endPoint y: 223, distance: 73.3
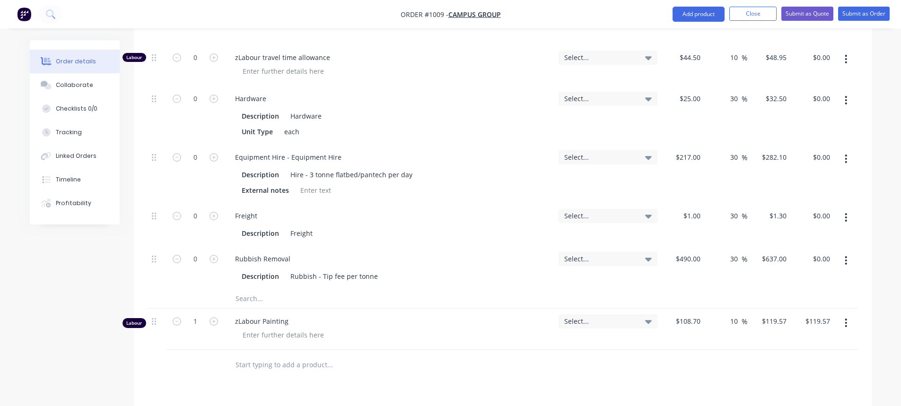
click at [850, 314] on button "button" at bounding box center [846, 322] width 22 height 17
click at [802, 398] on div "Delete" at bounding box center [812, 405] width 73 height 14
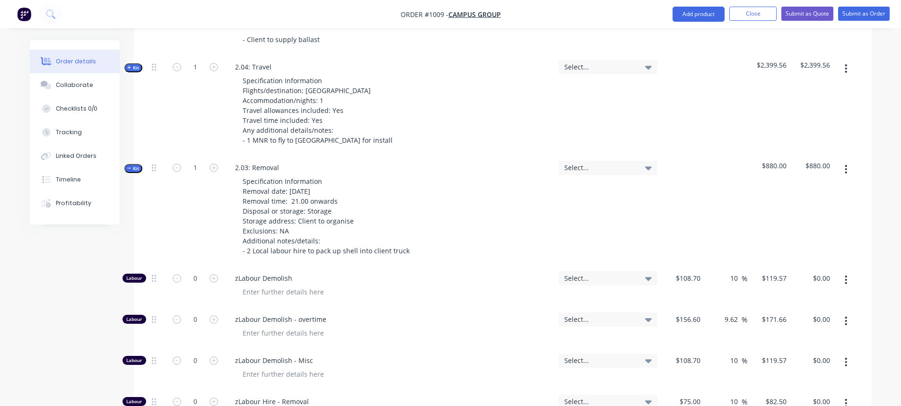
scroll to position [792, 0]
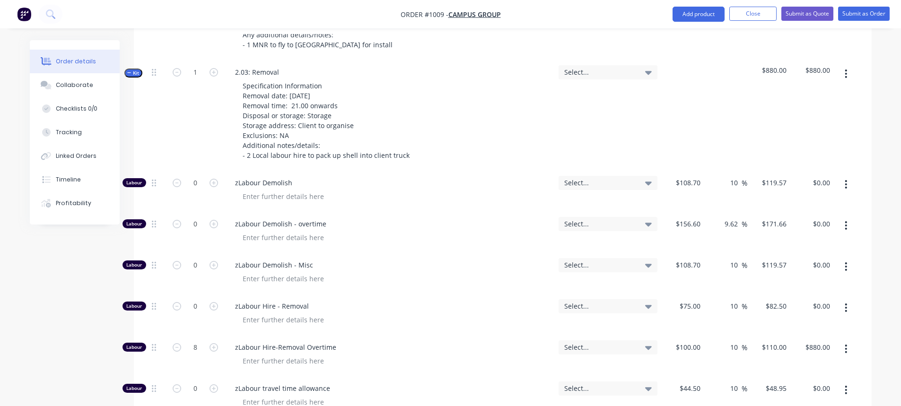
click at [135, 70] on span "Kit" at bounding box center [133, 73] width 12 height 7
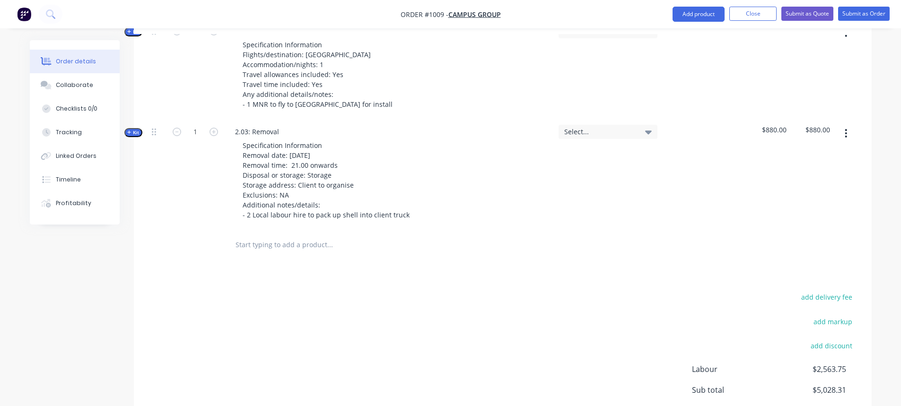
scroll to position [603, 0]
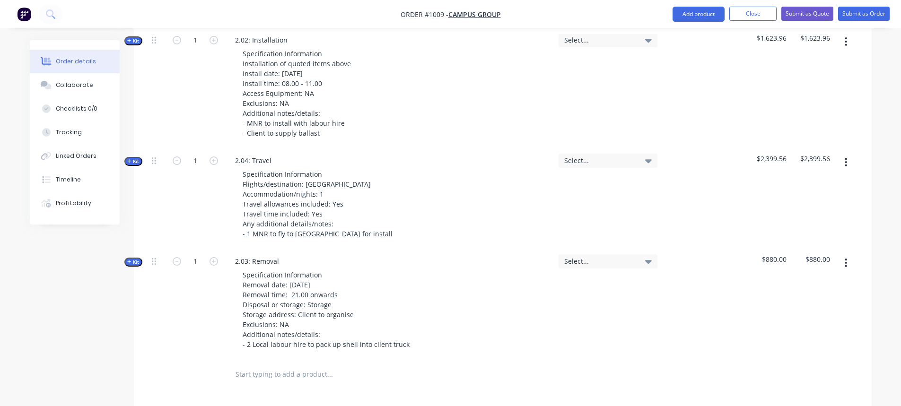
click at [847, 254] on button "button" at bounding box center [846, 262] width 22 height 17
click at [830, 281] on div "Add product to kit" at bounding box center [812, 288] width 73 height 14
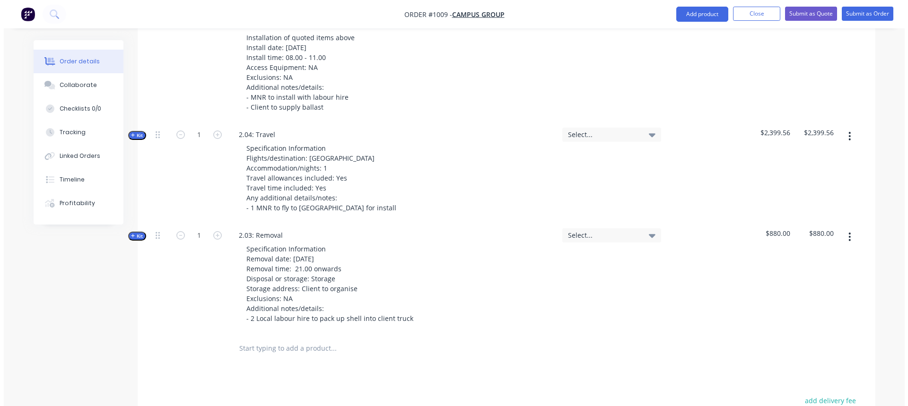
scroll to position [650, 0]
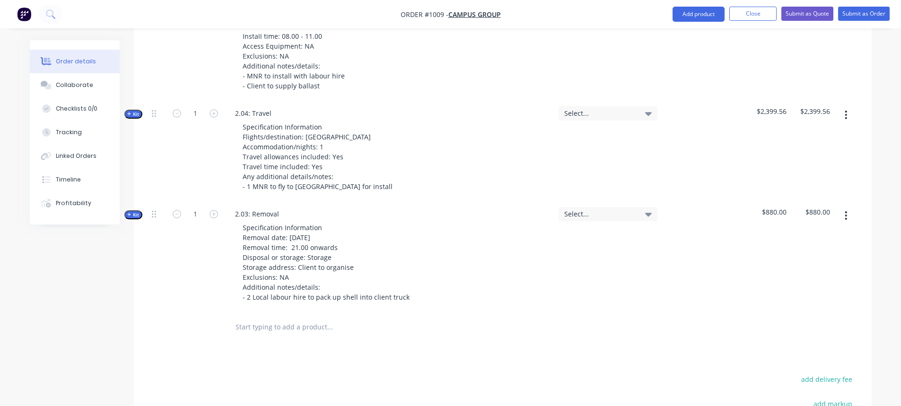
click at [849, 207] on button "button" at bounding box center [846, 215] width 22 height 17
click at [828, 234] on div "Add product to kit" at bounding box center [812, 241] width 73 height 14
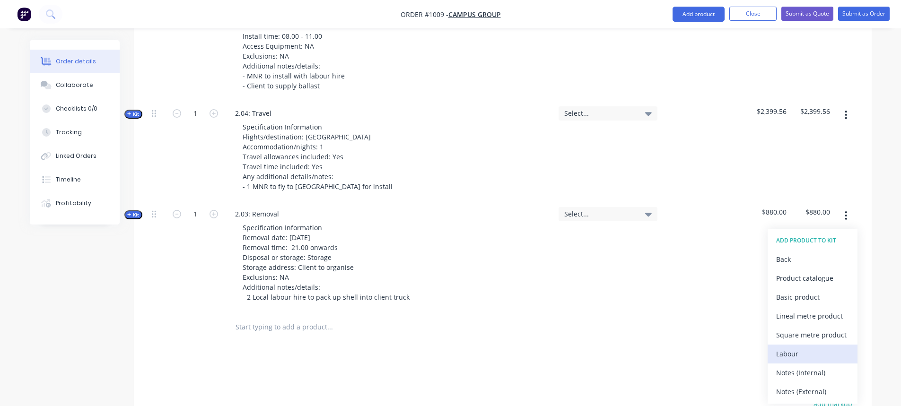
click at [796, 347] on div "Labour" at bounding box center [812, 354] width 73 height 14
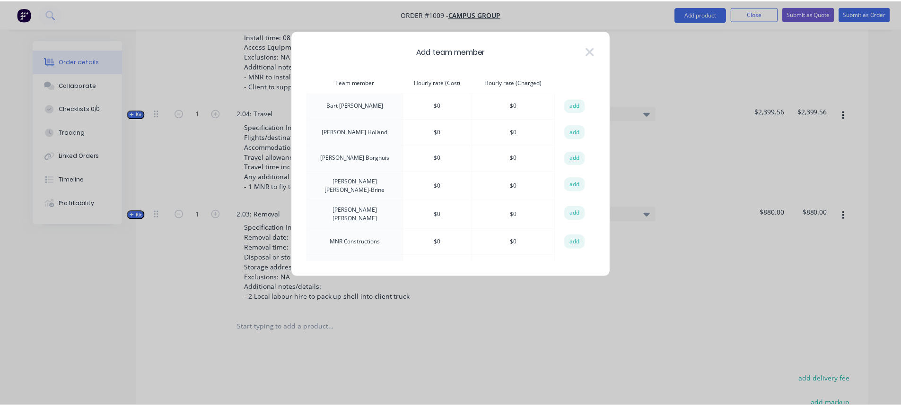
scroll to position [284, 0]
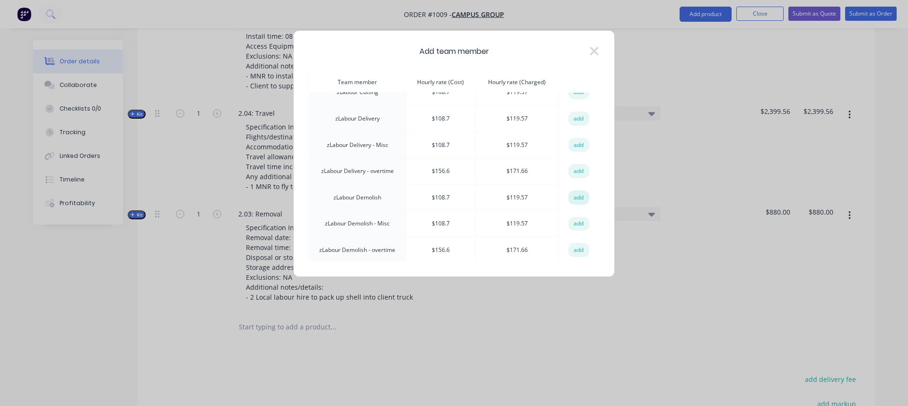
click at [573, 191] on button "add" at bounding box center [578, 198] width 21 height 14
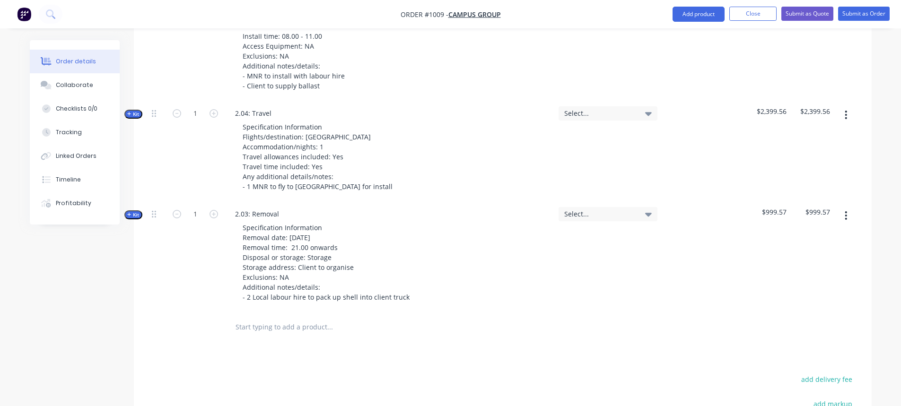
click at [131, 212] on icon "button" at bounding box center [129, 214] width 4 height 5
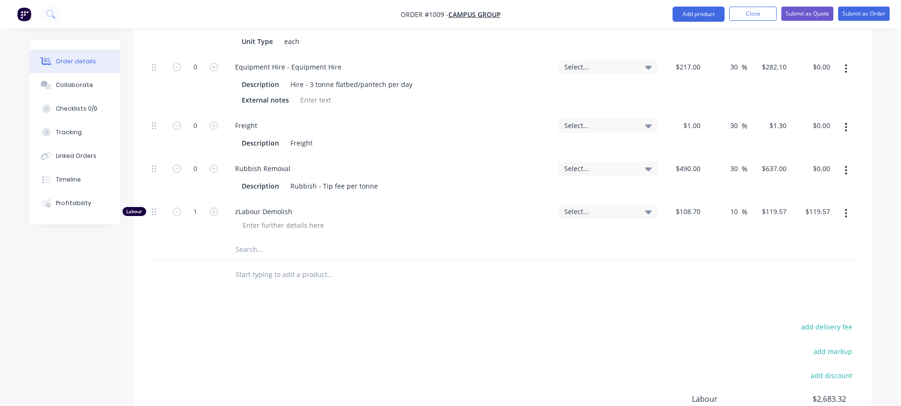
scroll to position [1265, 0]
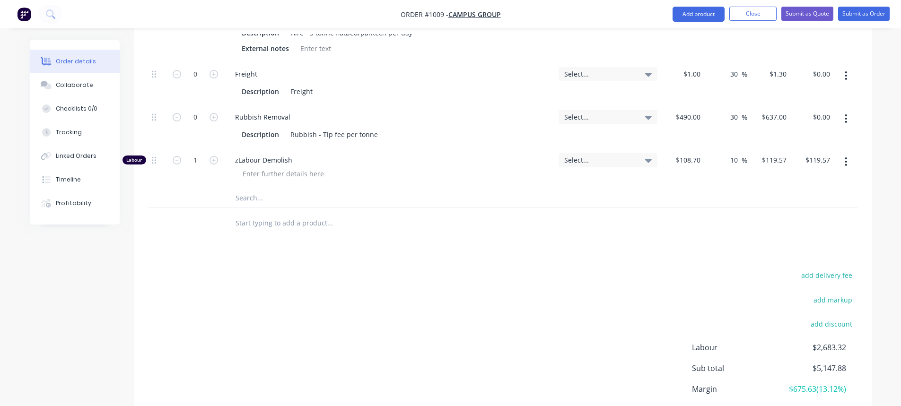
click at [847, 157] on icon "button" at bounding box center [846, 162] width 2 height 10
click at [809, 218] on div "Delete" at bounding box center [812, 225] width 73 height 14
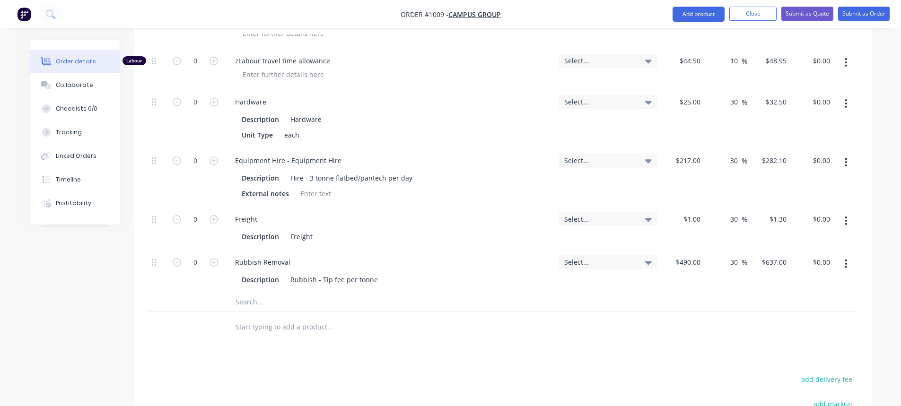
scroll to position [1170, 0]
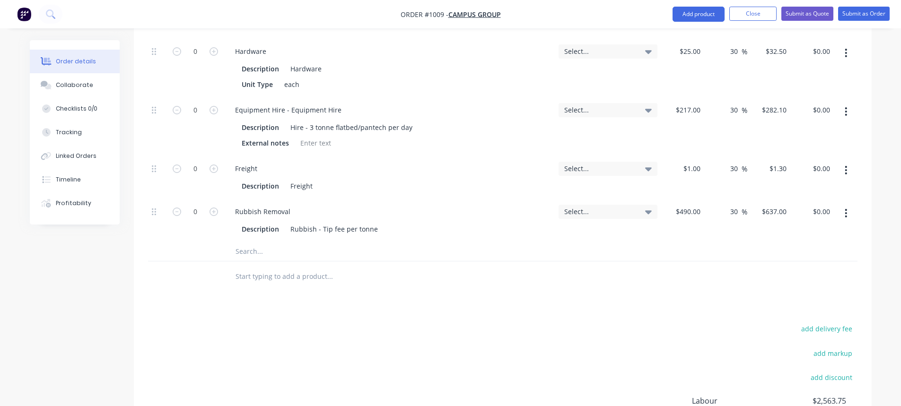
drag, startPoint x: 251, startPoint y: 225, endPoint x: 256, endPoint y: 227, distance: 5.9
click at [252, 242] on input "text" at bounding box center [329, 251] width 189 height 19
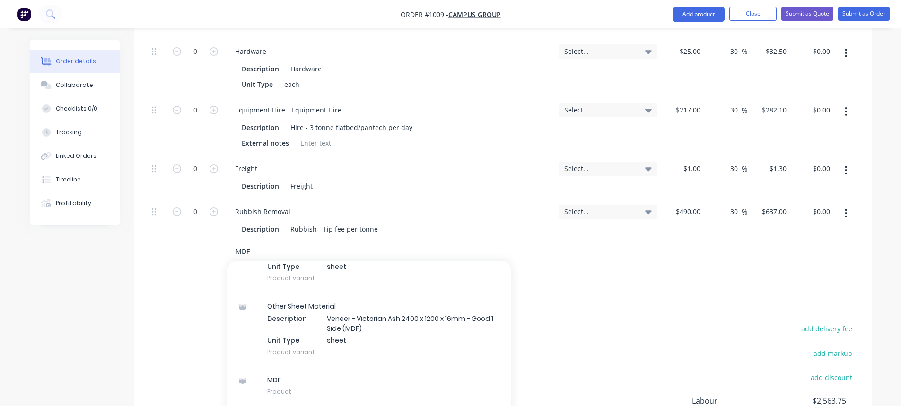
scroll to position [1182, 0]
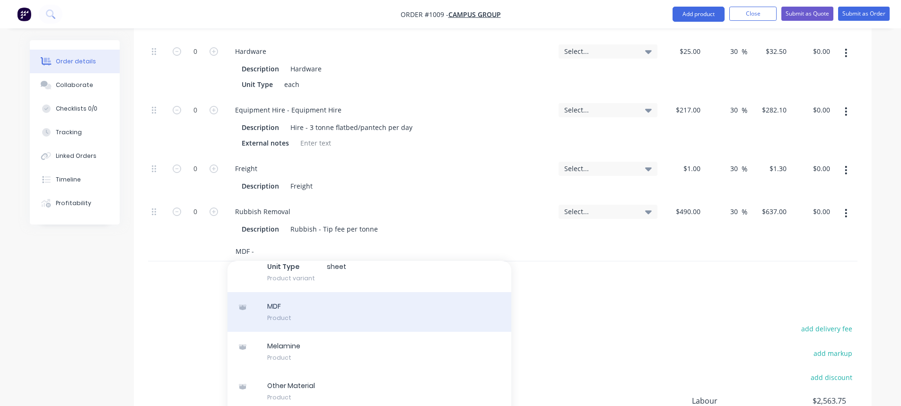
type input "MDF -"
click at [345, 292] on div "MDF Product" at bounding box center [369, 312] width 284 height 40
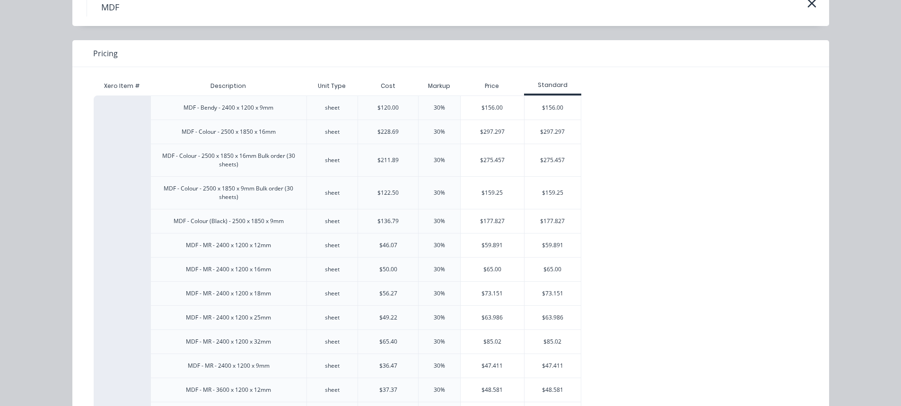
scroll to position [0, 0]
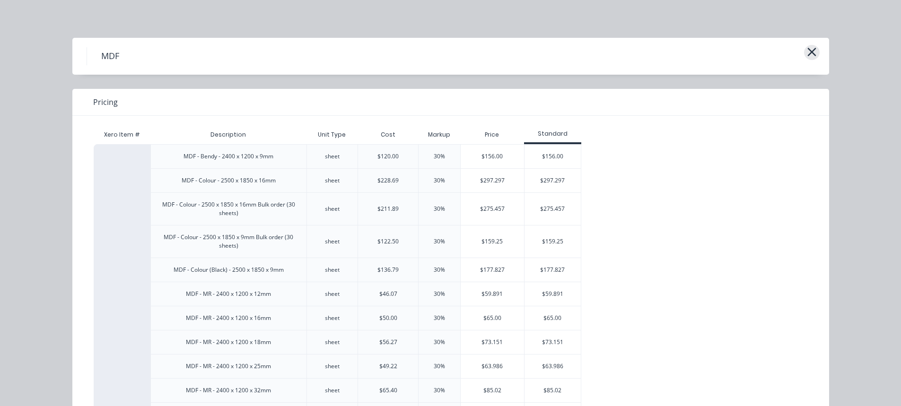
click at [811, 55] on icon "button" at bounding box center [811, 52] width 9 height 9
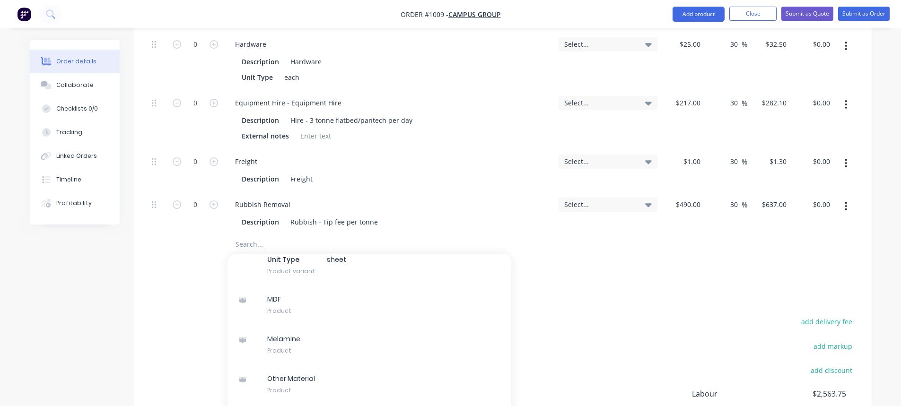
scroll to position [1082, 0]
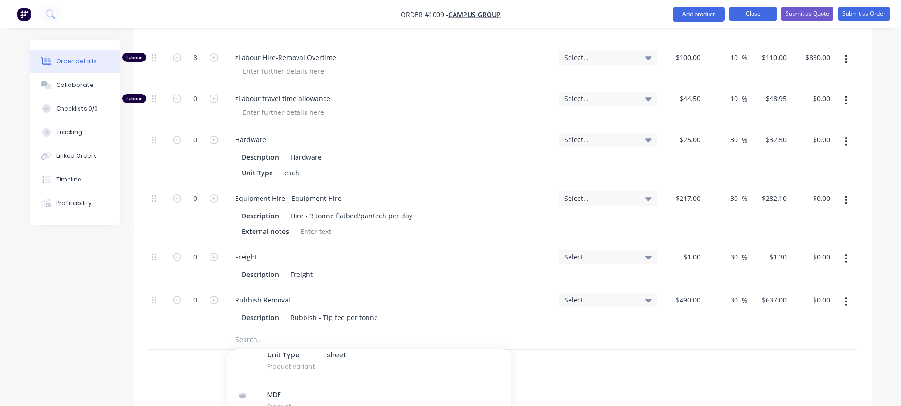
click at [762, 19] on button "Close" at bounding box center [752, 14] width 47 height 14
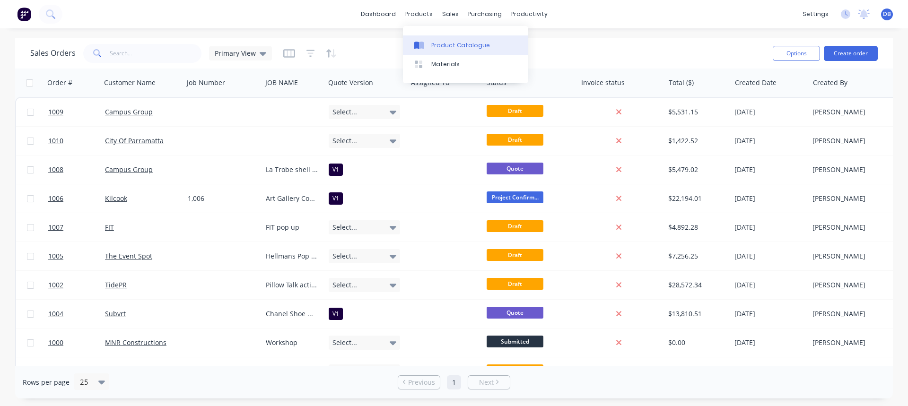
click at [441, 46] on div "Product Catalogue" at bounding box center [460, 45] width 59 height 9
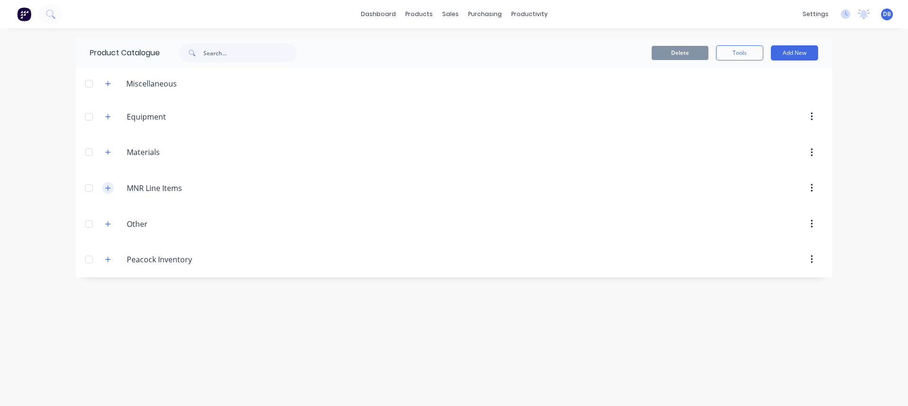
click at [108, 190] on icon "button" at bounding box center [107, 187] width 5 height 5
click at [110, 188] on button "button" at bounding box center [108, 188] width 12 height 12
click at [109, 146] on div "Materials Materials" at bounding box center [171, 152] width 148 height 17
click at [108, 149] on icon "button" at bounding box center [108, 152] width 6 height 7
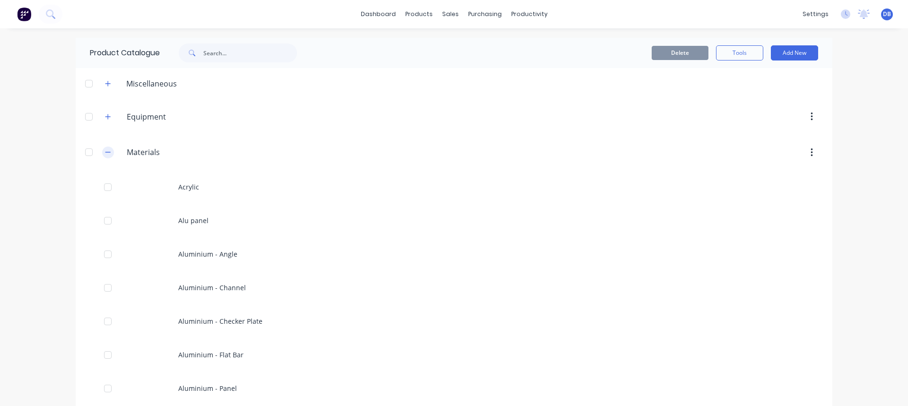
click at [107, 147] on button "button" at bounding box center [108, 153] width 12 height 12
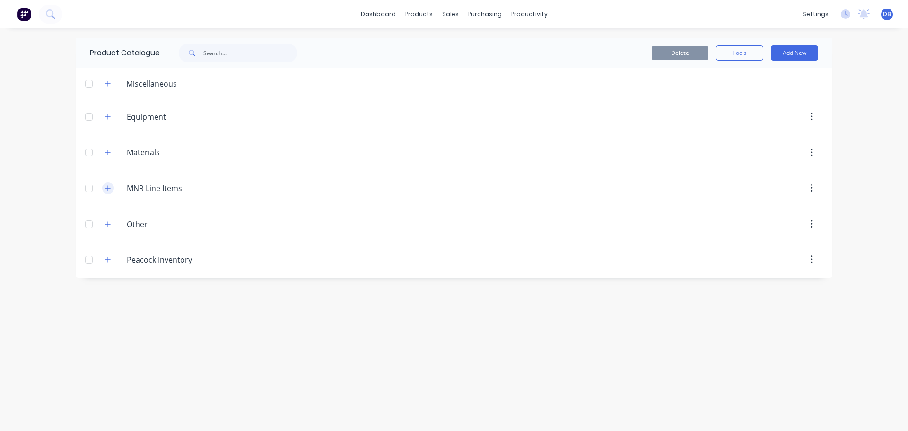
click at [108, 187] on icon "button" at bounding box center [107, 187] width 5 height 5
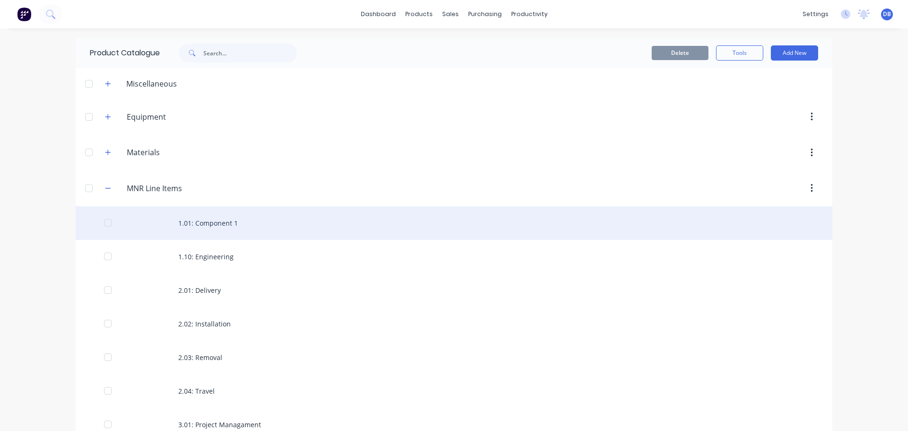
click at [242, 224] on div "1.01: Component 1" at bounding box center [454, 223] width 757 height 34
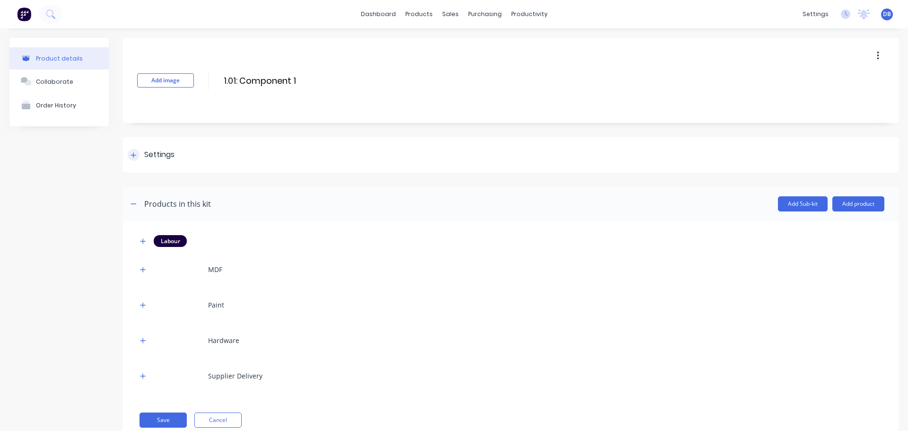
click at [141, 149] on div "Settings" at bounding box center [151, 155] width 47 height 12
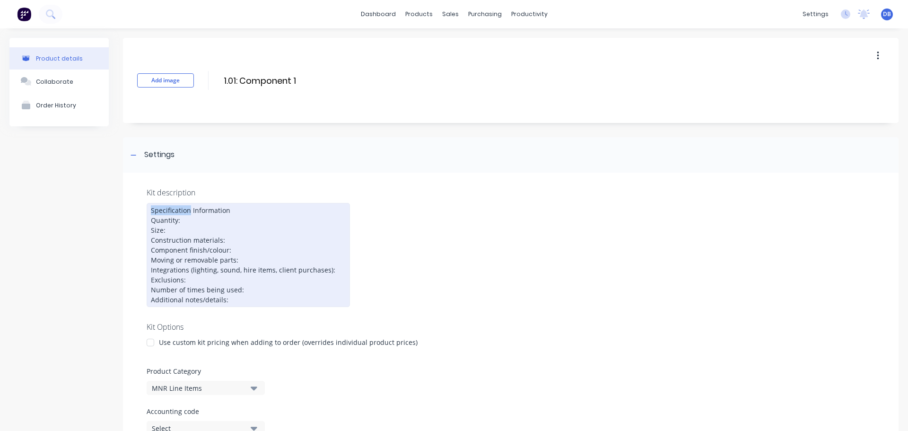
drag, startPoint x: 190, startPoint y: 208, endPoint x: 149, endPoint y: 210, distance: 41.2
click at [149, 210] on div "Specification Information Quantity: Size: Construction materials: Component fin…" at bounding box center [248, 255] width 203 height 104
drag, startPoint x: 229, startPoint y: 214, endPoint x: 142, endPoint y: 207, distance: 87.3
click at [142, 207] on div "Kit description Additional Information Quantity: Size: Construction materials: …" at bounding box center [511, 357] width 776 height 368
copy div "Additional Information"
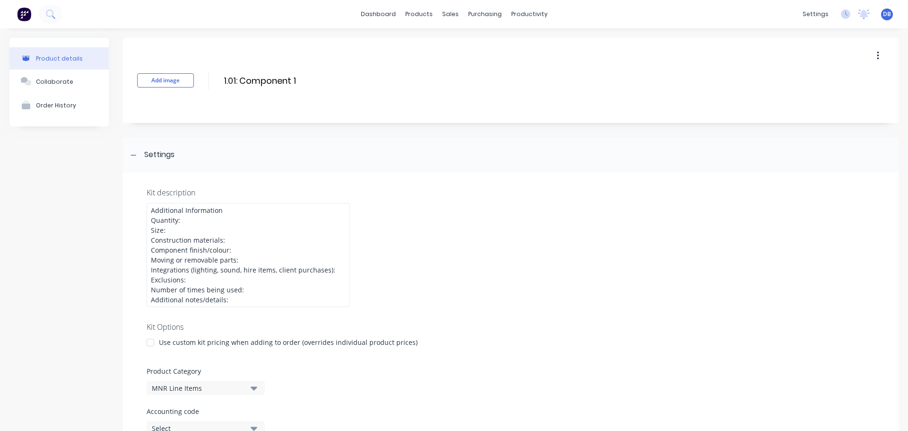
click at [583, 264] on div "Kit description Additional Information Quantity: Size: Construction materials: …" at bounding box center [511, 357] width 776 height 368
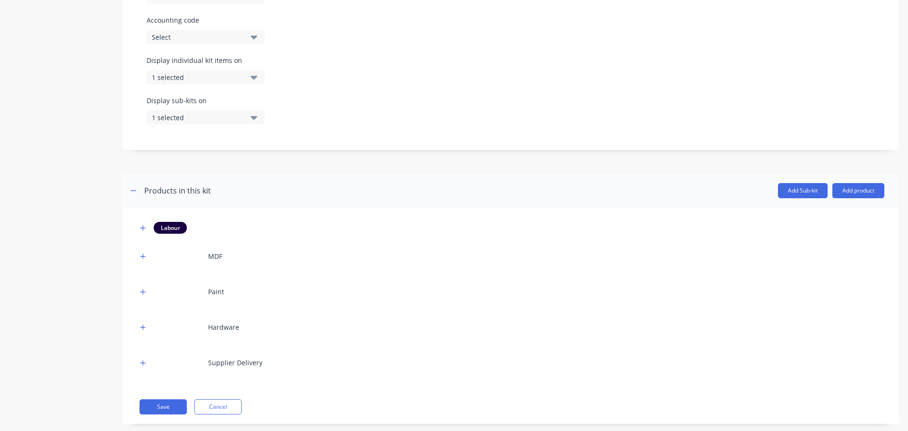
scroll to position [408, 0]
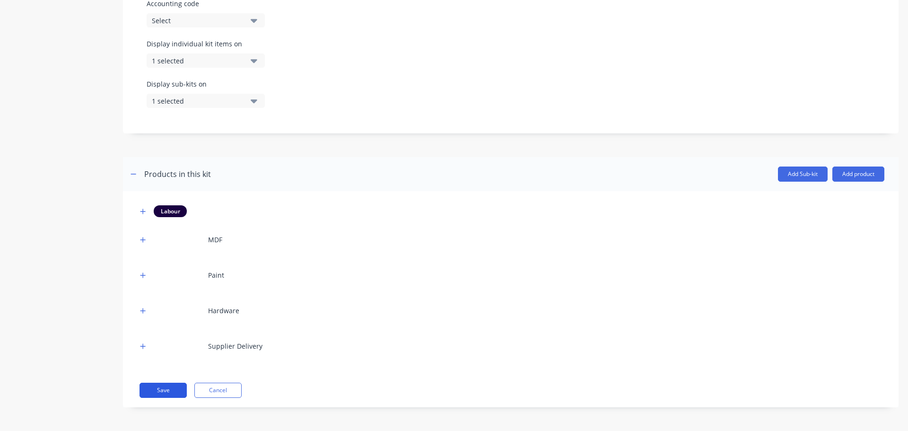
click at [166, 389] on button "Save" at bounding box center [163, 390] width 47 height 15
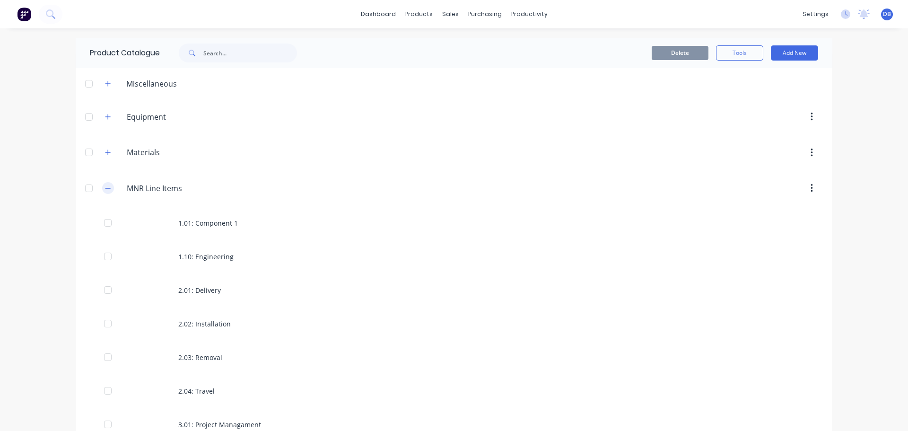
click at [105, 186] on icon "button" at bounding box center [108, 188] width 6 height 7
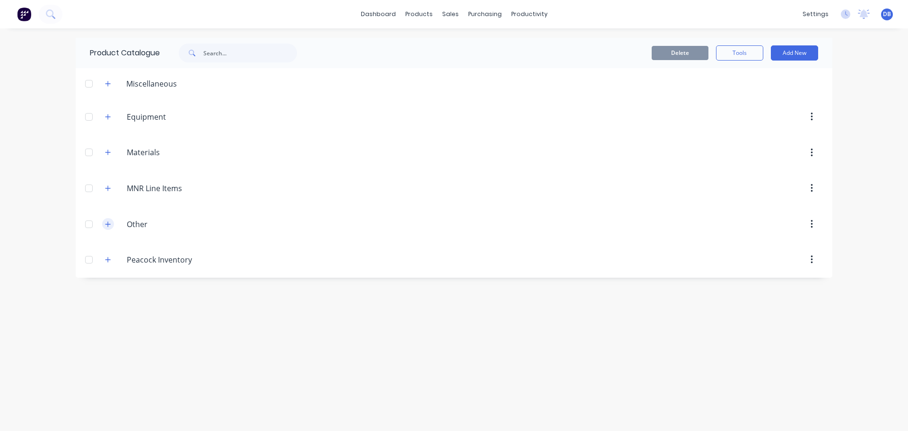
click at [104, 224] on button "button" at bounding box center [108, 224] width 12 height 12
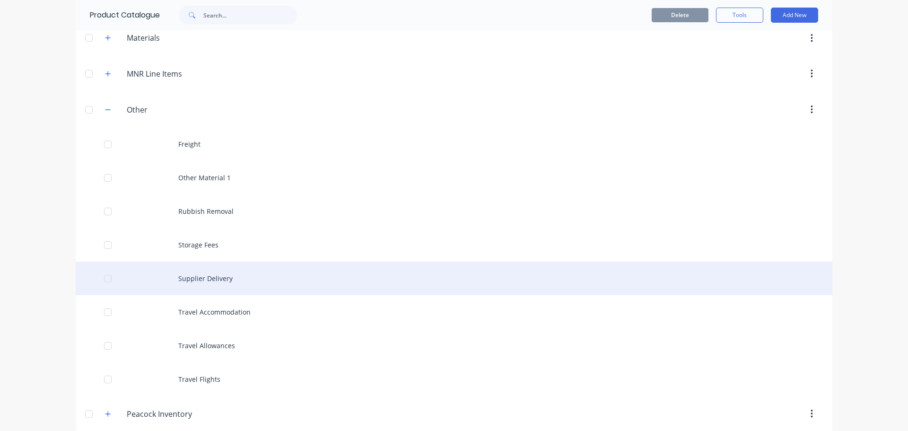
scroll to position [125, 0]
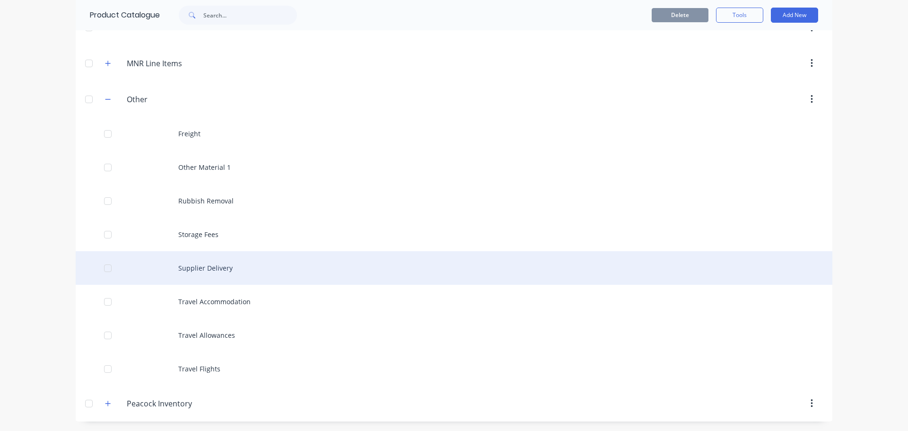
click at [207, 269] on div "Supplier Delivery" at bounding box center [454, 268] width 757 height 34
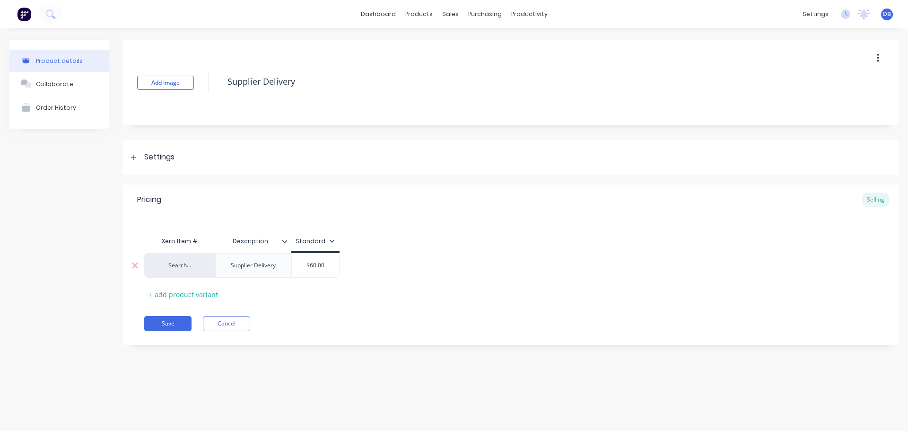
type input "$60.00"
click at [321, 265] on input "$60.00" at bounding box center [315, 265] width 47 height 9
click at [382, 261] on div "Search... Supplier Delivery $60.00 $60.00" at bounding box center [510, 265] width 733 height 25
click at [324, 266] on input "$60.00" at bounding box center [315, 265] width 47 height 9
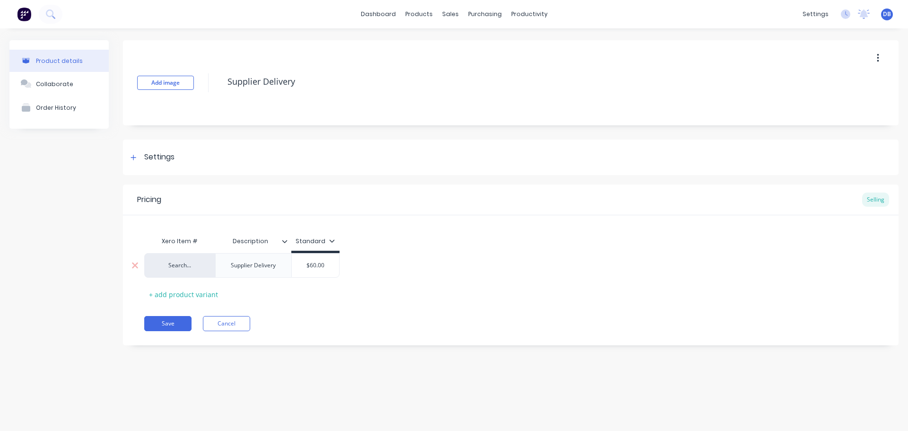
click at [324, 266] on input "$60.00" at bounding box center [315, 265] width 47 height 9
click at [410, 264] on div "Search... Supplier Delivery $60.00 $60.00" at bounding box center [510, 265] width 733 height 25
click at [305, 270] on div "$60.00" at bounding box center [315, 265] width 47 height 24
click at [305, 268] on input "$60.00" at bounding box center [315, 265] width 47 height 9
click at [312, 267] on input "$60.00" at bounding box center [315, 265] width 47 height 9
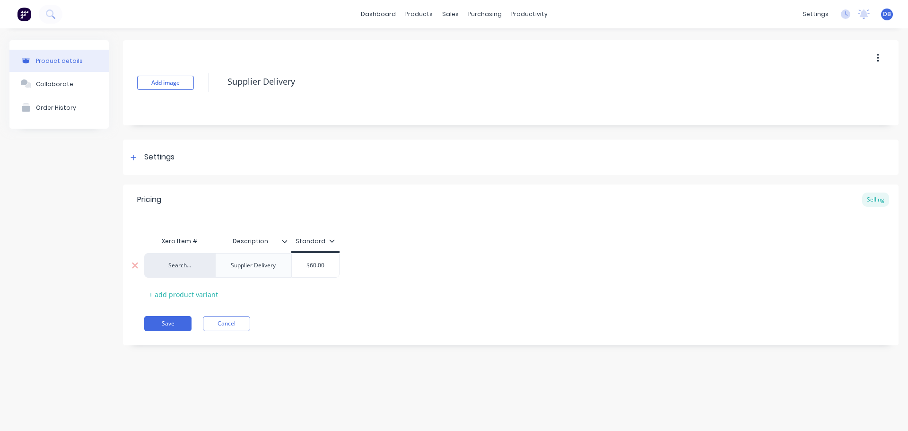
drag, startPoint x: 362, startPoint y: 297, endPoint x: 315, endPoint y: 272, distance: 53.1
click at [362, 296] on div "Xero Item # Description Standard Search... Supplier Delivery $60.00 $60.00 + ad…" at bounding box center [510, 267] width 733 height 70
click at [312, 267] on input "$60.00" at bounding box center [315, 265] width 47 height 9
click at [321, 262] on input "$60.00" at bounding box center [315, 265] width 47 height 9
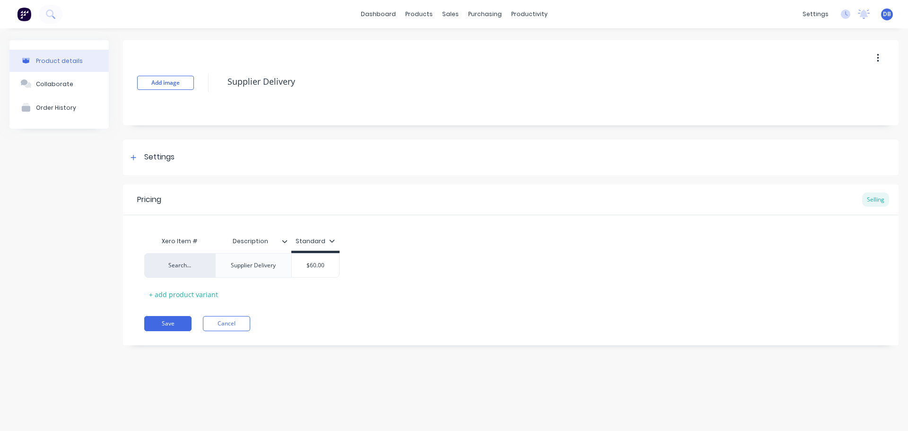
click at [373, 304] on div "Pricing Selling Xero Item # Description Standard Search... Supplier Delivery $6…" at bounding box center [511, 264] width 776 height 161
click at [139, 164] on div "Settings" at bounding box center [511, 157] width 776 height 35
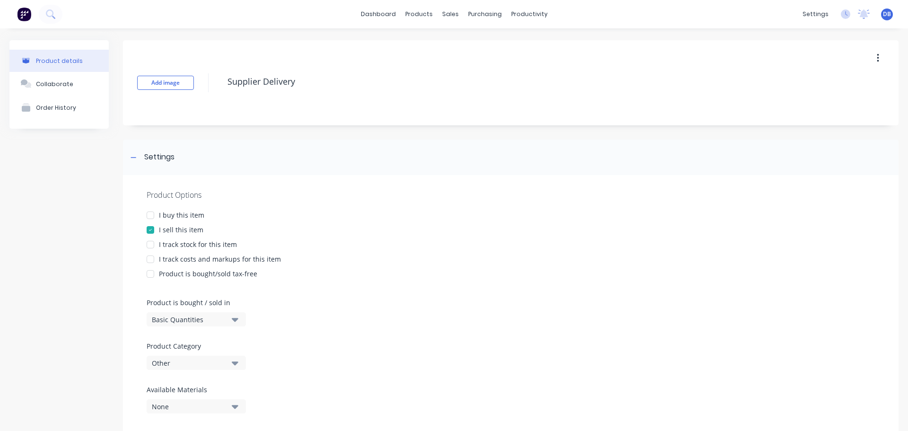
drag, startPoint x: 151, startPoint y: 260, endPoint x: 168, endPoint y: 264, distance: 18.1
click at [152, 260] on div at bounding box center [150, 259] width 19 height 19
click at [426, 262] on div "I track costs and markups for this item" at bounding box center [511, 259] width 728 height 10
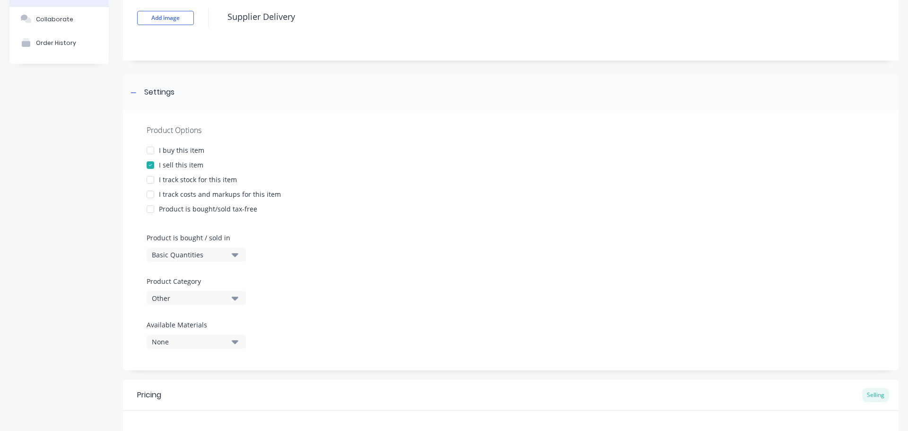
scroll to position [142, 0]
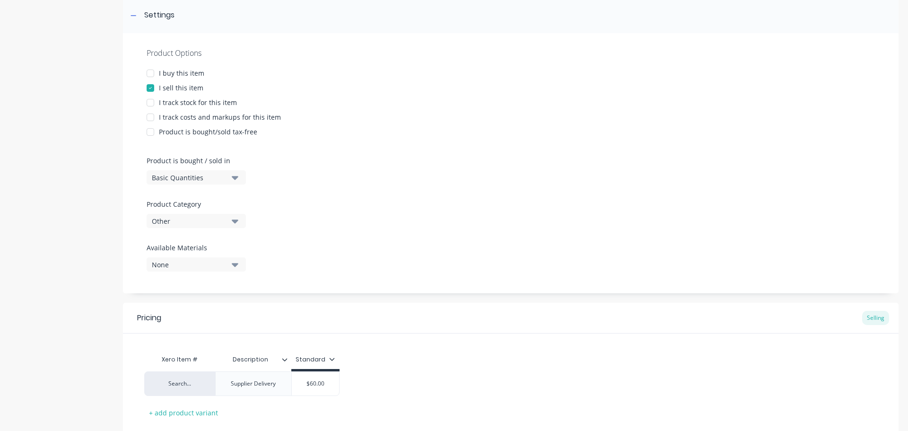
click at [146, 108] on div at bounding box center [150, 117] width 19 height 19
click at [543, 234] on div "Product Options I buy this item I sell this item I track stock for this item I …" at bounding box center [511, 163] width 776 height 260
click at [456, 379] on input "$60.00" at bounding box center [447, 383] width 47 height 9
type input "$0.00"
click at [411, 381] on input "$0.00" at bounding box center [400, 383] width 47 height 9
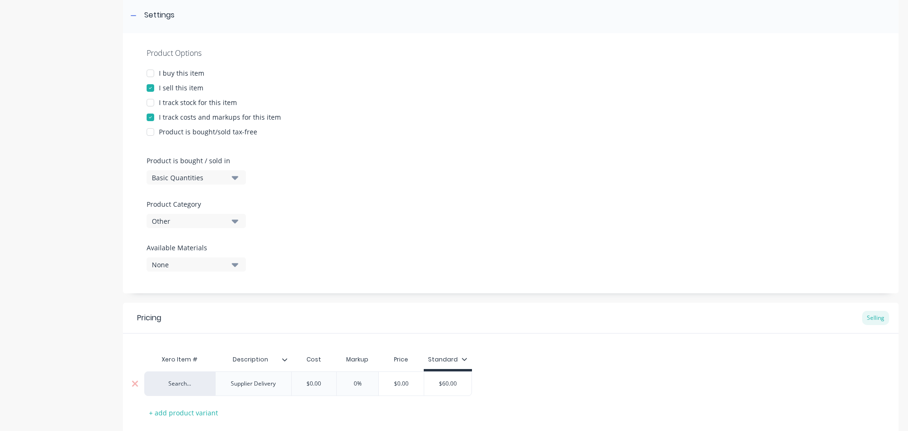
drag, startPoint x: 412, startPoint y: 382, endPoint x: 396, endPoint y: 380, distance: 16.2
click at [404, 383] on input "$0.00" at bounding box center [400, 383] width 47 height 9
click at [414, 383] on input "$0.00" at bounding box center [400, 383] width 47 height 9
click at [370, 383] on div "Search... Supplier Delivery $0.00 0% $0.00 $0.00 $60.00 $60.00" at bounding box center [308, 383] width 328 height 25
click at [363, 382] on input "0%" at bounding box center [357, 383] width 47 height 9
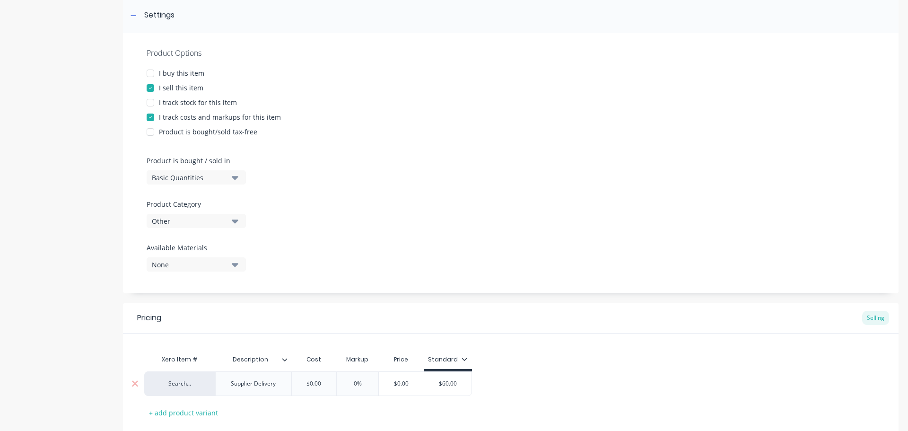
drag, startPoint x: 353, startPoint y: 383, endPoint x: 370, endPoint y: 386, distance: 16.9
click at [354, 383] on input "0%" at bounding box center [357, 383] width 47 height 9
type input "30%"
click at [410, 386] on input "$0.00" at bounding box center [400, 383] width 47 height 9
click at [308, 383] on input "$0.00" at bounding box center [313, 383] width 47 height 9
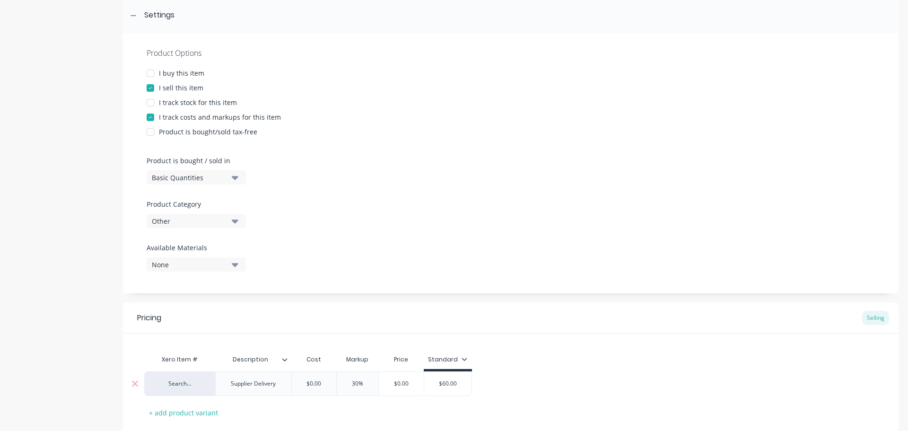
drag, startPoint x: 323, startPoint y: 385, endPoint x: 300, endPoint y: 385, distance: 23.6
click at [300, 385] on input "$0.00" at bounding box center [313, 383] width 47 height 9
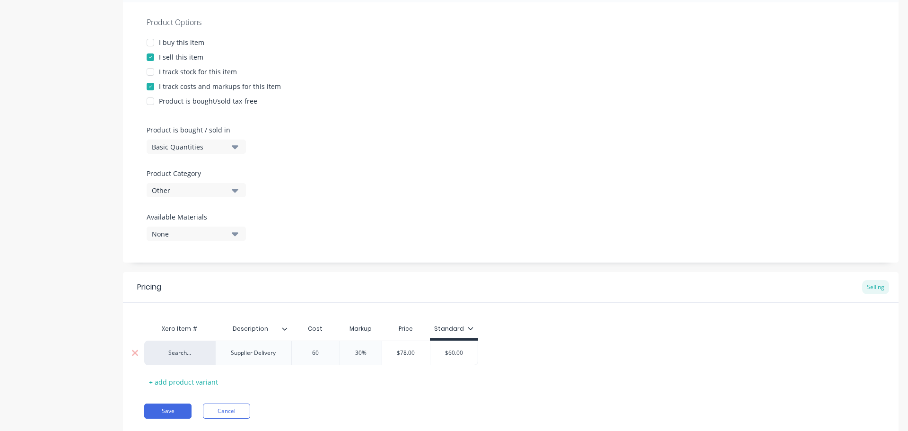
scroll to position [201, 0]
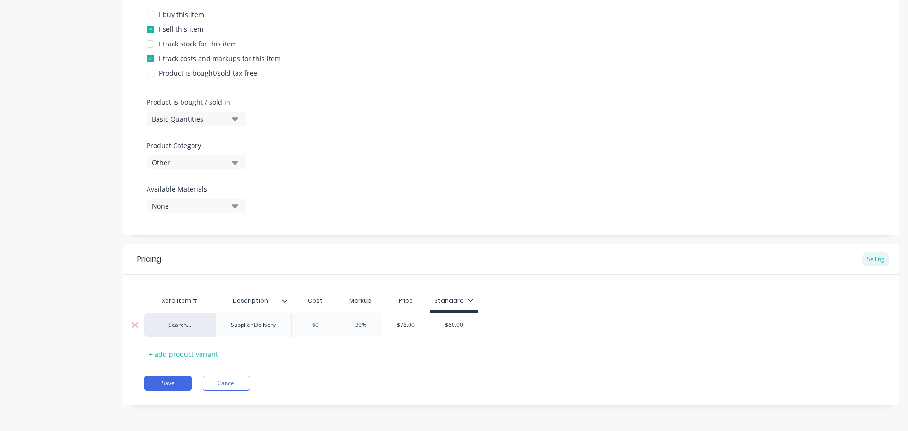
click at [418, 335] on div "$78.00" at bounding box center [406, 325] width 48 height 24
type input "60"
type input "$78.00"
drag, startPoint x: 473, startPoint y: 328, endPoint x: 459, endPoint y: 328, distance: 14.2
click at [460, 328] on input "$60.00" at bounding box center [453, 325] width 47 height 9
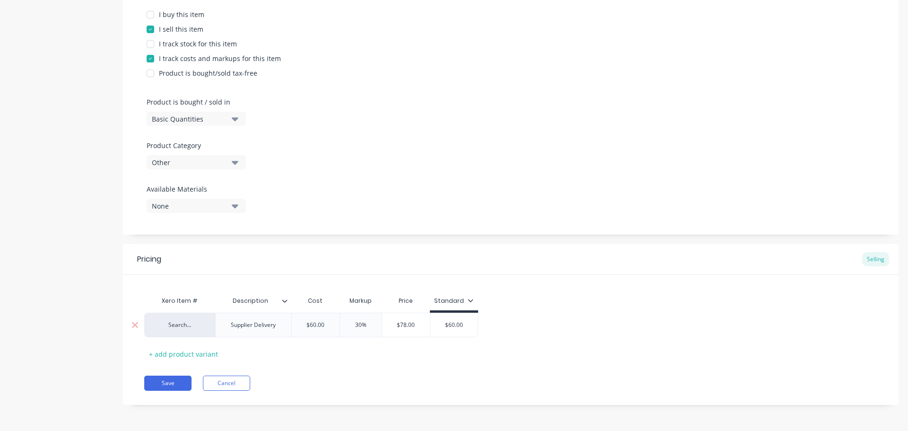
click at [468, 325] on input "$60.00" at bounding box center [453, 325] width 47 height 9
click at [449, 323] on input "$60.00" at bounding box center [453, 325] width 47 height 9
type input "$78"
click at [168, 379] on button "Save" at bounding box center [167, 382] width 47 height 15
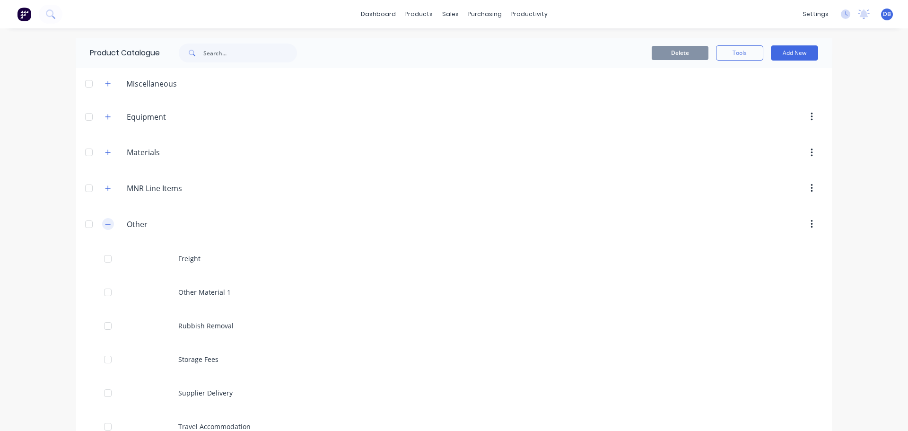
click at [105, 226] on icon "button" at bounding box center [108, 224] width 6 height 7
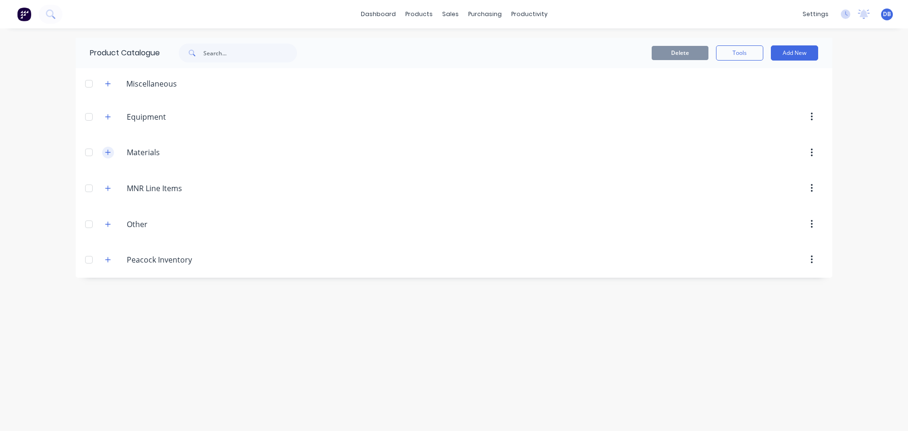
click at [109, 156] on icon "button" at bounding box center [108, 152] width 6 height 7
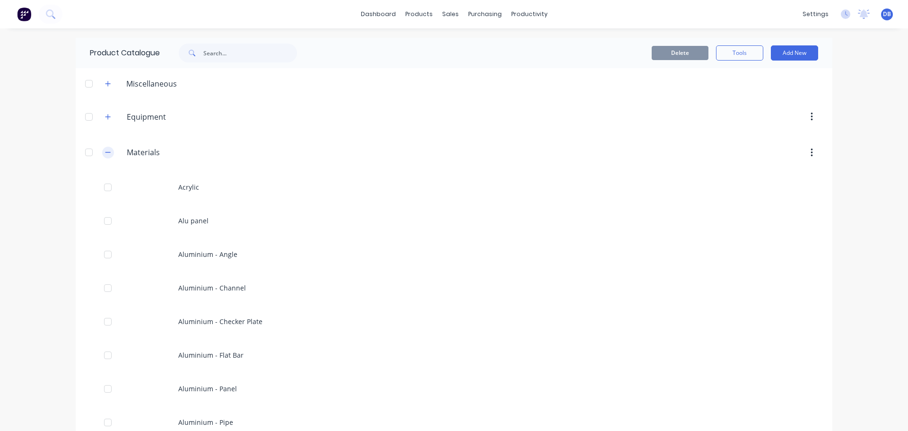
click at [105, 150] on icon "button" at bounding box center [108, 152] width 6 height 7
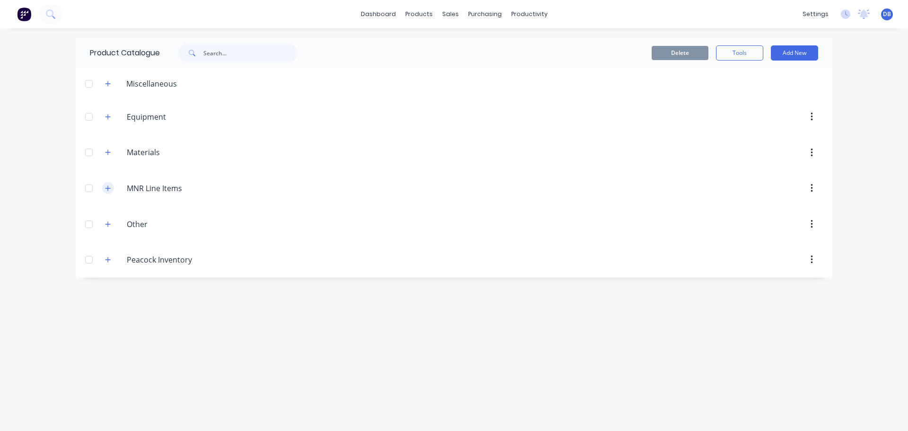
click at [108, 188] on icon "button" at bounding box center [107, 187] width 5 height 5
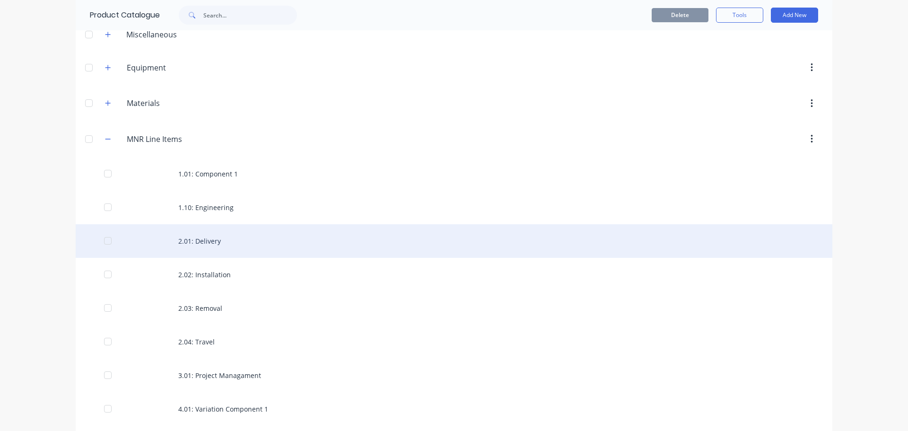
scroll to position [95, 0]
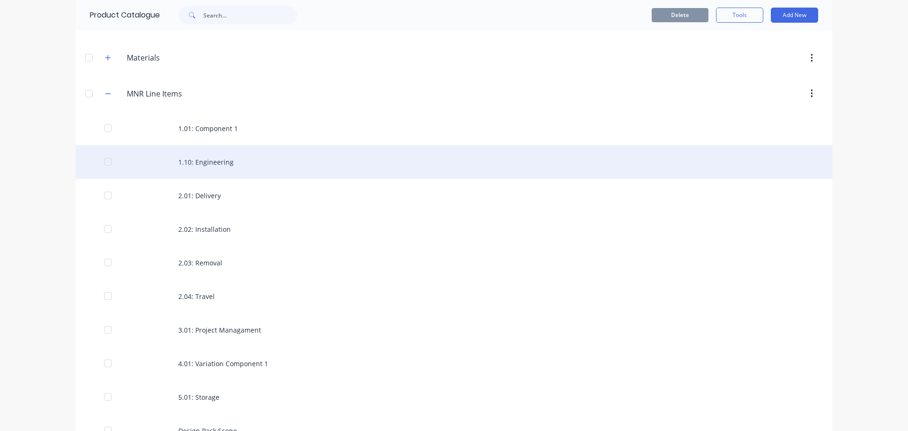
click at [201, 160] on div "1.10: Engineering" at bounding box center [454, 162] width 757 height 34
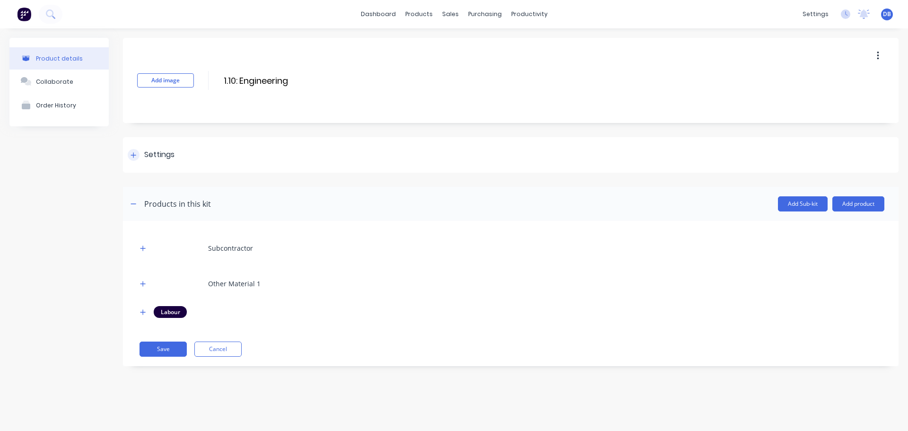
click at [154, 157] on div "Settings" at bounding box center [159, 155] width 30 height 12
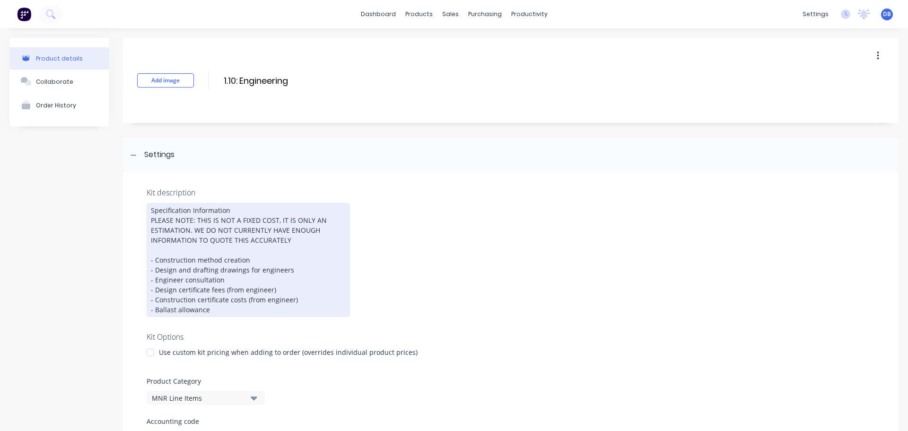
click at [232, 207] on div "Specification Information PLEASE NOTE: THIS IS NOT A FIXED COST, IT IS ONLY AN …" at bounding box center [248, 260] width 203 height 114
drag, startPoint x: 165, startPoint y: 210, endPoint x: 148, endPoint y: 210, distance: 17.0
click at [148, 210] on div "Specification Information PLEASE NOTE: THIS IS NOT A FIXED COST, IT IS ONLY AN …" at bounding box center [248, 260] width 203 height 114
paste div
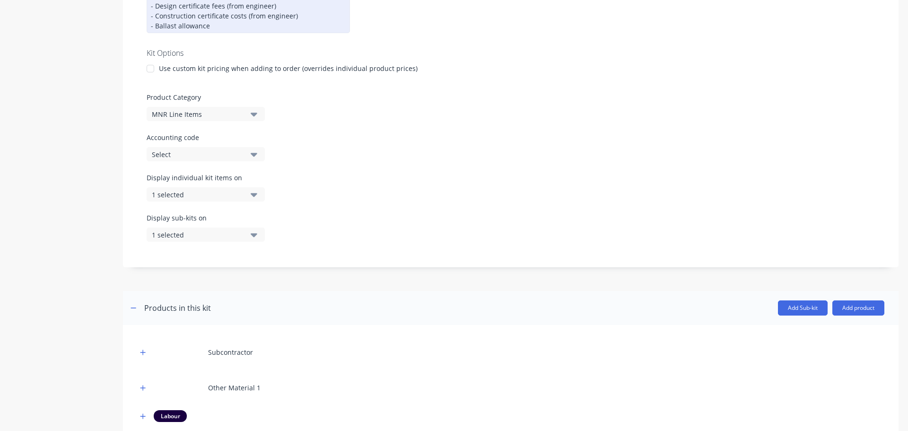
scroll to position [347, 0]
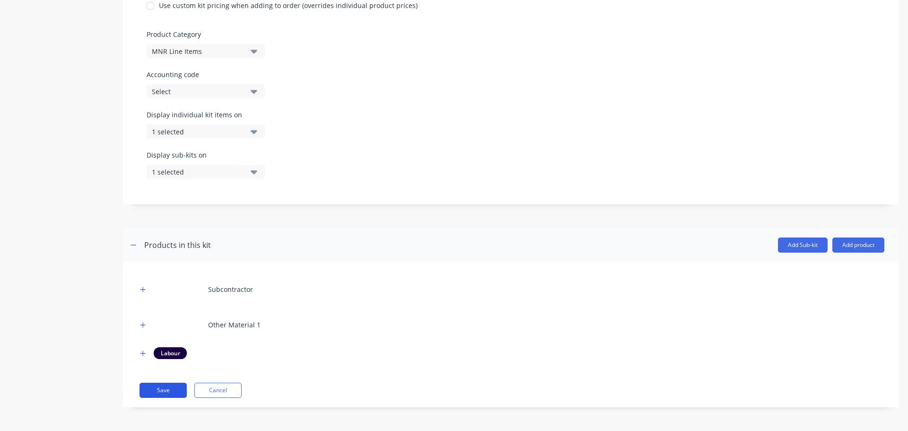
drag, startPoint x: 166, startPoint y: 390, endPoint x: 236, endPoint y: 374, distance: 72.3
click at [166, 390] on button "Save" at bounding box center [163, 390] width 47 height 15
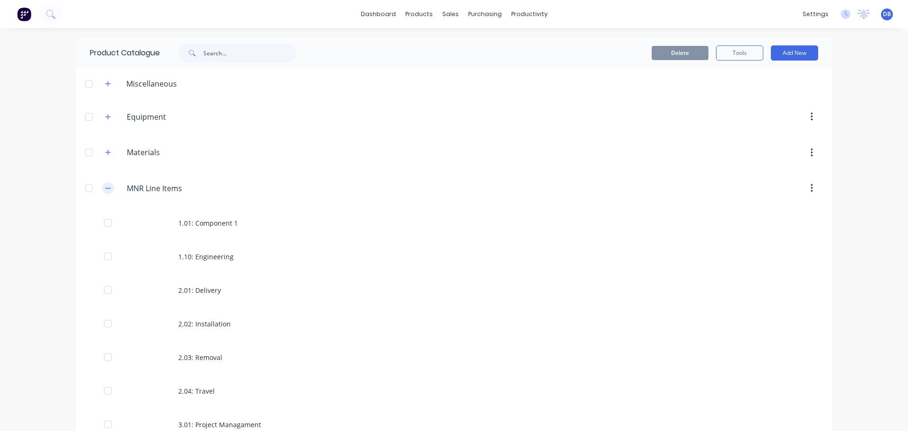
click at [105, 188] on icon "button" at bounding box center [108, 188] width 6 height 7
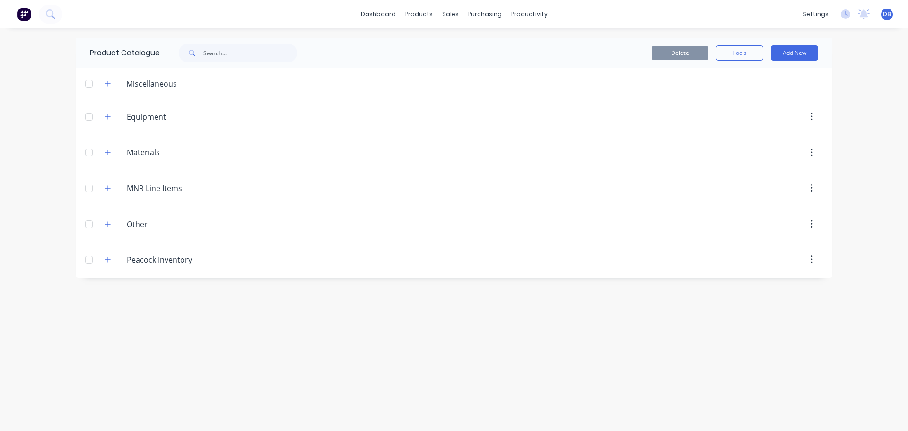
click at [368, 321] on div "Product Catalogue Delete Tools Add New Miscellaneous Equipment Equipment Materi…" at bounding box center [454, 230] width 757 height 384
click at [367, 287] on div "Product Catalogue Delete Tools Add New Miscellaneous Equipment Equipment Materi…" at bounding box center [454, 230] width 757 height 384
click at [105, 190] on button "button" at bounding box center [108, 188] width 12 height 12
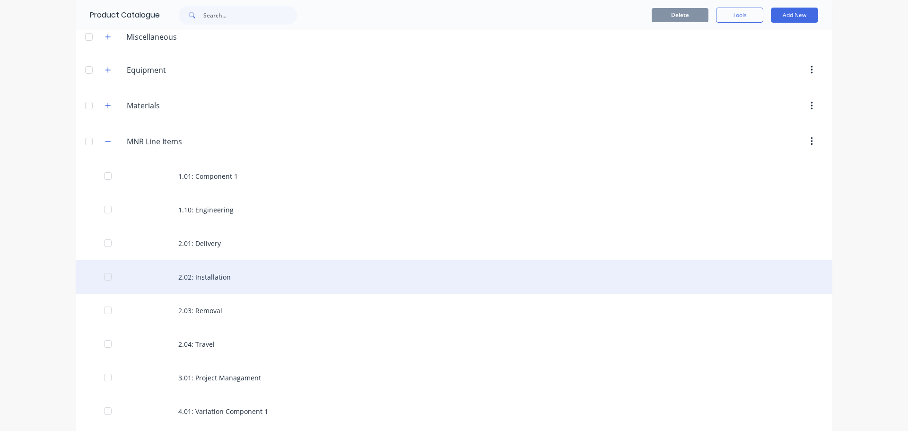
scroll to position [95, 0]
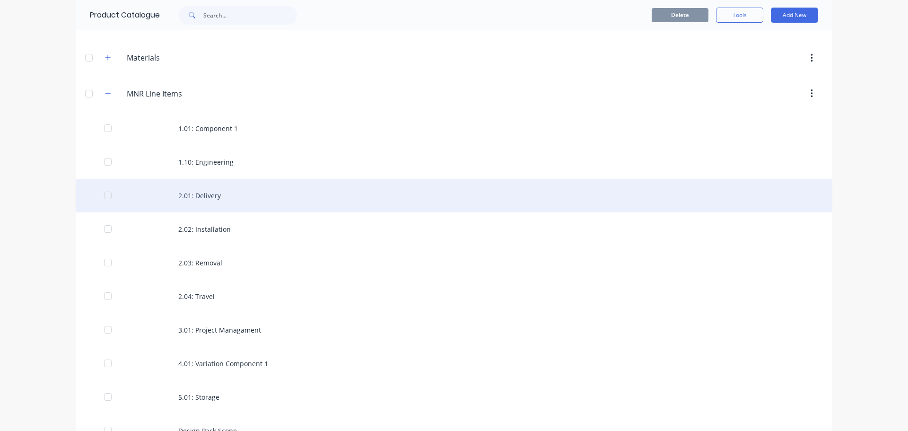
click at [210, 201] on div "2.01: Delivery" at bounding box center [454, 196] width 757 height 34
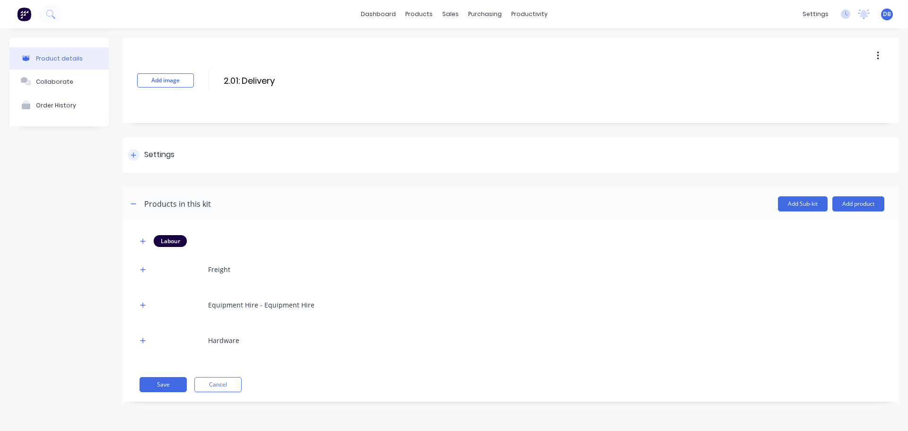
click at [128, 157] on div at bounding box center [134, 155] width 12 height 12
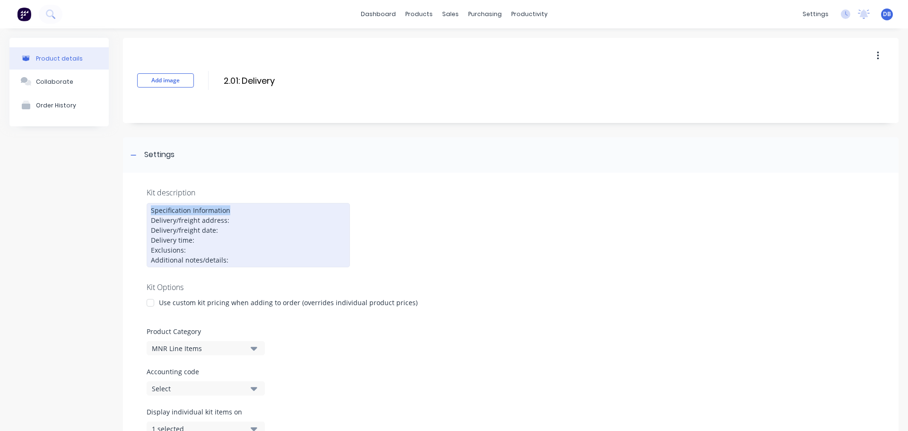
drag, startPoint x: 236, startPoint y: 211, endPoint x: 135, endPoint y: 209, distance: 100.3
click at [135, 209] on div "Kit description Specification Information Delivery/freight address: Delivery/fr…" at bounding box center [511, 337] width 776 height 329
paste div
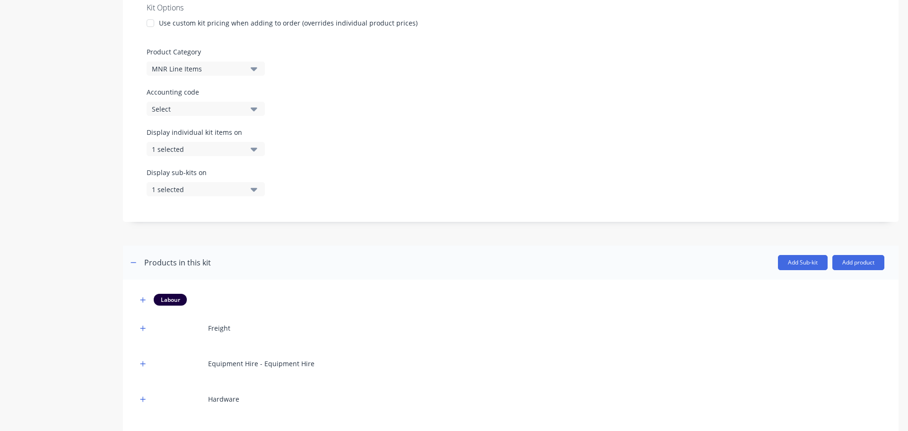
scroll to position [332, 0]
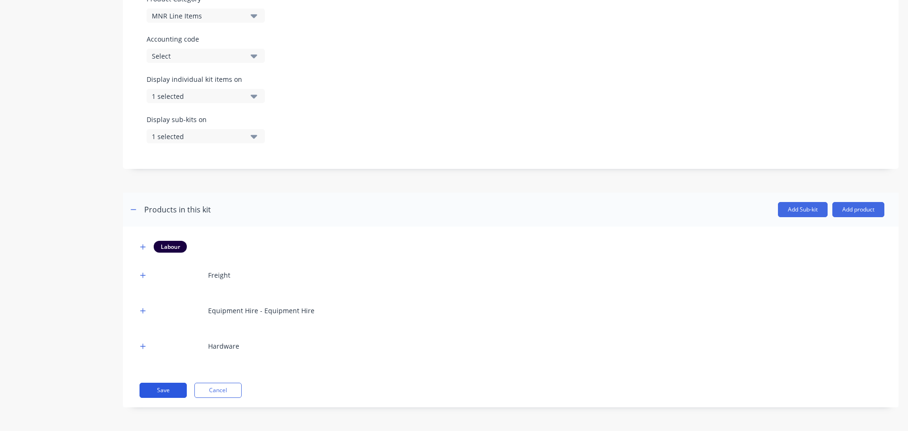
click at [173, 388] on button "Save" at bounding box center [163, 390] width 47 height 15
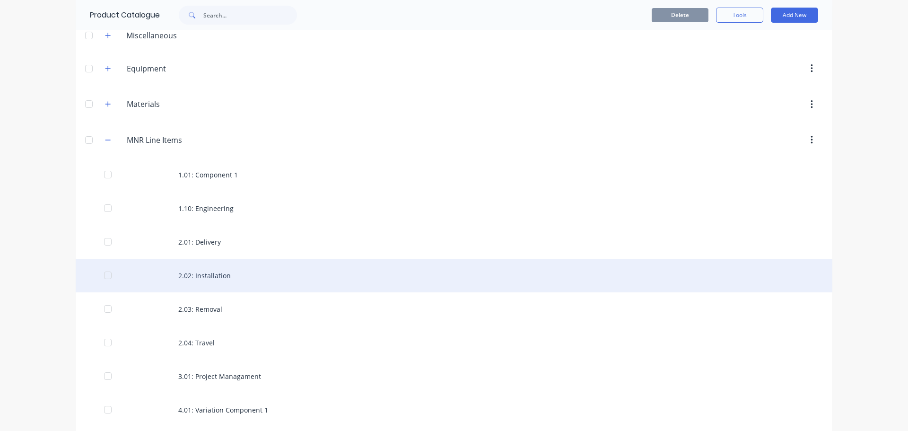
scroll to position [95, 0]
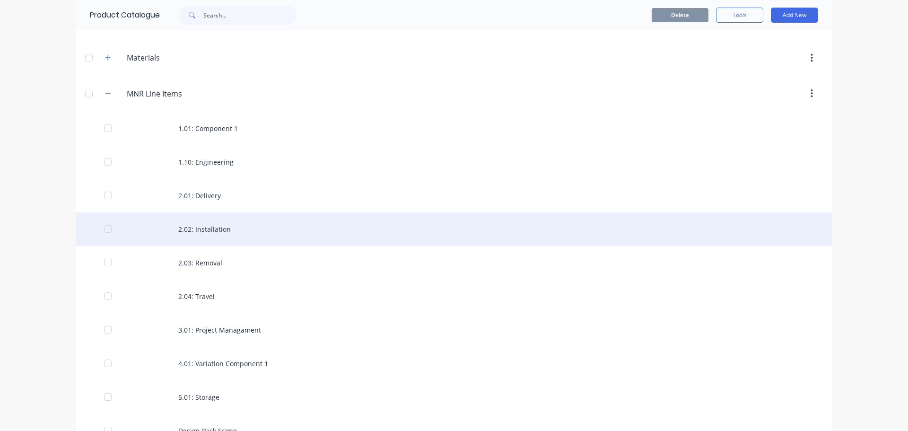
click at [226, 233] on div "2.02: Installation" at bounding box center [454, 229] width 757 height 34
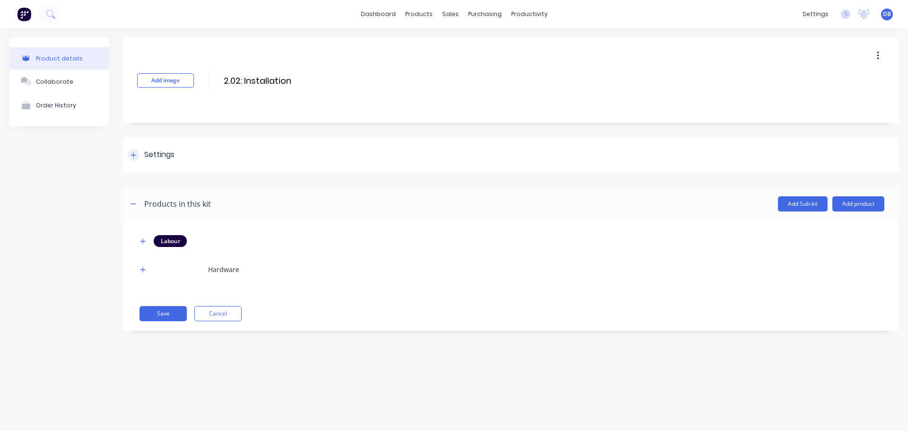
click at [135, 153] on icon at bounding box center [134, 155] width 6 height 7
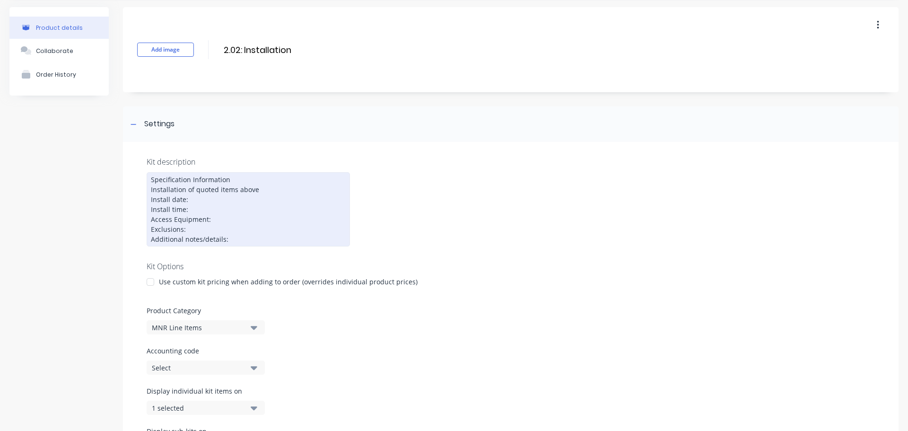
scroll to position [47, 0]
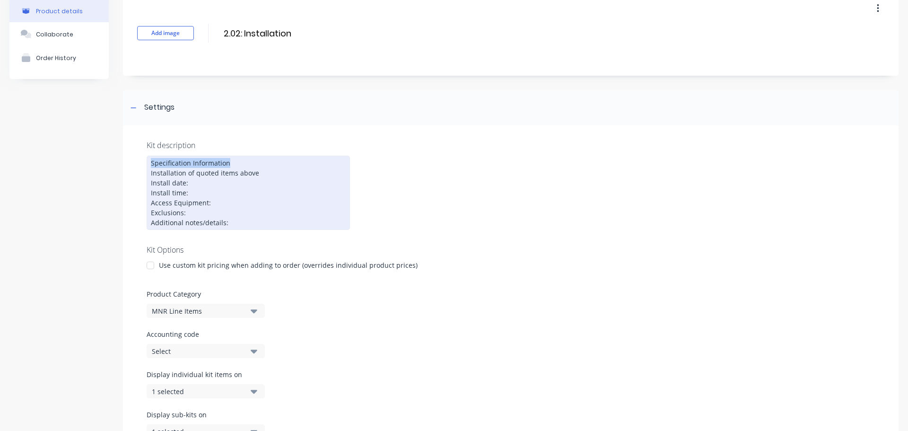
drag, startPoint x: 234, startPoint y: 161, endPoint x: 146, endPoint y: 165, distance: 88.0
click at [146, 165] on div "Kit description Specification Information Installation of quoted items above In…" at bounding box center [511, 294] width 776 height 339
paste div
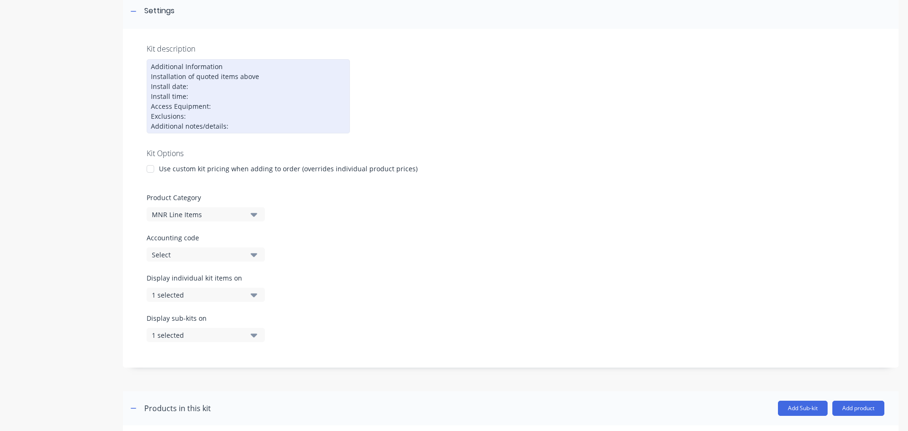
scroll to position [236, 0]
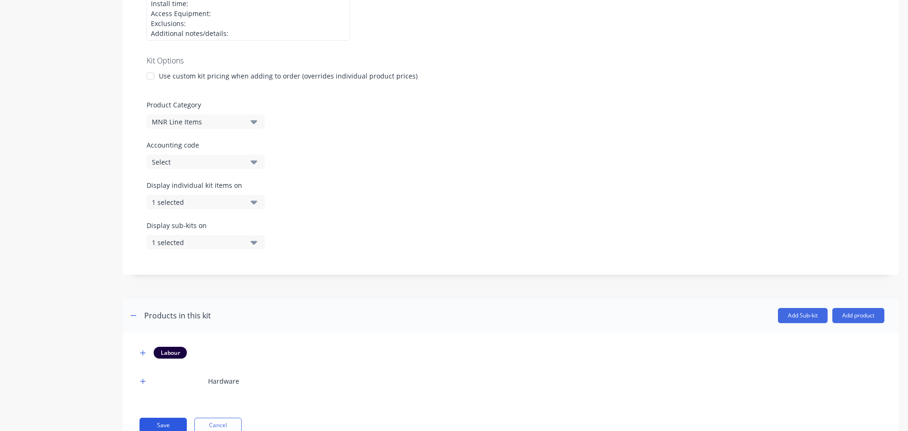
drag, startPoint x: 167, startPoint y: 422, endPoint x: 281, endPoint y: 407, distance: 115.4
click at [168, 422] on button "Save" at bounding box center [163, 425] width 47 height 15
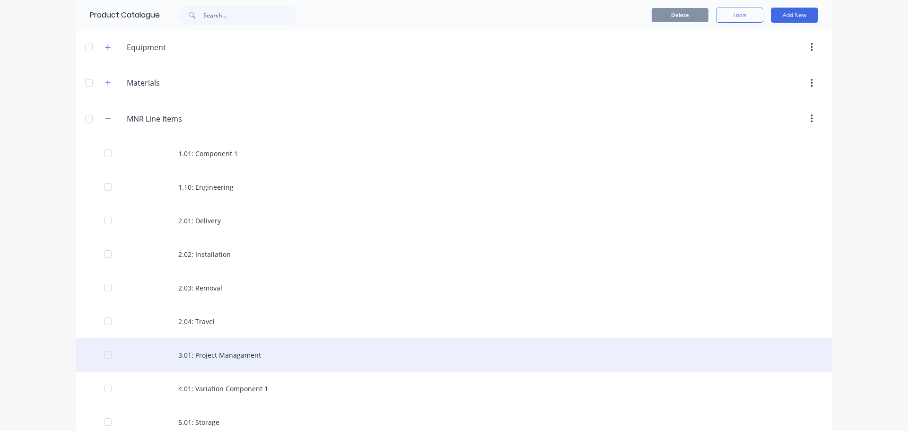
scroll to position [142, 0]
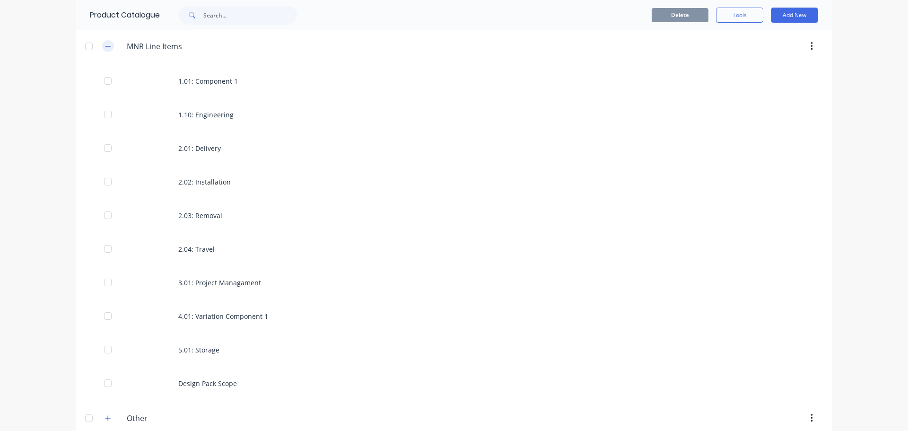
click at [105, 43] on icon "button" at bounding box center [108, 46] width 6 height 7
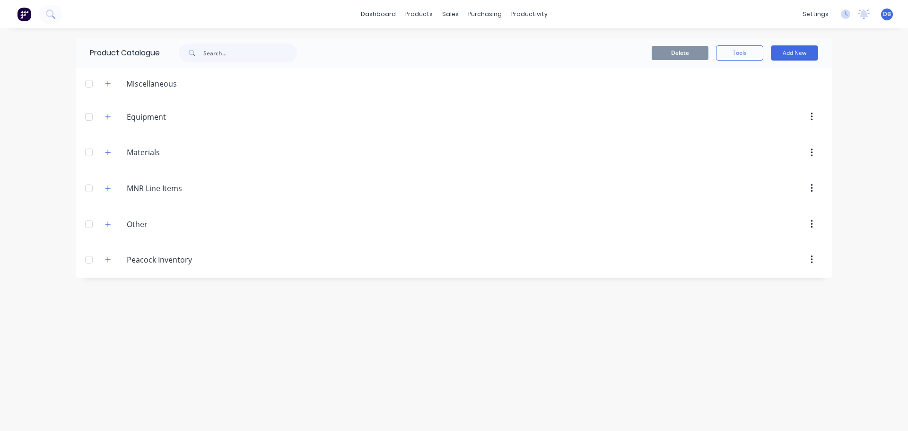
scroll to position [0, 0]
click at [107, 148] on button "button" at bounding box center [108, 153] width 12 height 12
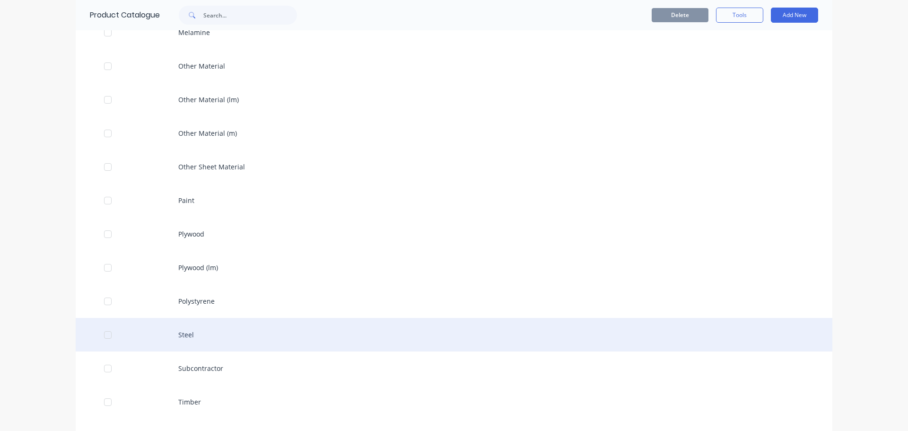
scroll to position [993, 0]
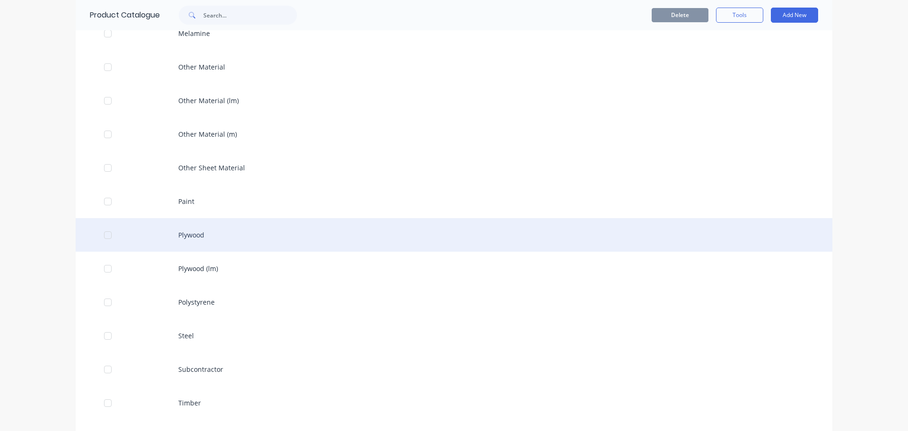
click at [212, 226] on div "Plywood" at bounding box center [454, 235] width 757 height 34
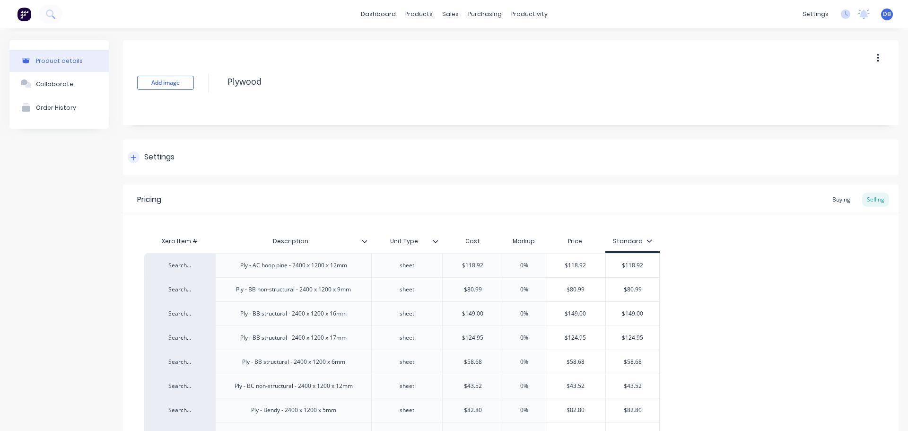
drag, startPoint x: 155, startPoint y: 157, endPoint x: 166, endPoint y: 157, distance: 10.9
click at [155, 157] on div "Settings" at bounding box center [159, 157] width 30 height 12
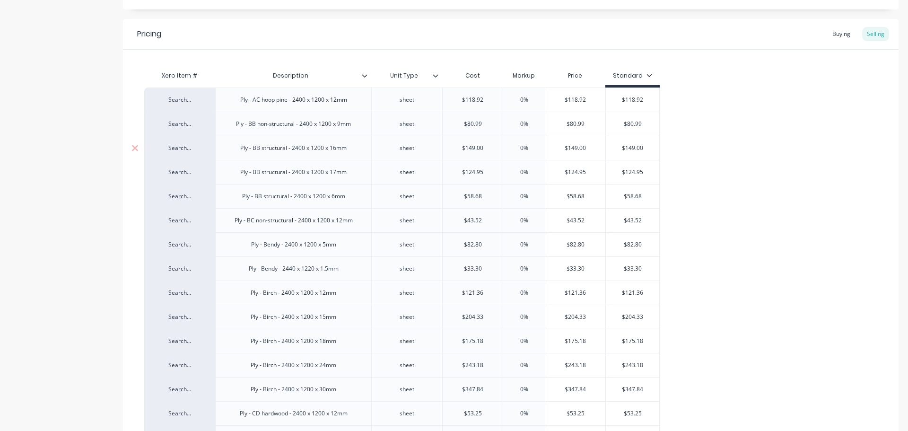
scroll to position [596, 0]
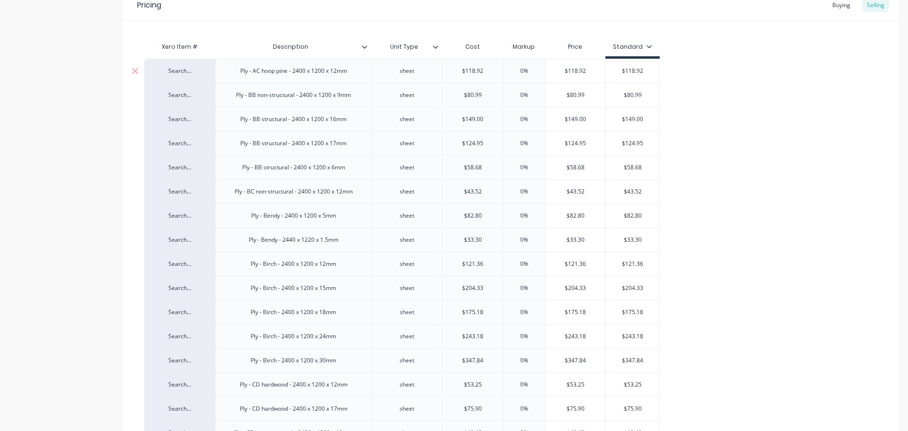
click at [515, 73] on input "0%" at bounding box center [523, 71] width 47 height 9
type input "30%"
type input "$154.596"
type input "$118.92"
type input "$80.99"
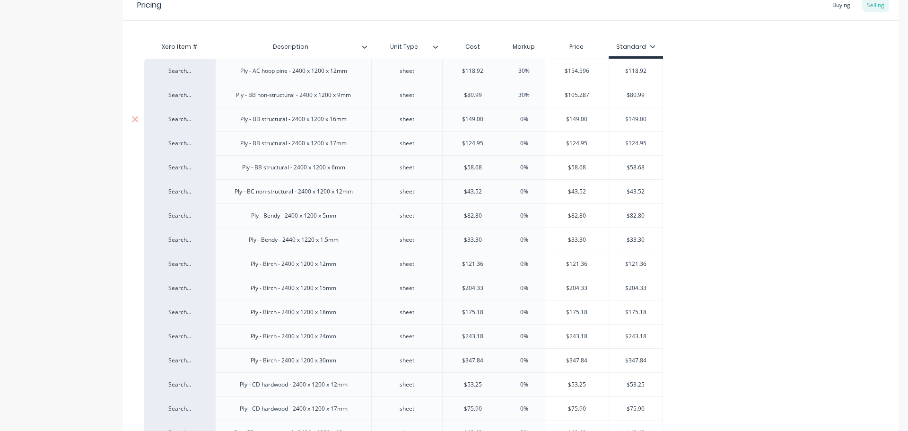
type input "30%"
type input "0%"
click at [521, 119] on input "0%" at bounding box center [523, 119] width 47 height 9
click at [517, 125] on div "0%" at bounding box center [523, 119] width 47 height 24
click at [524, 119] on input "0%" at bounding box center [523, 119] width 47 height 9
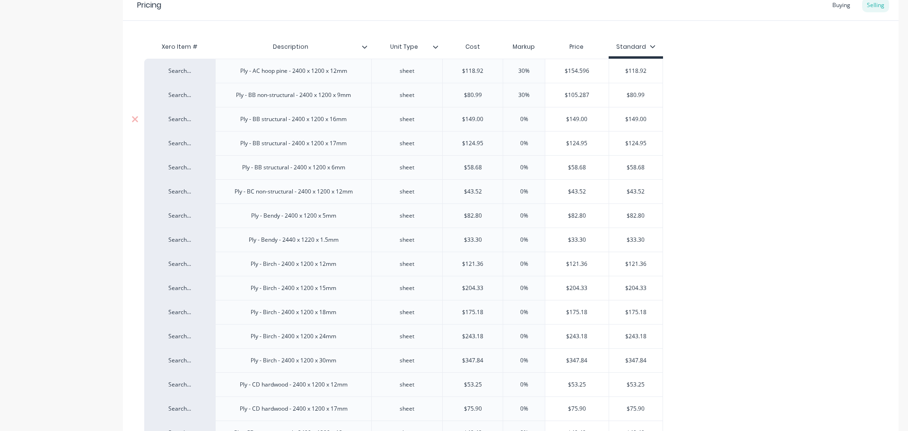
click at [534, 119] on input "0%" at bounding box center [523, 119] width 47 height 9
click at [526, 119] on input "0%" at bounding box center [523, 119] width 47 height 9
click at [523, 118] on input "0%" at bounding box center [523, 119] width 47 height 9
click at [523, 116] on input "0%" at bounding box center [523, 119] width 47 height 9
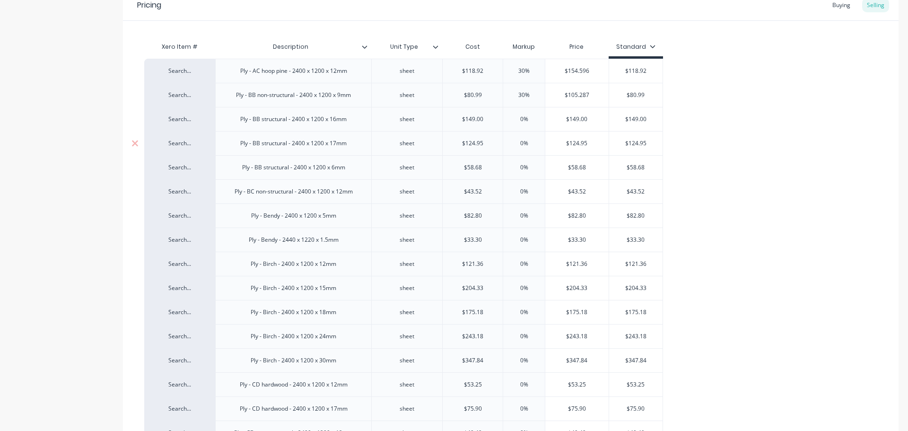
click at [523, 134] on div "0%" at bounding box center [523, 143] width 47 height 24
type input "0%"
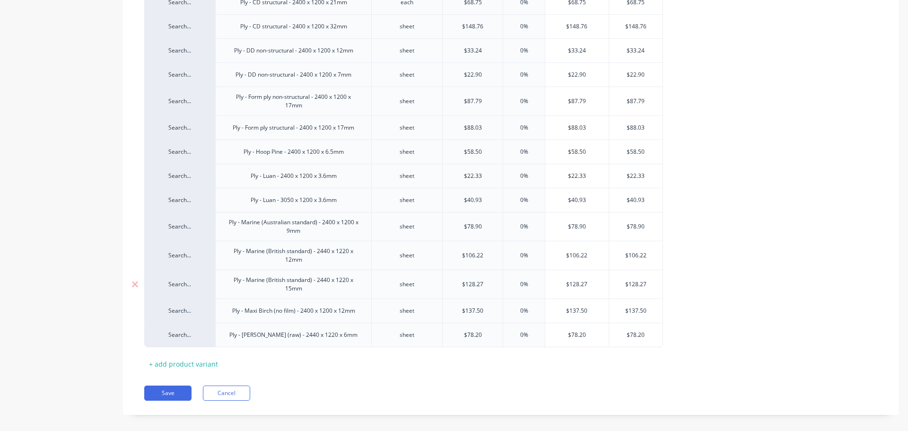
scroll to position [1258, 0]
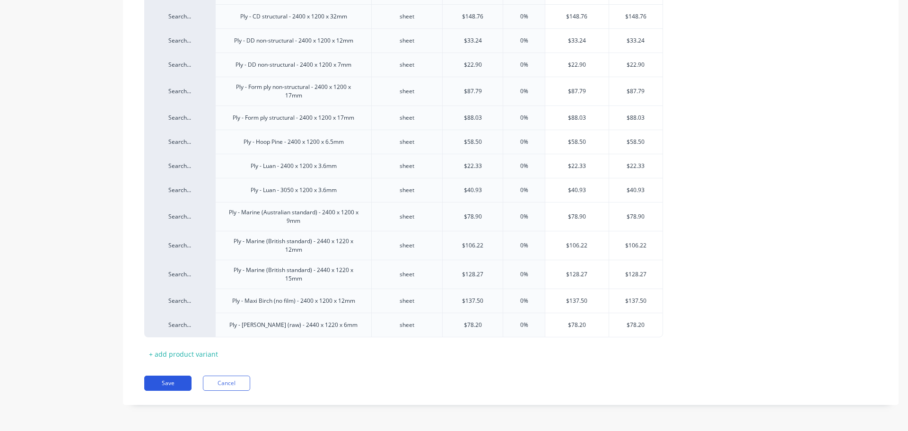
drag, startPoint x: 171, startPoint y: 384, endPoint x: 257, endPoint y: 383, distance: 86.6
click at [174, 384] on button "Save" at bounding box center [167, 382] width 47 height 15
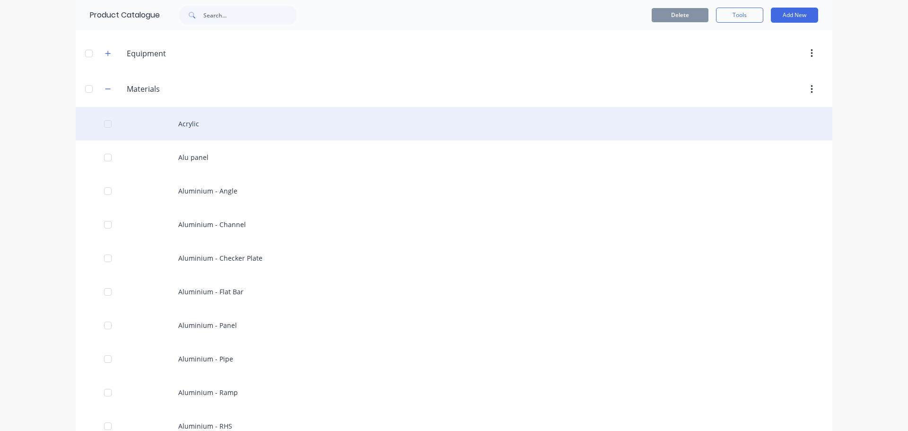
scroll to position [47, 0]
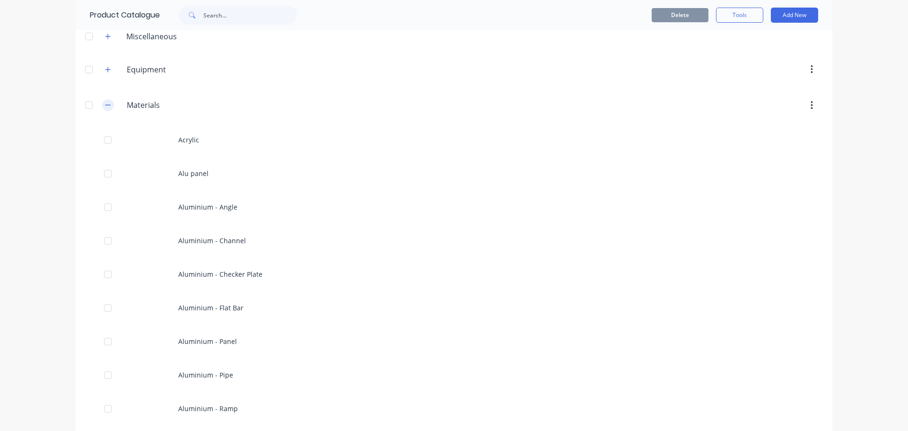
click at [105, 105] on icon "button" at bounding box center [108, 105] width 6 height 7
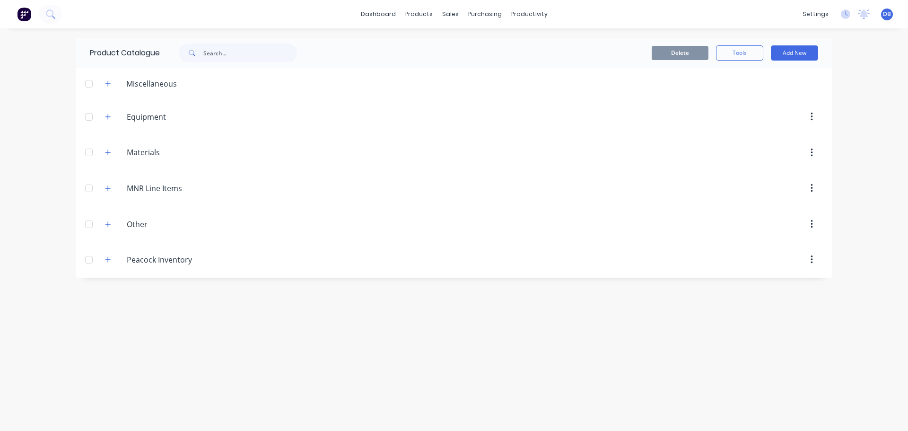
scroll to position [0, 0]
drag, startPoint x: 104, startPoint y: 223, endPoint x: 116, endPoint y: 225, distance: 12.0
click at [105, 223] on button "button" at bounding box center [108, 224] width 12 height 12
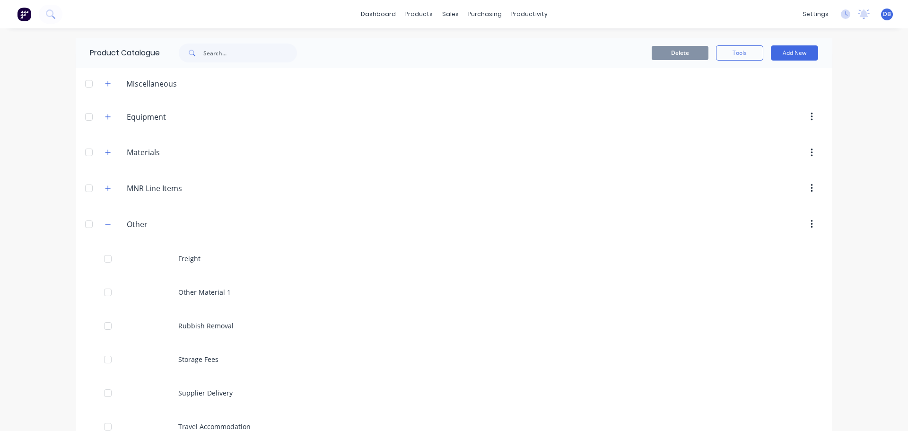
drag, startPoint x: 101, startPoint y: 218, endPoint x: 112, endPoint y: 218, distance: 10.4
click at [104, 218] on button "button" at bounding box center [108, 224] width 12 height 12
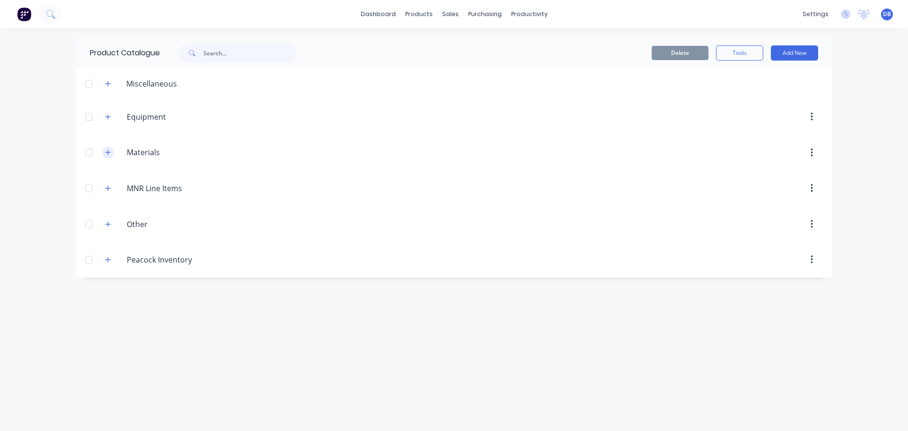
click at [108, 150] on icon "button" at bounding box center [107, 152] width 5 height 5
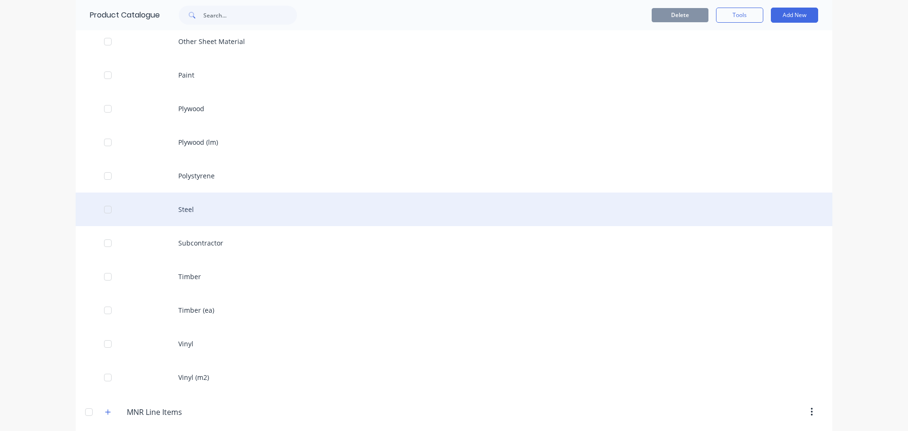
scroll to position [1199, 0]
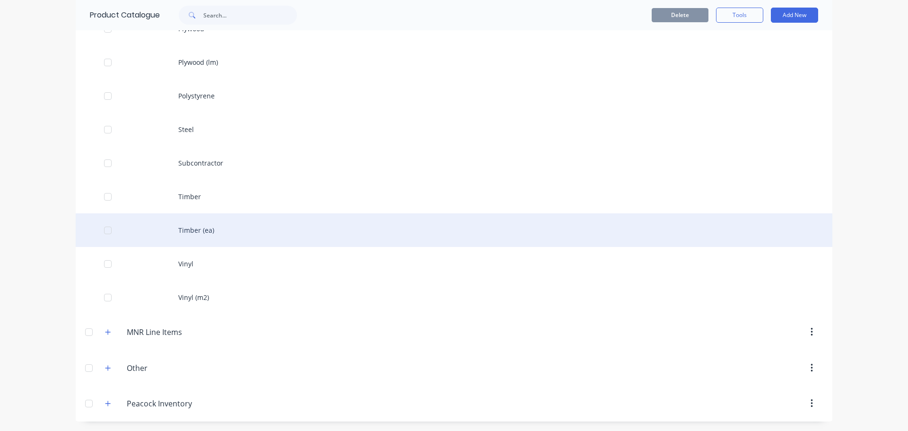
click at [256, 231] on div "Timber (ea)" at bounding box center [454, 230] width 757 height 34
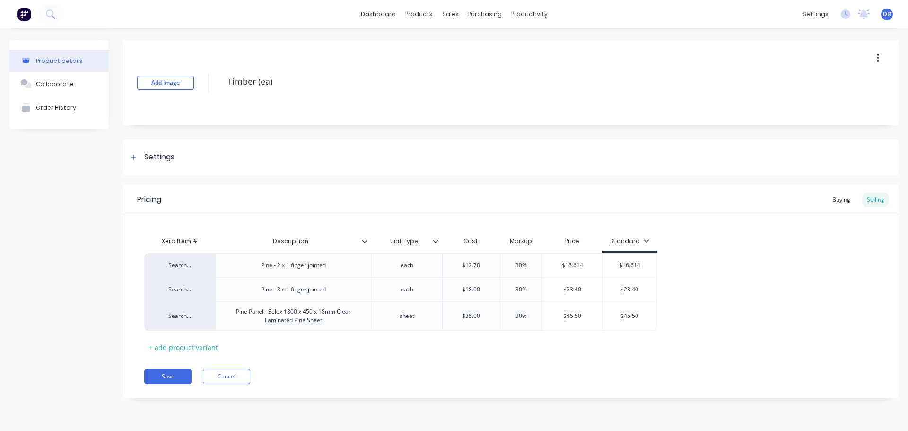
click at [743, 308] on div "Search... Pine - 2 x 1 finger jointed each $12.78 30% $16.614 $16.614 Search...…" at bounding box center [510, 292] width 733 height 78
click at [225, 373] on button "Cancel" at bounding box center [226, 376] width 47 height 15
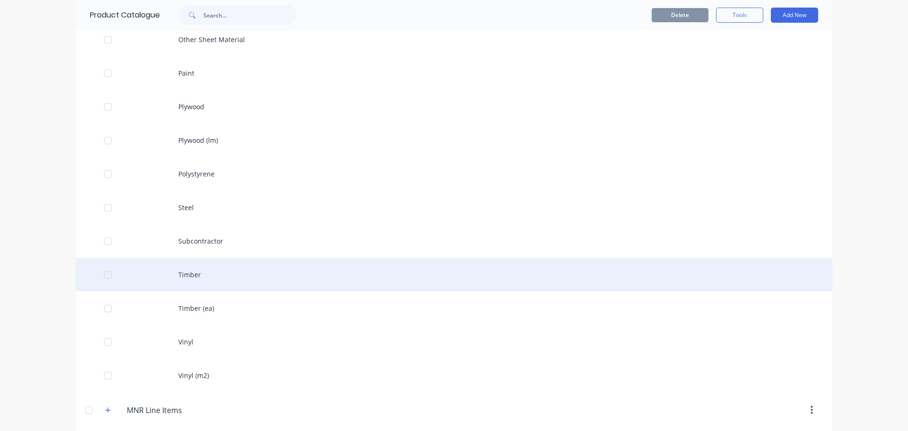
scroll to position [1105, 0]
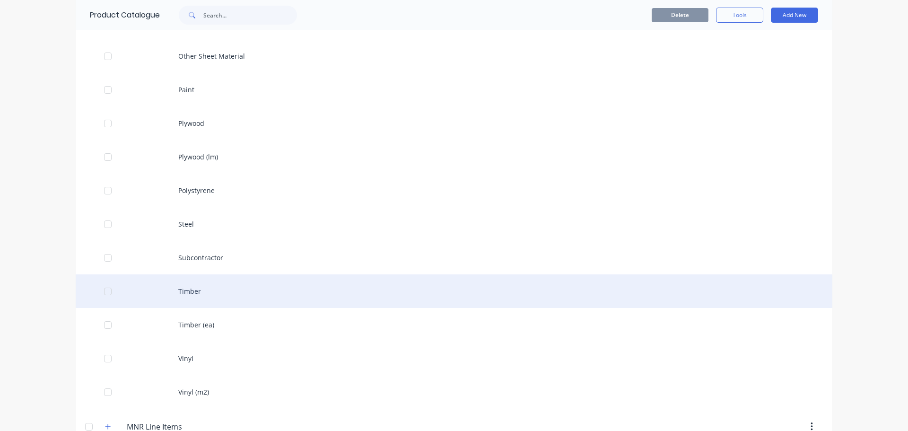
click at [250, 292] on div "Timber" at bounding box center [454, 291] width 757 height 34
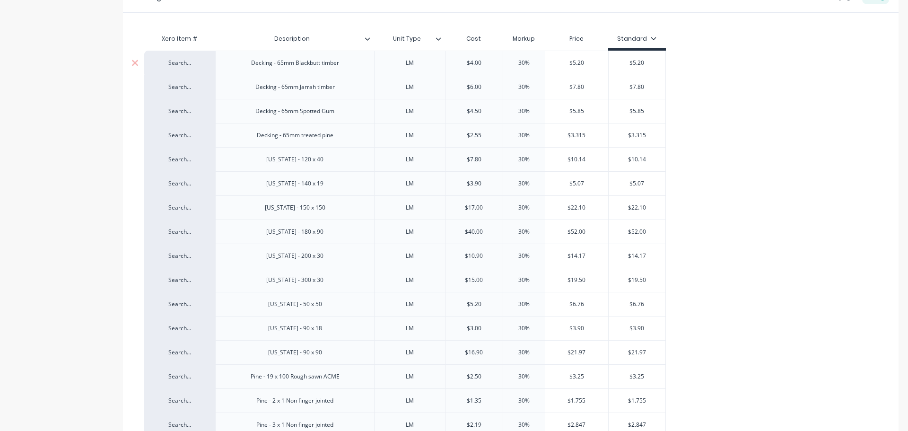
scroll to position [76, 0]
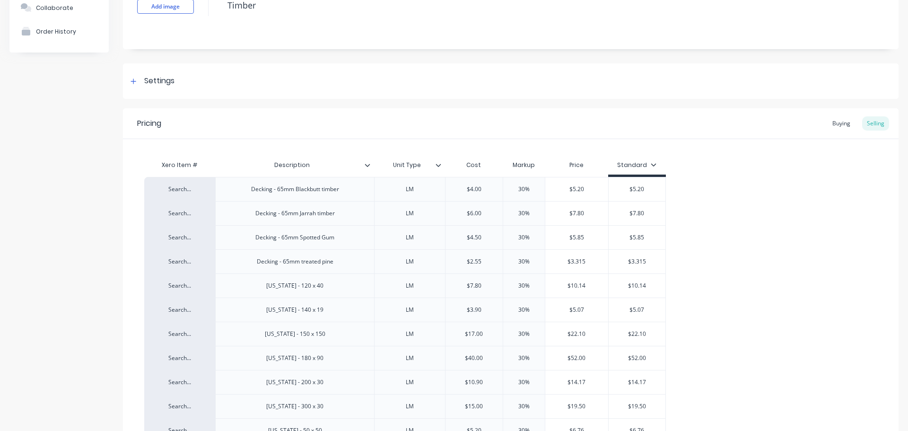
type input "Unit Type"
click at [427, 166] on input "Unit Type" at bounding box center [406, 165] width 65 height 9
click at [410, 192] on div "LM" at bounding box center [409, 189] width 47 height 12
click at [438, 164] on icon at bounding box center [439, 165] width 6 height 6
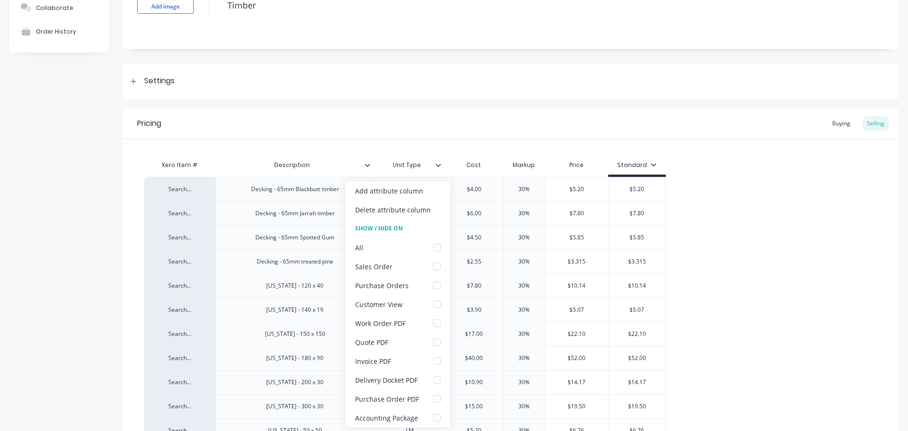
click at [438, 164] on icon at bounding box center [439, 165] width 6 height 6
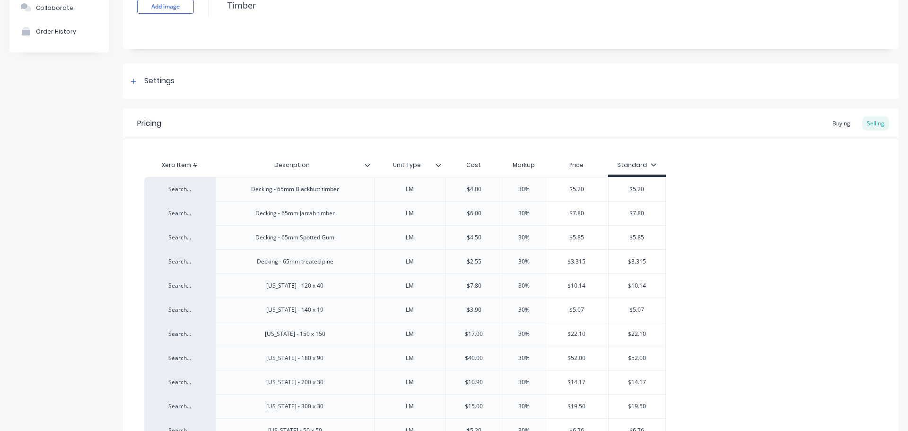
click at [438, 164] on icon at bounding box center [439, 165] width 6 height 6
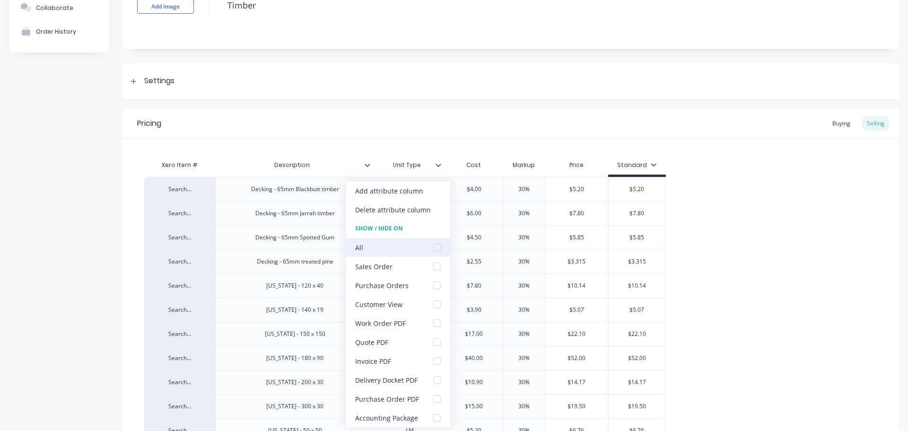
click at [434, 248] on div at bounding box center [436, 247] width 19 height 19
click at [438, 248] on div at bounding box center [436, 247] width 19 height 19
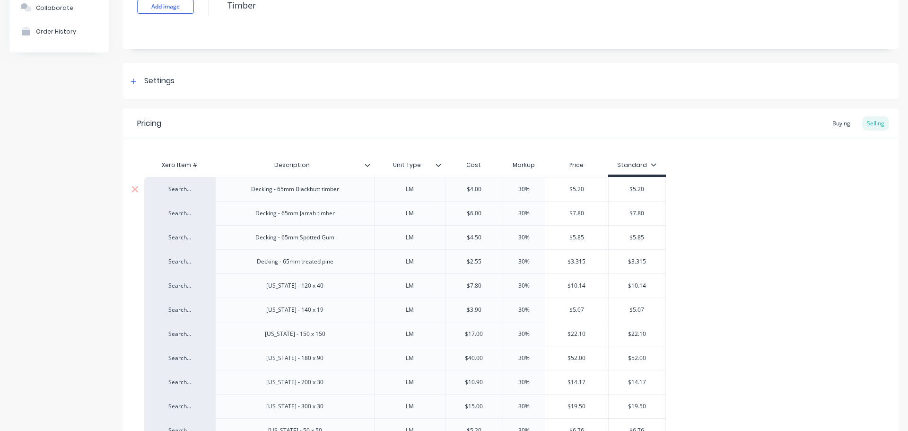
click at [401, 184] on div "LM" at bounding box center [409, 189] width 47 height 12
click at [414, 193] on div "LM" at bounding box center [409, 189] width 47 height 12
click at [410, 190] on div "LM" at bounding box center [409, 189] width 47 height 12
click at [413, 194] on div "LM" at bounding box center [409, 189] width 47 height 12
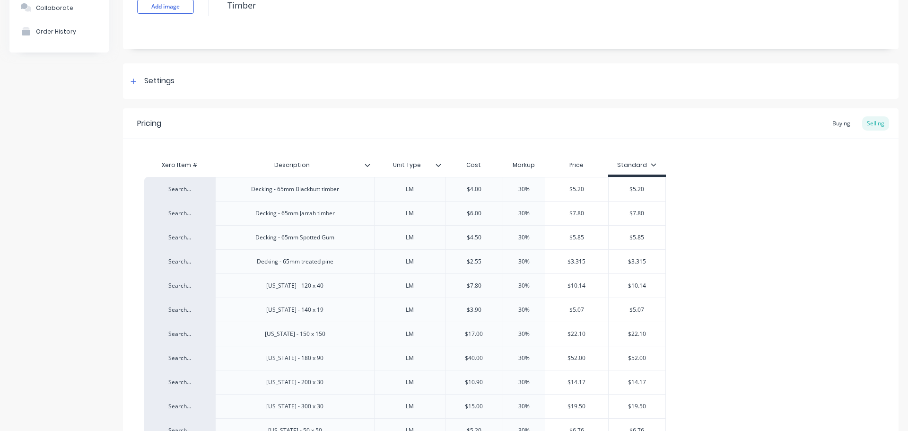
click at [441, 165] on div at bounding box center [442, 165] width 6 height 9
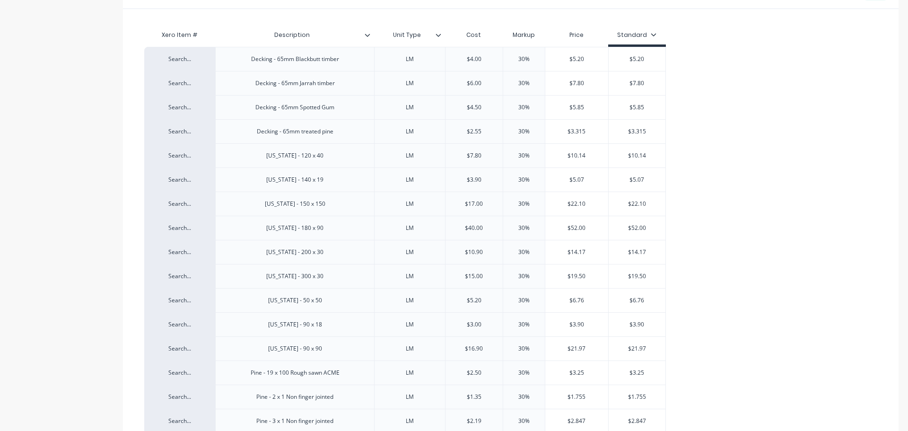
scroll to position [0, 0]
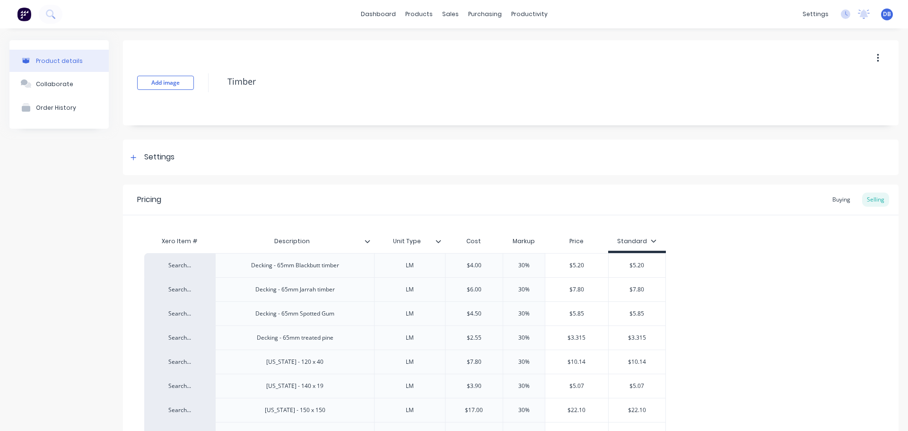
click at [466, 45] on div "Product Catalogue" at bounding box center [457, 45] width 59 height 9
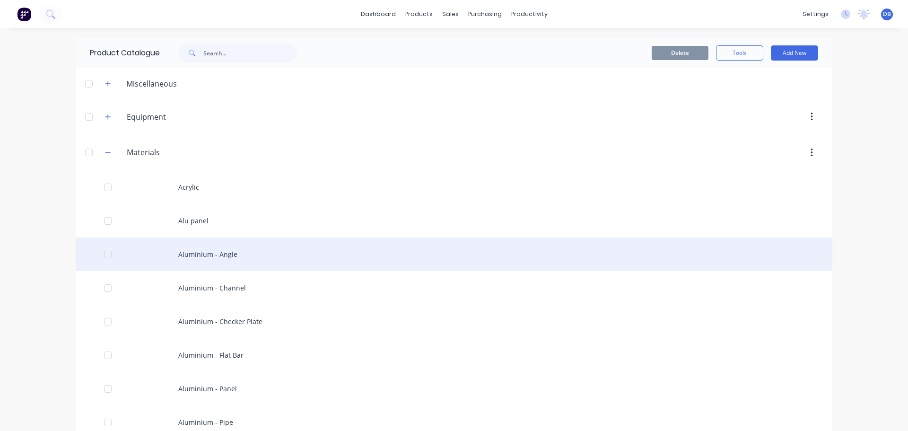
click at [256, 256] on div "Aluminium - Angle" at bounding box center [454, 254] width 757 height 34
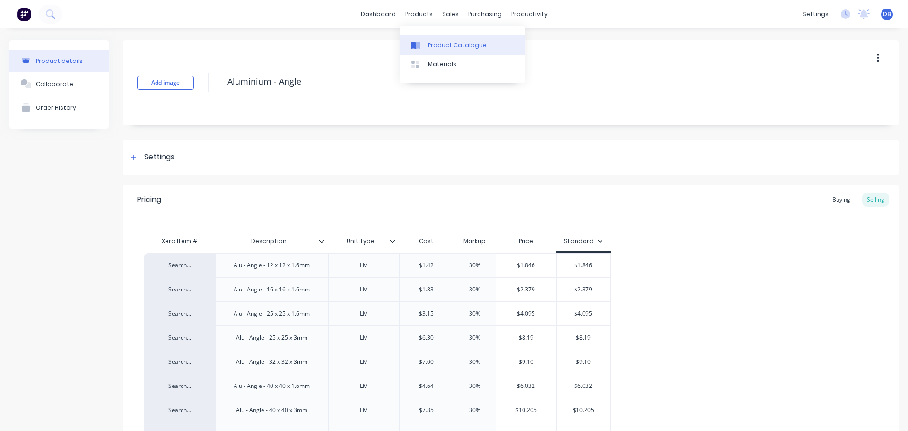
click at [435, 45] on div "Product Catalogue" at bounding box center [457, 45] width 59 height 9
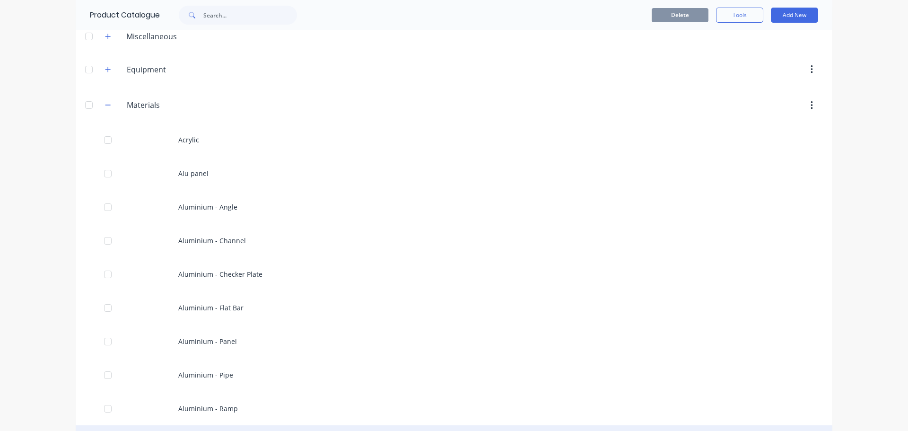
scroll to position [236, 0]
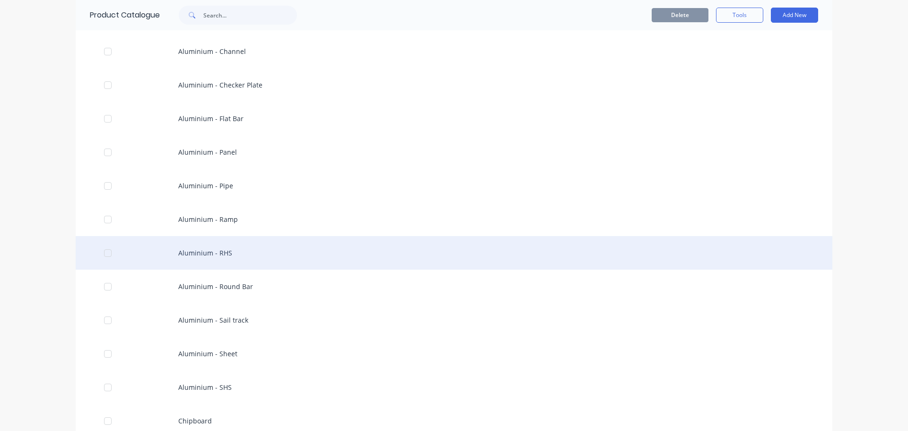
click at [274, 253] on div "Aluminium - RHS" at bounding box center [454, 253] width 757 height 34
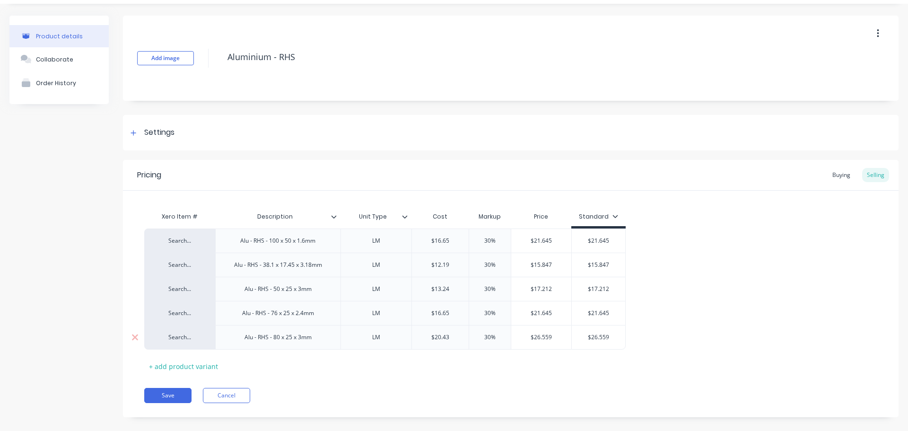
scroll to position [37, 0]
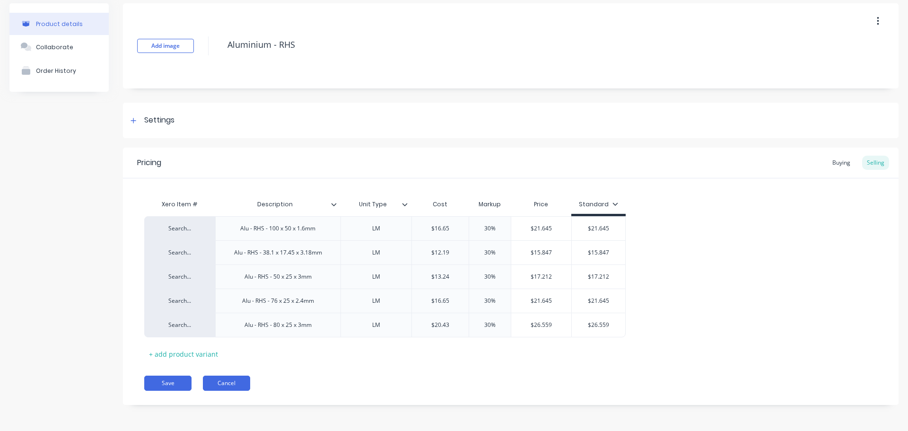
click at [244, 382] on button "Cancel" at bounding box center [226, 382] width 47 height 15
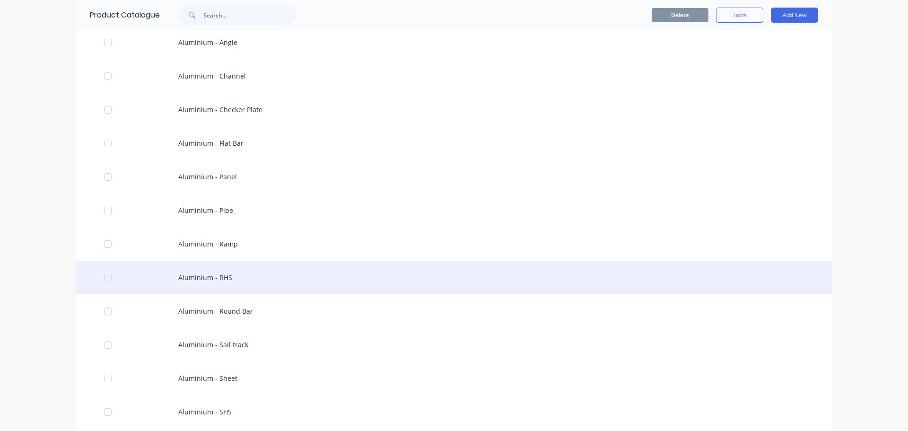
scroll to position [189, 0]
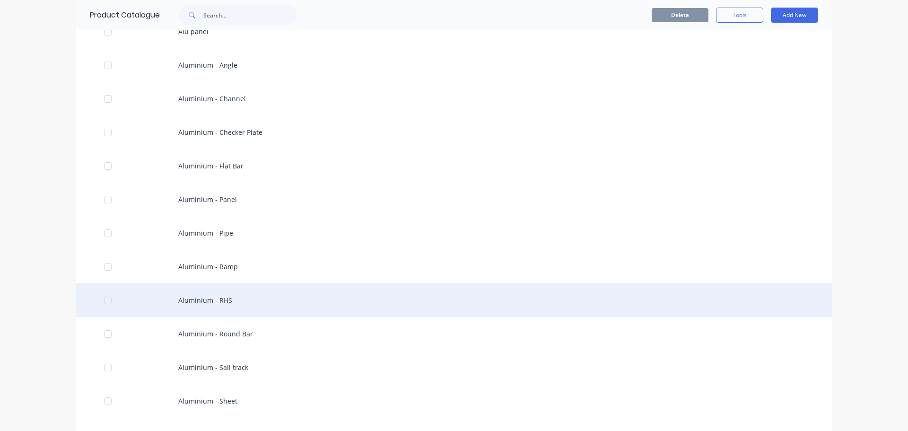
click at [228, 293] on div "Aluminium - RHS" at bounding box center [454, 300] width 757 height 34
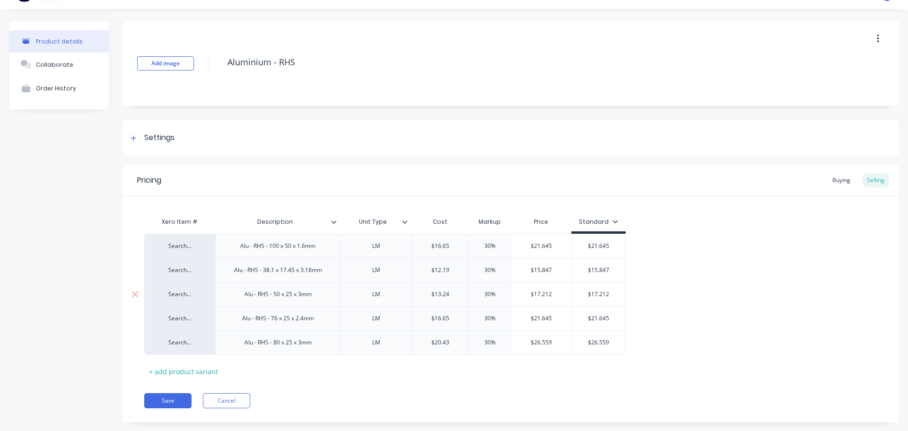
scroll to position [37, 0]
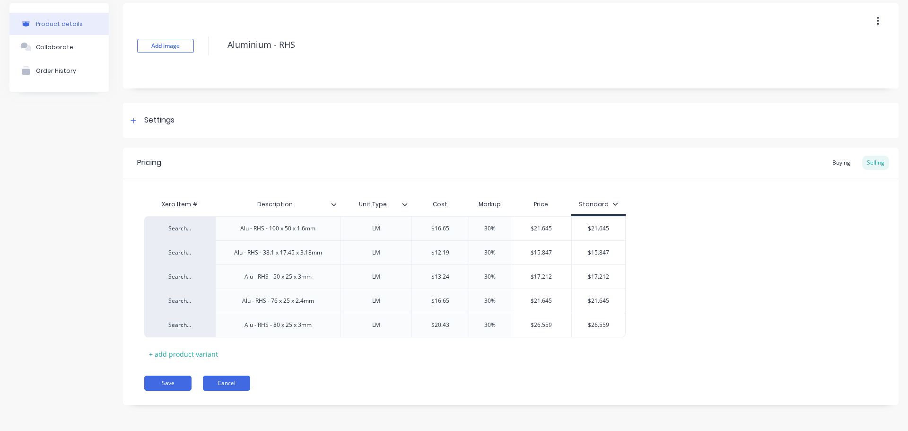
click at [233, 380] on button "Cancel" at bounding box center [226, 382] width 47 height 15
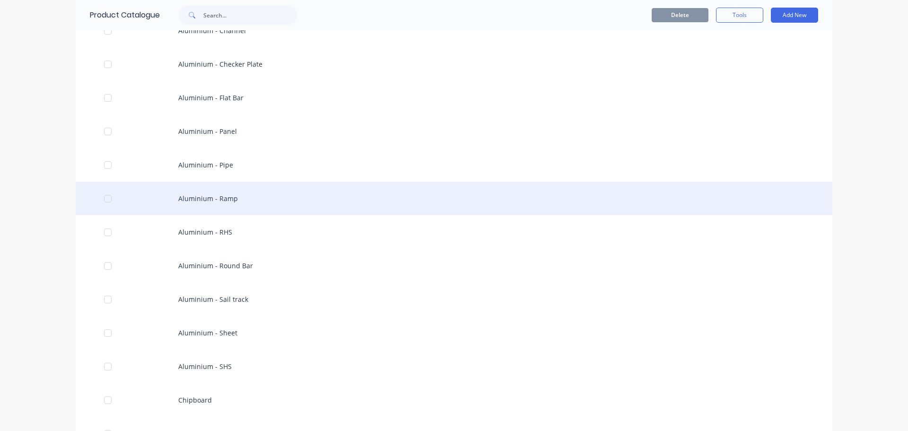
scroll to position [284, 0]
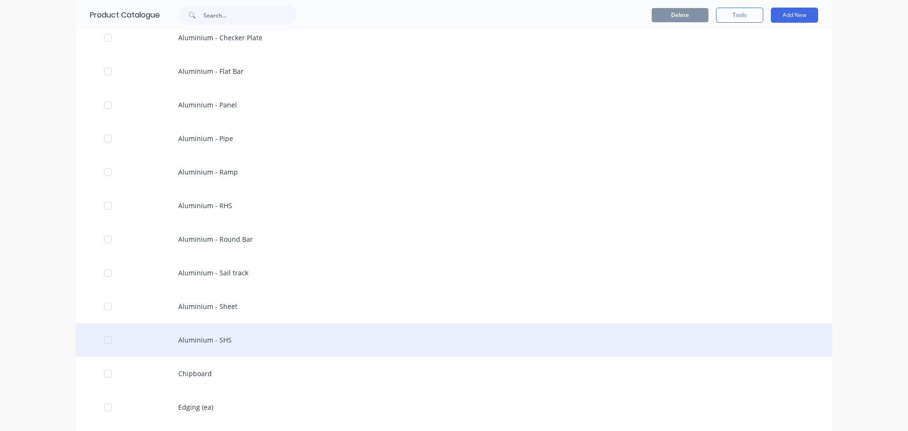
click at [207, 344] on div "Aluminium - SHS" at bounding box center [454, 340] width 757 height 34
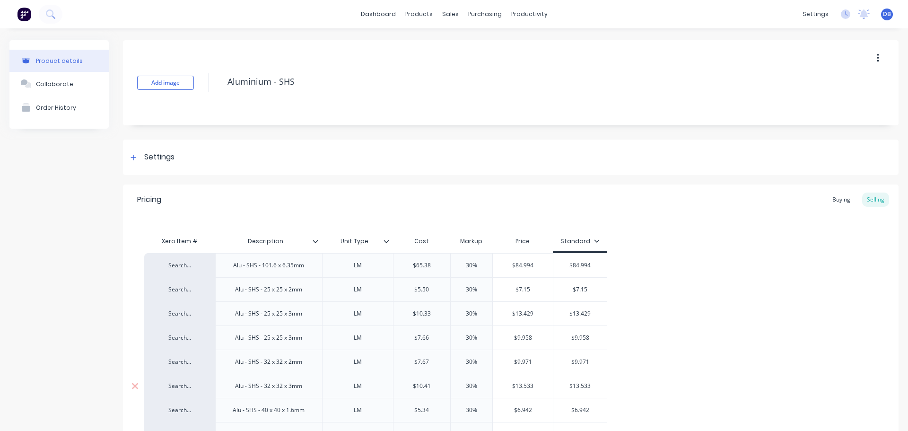
scroll to position [157, 0]
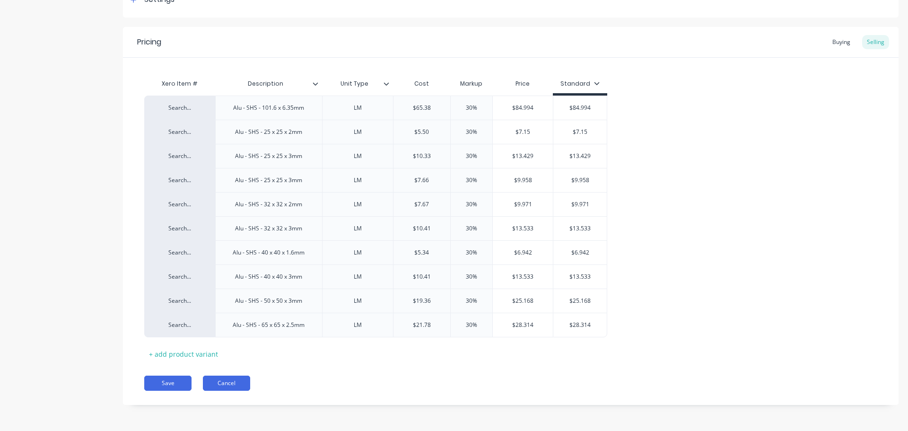
click at [246, 380] on button "Cancel" at bounding box center [226, 382] width 47 height 15
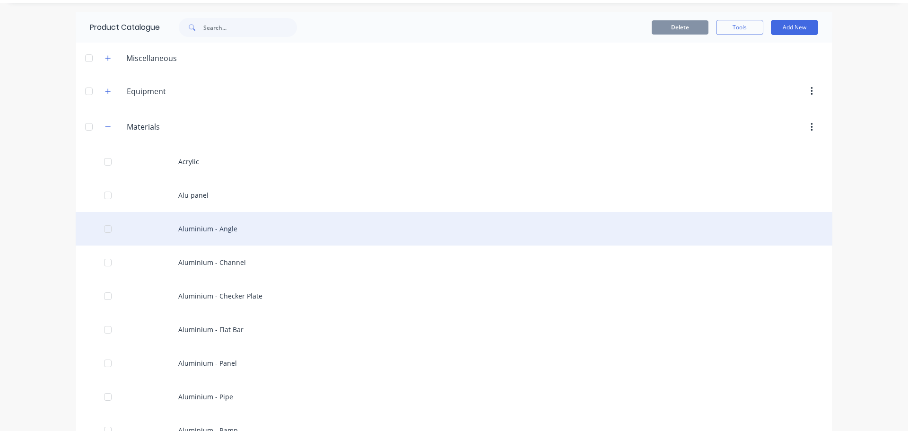
scroll to position [47, 0]
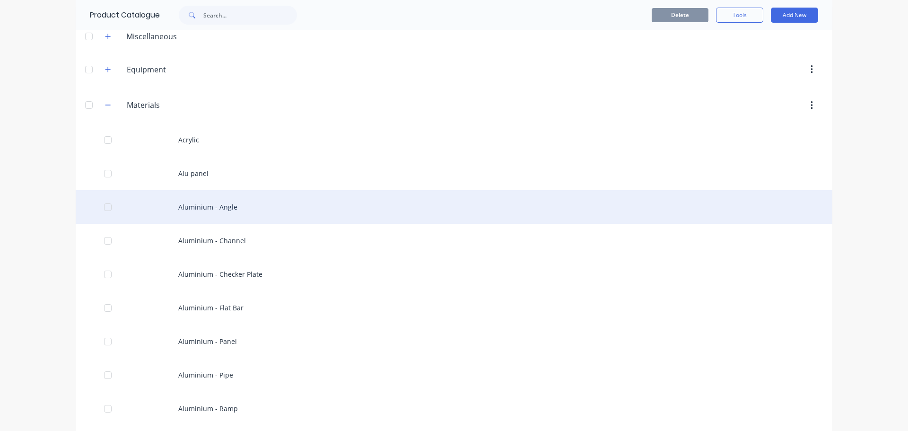
click at [220, 204] on div "Aluminium - Angle" at bounding box center [454, 207] width 757 height 34
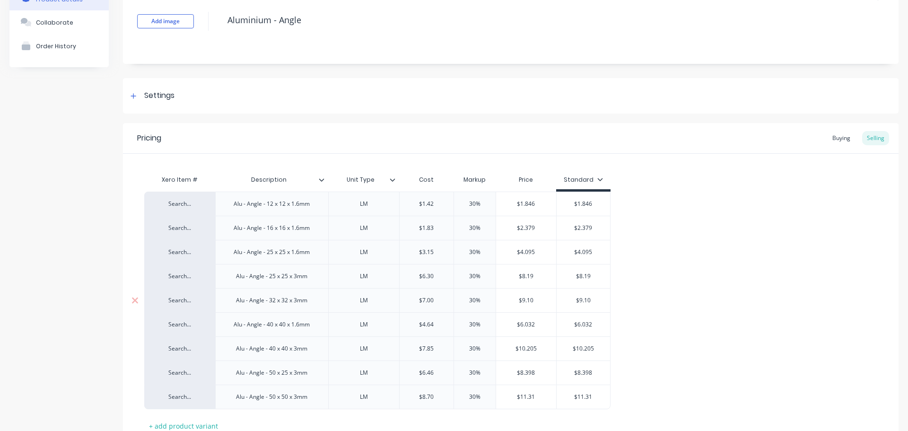
scroll to position [133, 0]
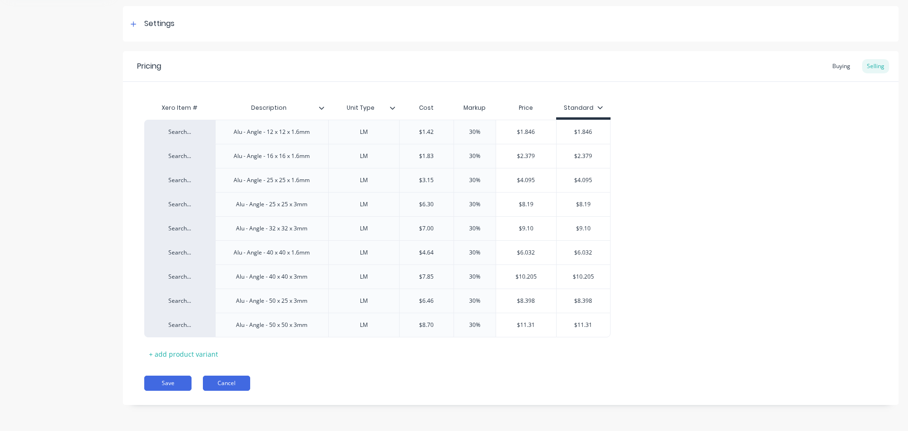
click at [226, 384] on button "Cancel" at bounding box center [226, 382] width 47 height 15
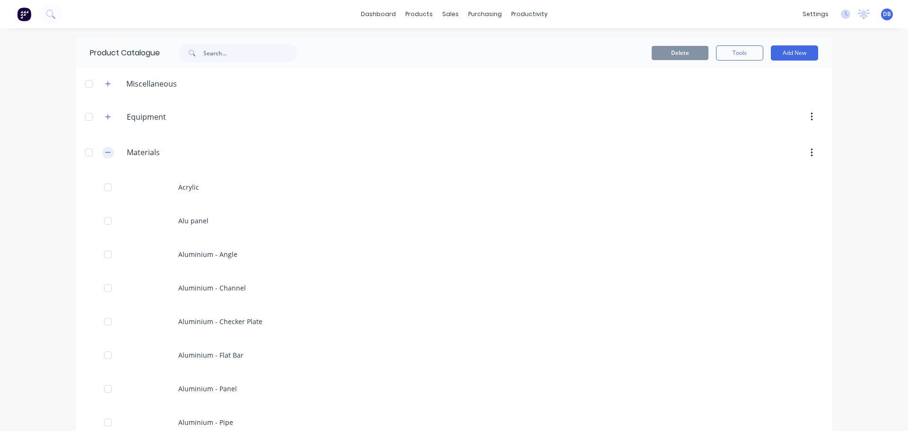
click at [107, 152] on icon "button" at bounding box center [108, 152] width 6 height 7
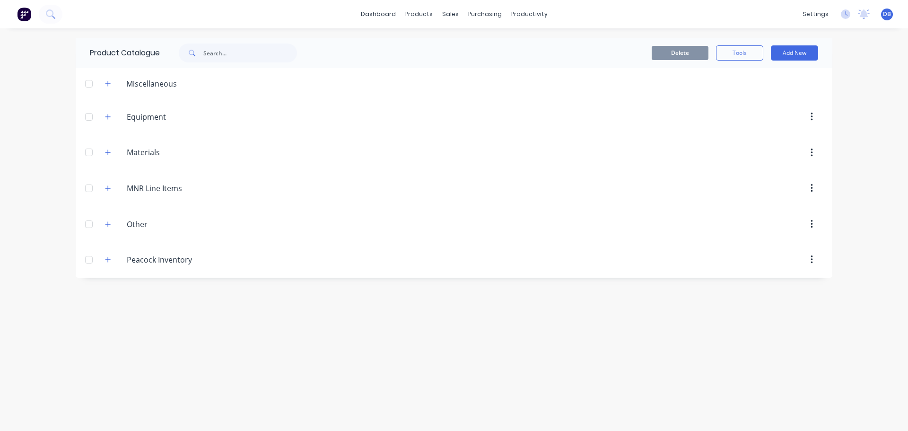
click at [328, 329] on div "Product Catalogue Delete Tools Add New Miscellaneous Equipment Equipment Materi…" at bounding box center [454, 230] width 757 height 384
click at [425, 17] on div "products" at bounding box center [419, 14] width 37 height 14
click at [455, 14] on div "sales" at bounding box center [450, 14] width 26 height 14
click at [473, 36] on link "Sales Orders" at bounding box center [499, 44] width 125 height 19
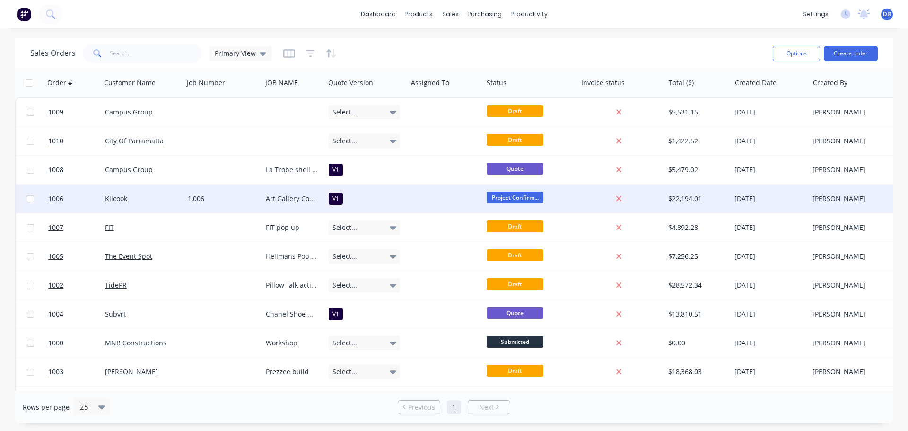
click at [161, 201] on div "Kilcook" at bounding box center [140, 198] width 71 height 9
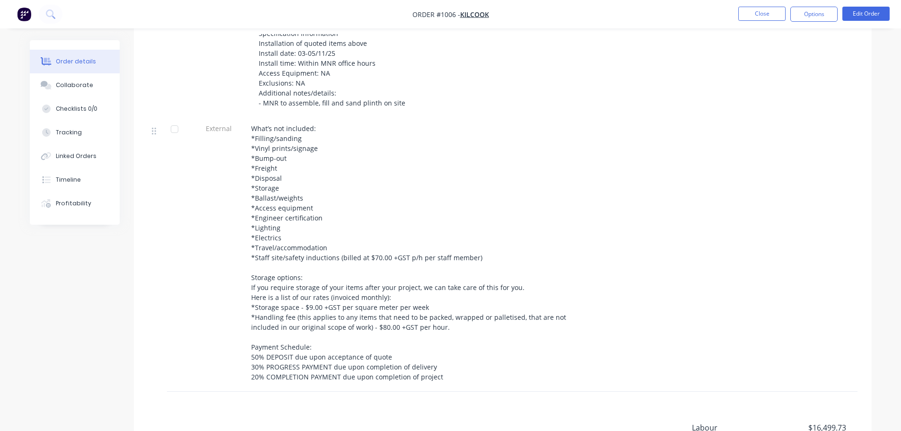
scroll to position [993, 0]
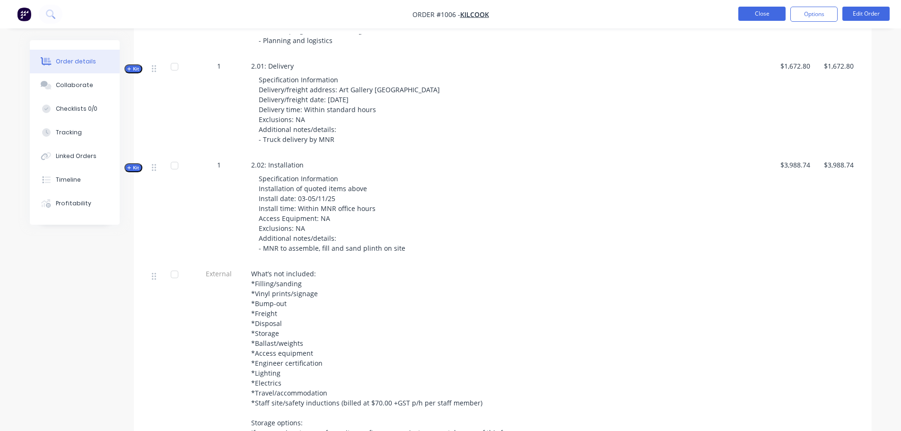
click at [770, 14] on button "Close" at bounding box center [761, 14] width 47 height 14
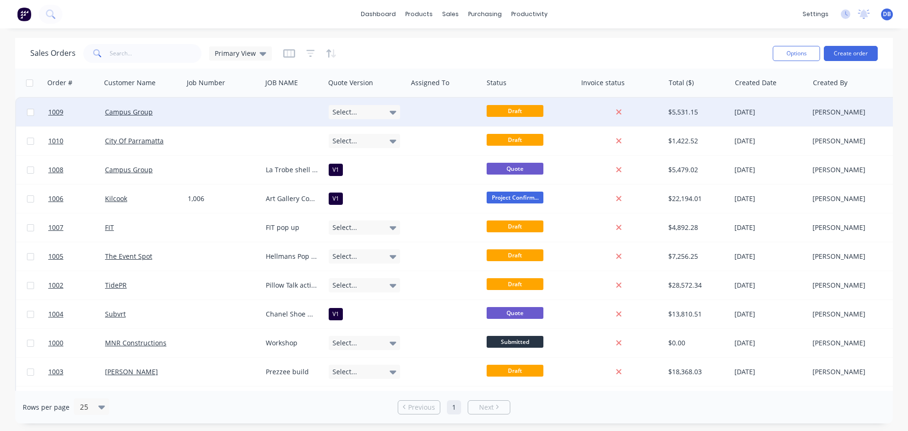
click at [180, 112] on div "Campus Group" at bounding box center [142, 111] width 75 height 9
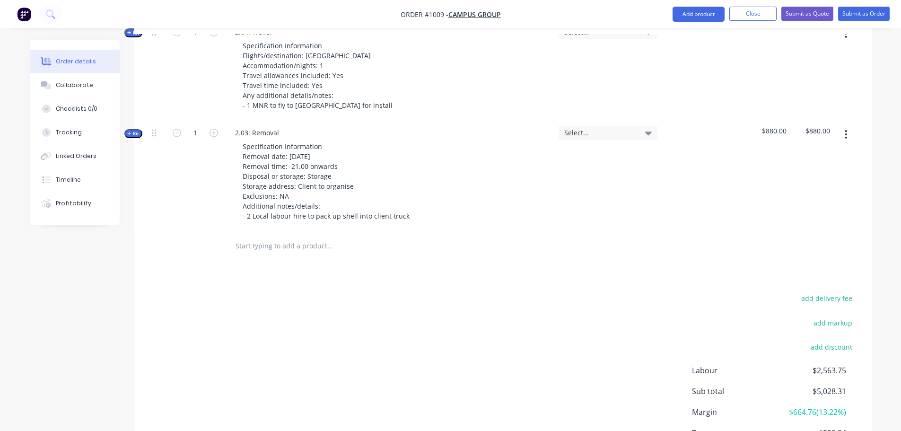
scroll to position [777, 0]
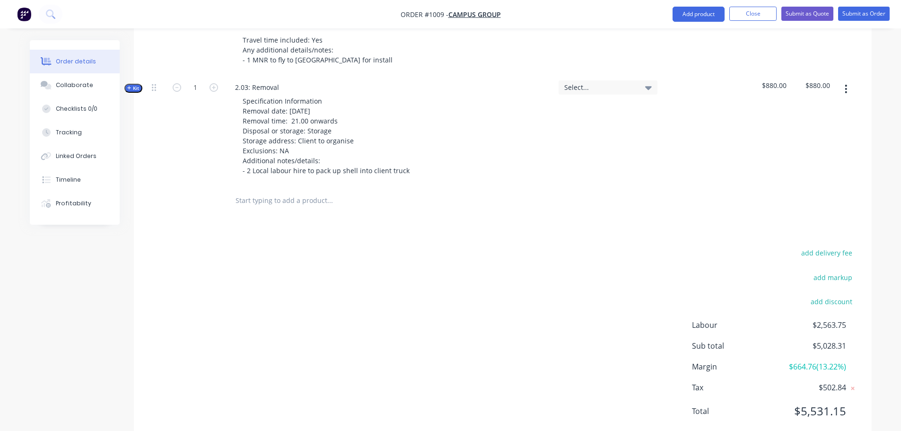
click at [134, 85] on span "Kit" at bounding box center [133, 88] width 12 height 7
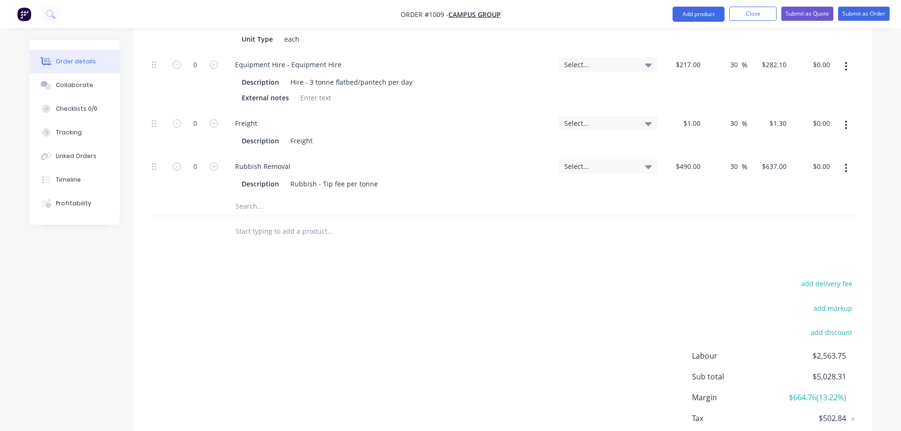
scroll to position [1199, 0]
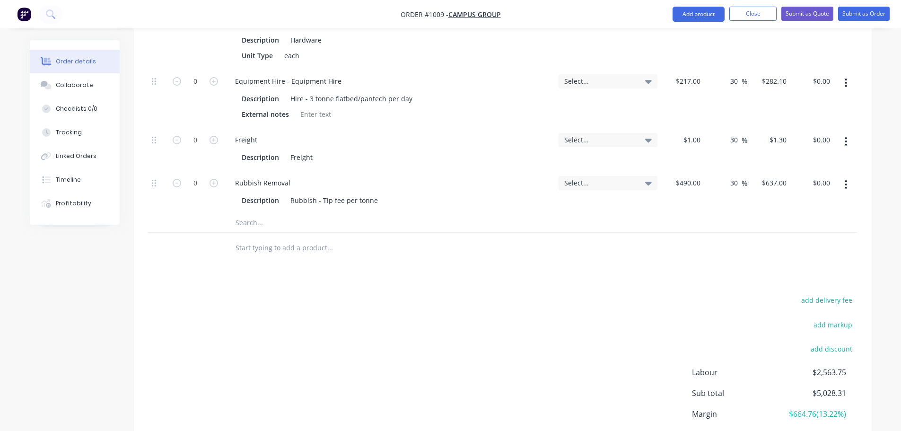
drag, startPoint x: 241, startPoint y: 199, endPoint x: 260, endPoint y: 204, distance: 19.6
click at [243, 213] on input "text" at bounding box center [329, 222] width 189 height 19
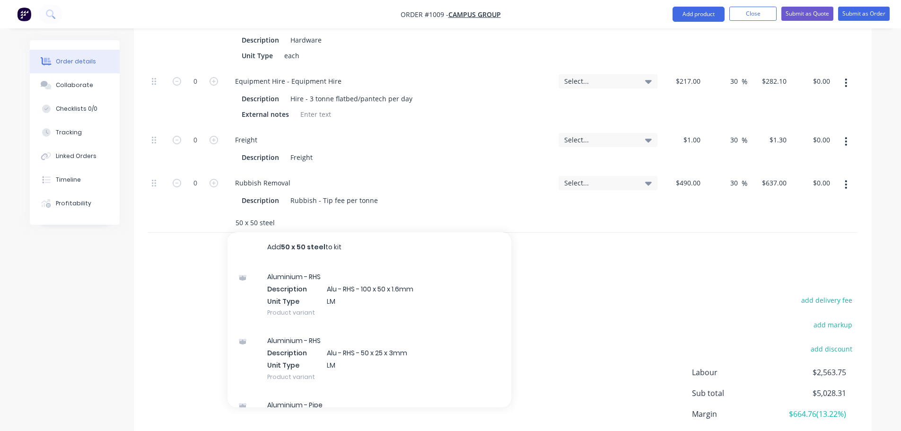
type input "50 x 50 steel"
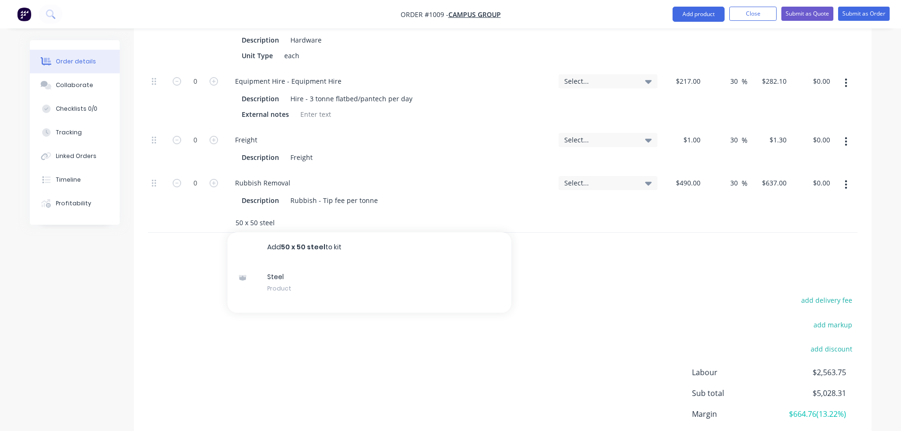
click at [297, 213] on input "50 x 50 steel" at bounding box center [329, 222] width 189 height 19
click at [429, 327] on div "add delivery fee add markup add discount Labour $2,563.75 Sub total $5,028.31 M…" at bounding box center [502, 385] width 709 height 183
click at [352, 213] on input "50 x 50 steel" at bounding box center [329, 222] width 189 height 19
click at [357, 213] on input "50 x 50 steel" at bounding box center [329, 222] width 189 height 19
click at [393, 213] on input "50 x 50 steel" at bounding box center [329, 222] width 189 height 19
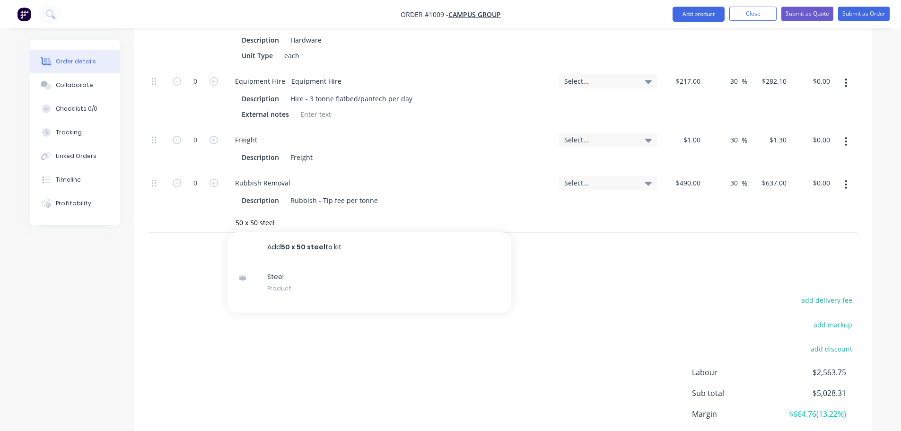
drag, startPoint x: 322, startPoint y: 224, endPoint x: 441, endPoint y: 268, distance: 127.0
click at [322, 232] on button "Add 50 x 50 steel to kit" at bounding box center [369, 247] width 284 height 30
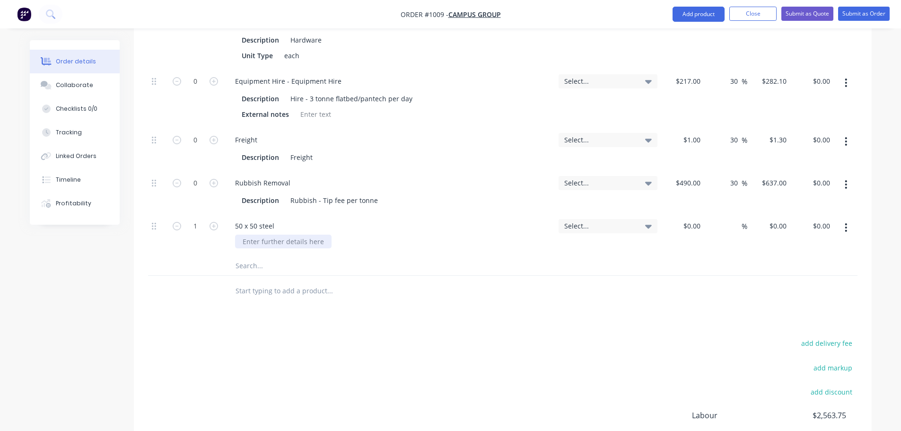
click at [262, 235] on div at bounding box center [283, 242] width 96 height 14
click at [705, 213] on div "%" at bounding box center [725, 234] width 43 height 43
click at [690, 219] on div "$0.00" at bounding box center [692, 226] width 26 height 14
type input "$0.00"
click at [730, 219] on div "%" at bounding box center [737, 226] width 20 height 14
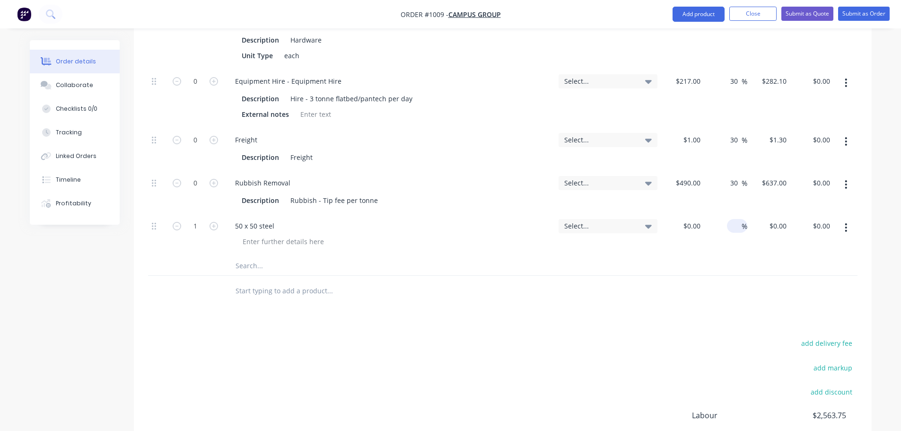
click at [849, 219] on button "button" at bounding box center [846, 227] width 22 height 17
click at [800, 302] on div "Delete" at bounding box center [812, 309] width 73 height 14
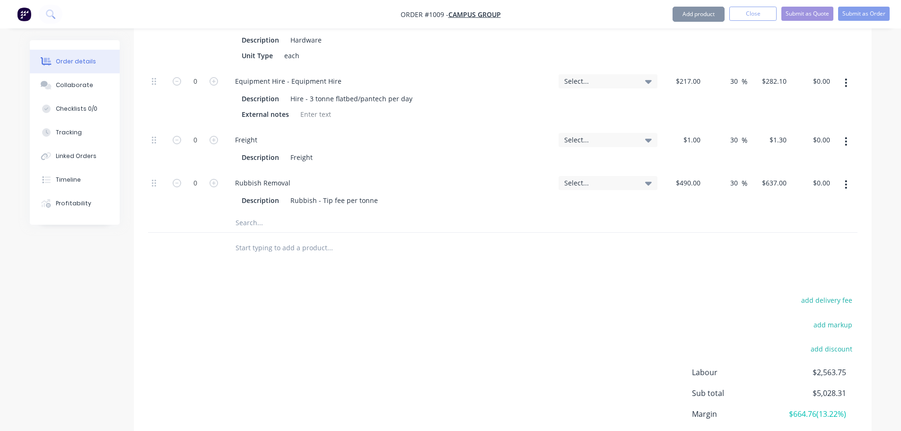
click at [443, 297] on div "add delivery fee add markup add discount Labour $2,563.75 Sub total $5,028.31 M…" at bounding box center [502, 385] width 709 height 183
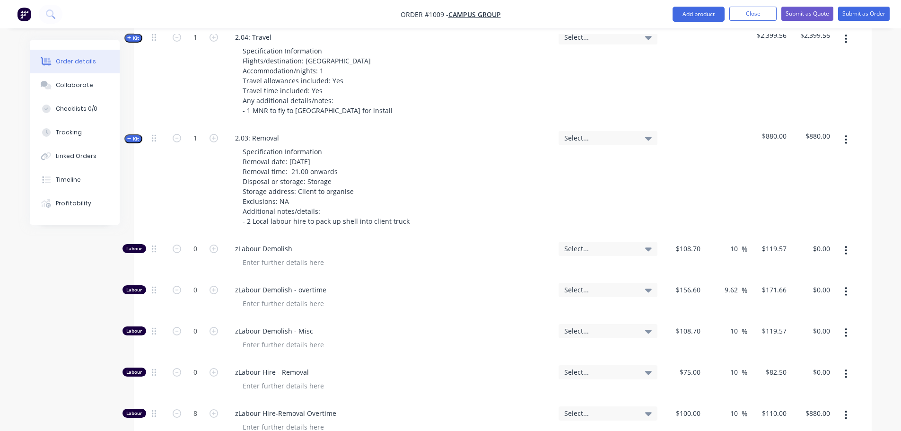
scroll to position [490, 0]
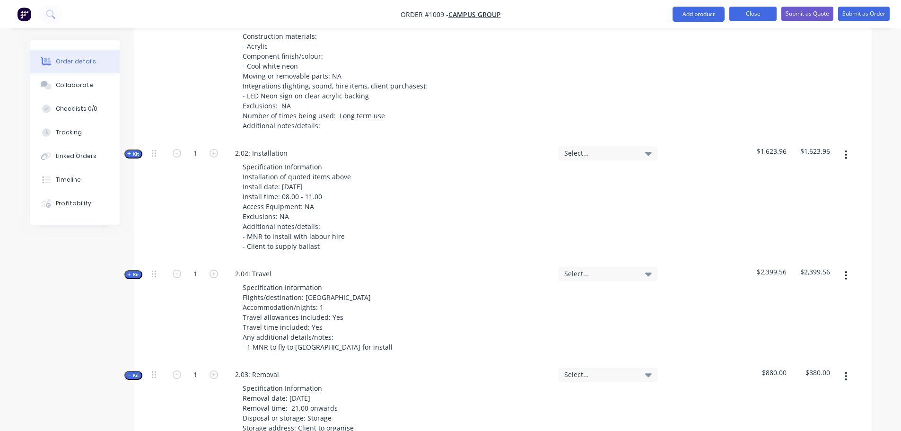
click at [757, 17] on button "Close" at bounding box center [752, 14] width 47 height 14
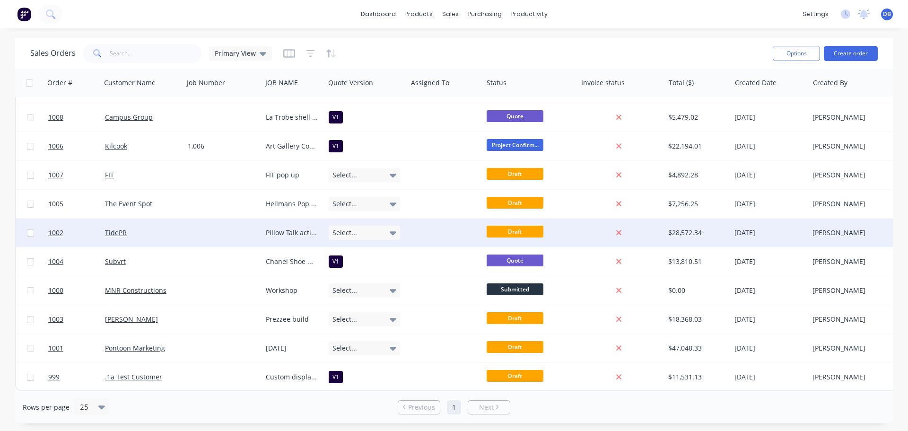
scroll to position [57, 0]
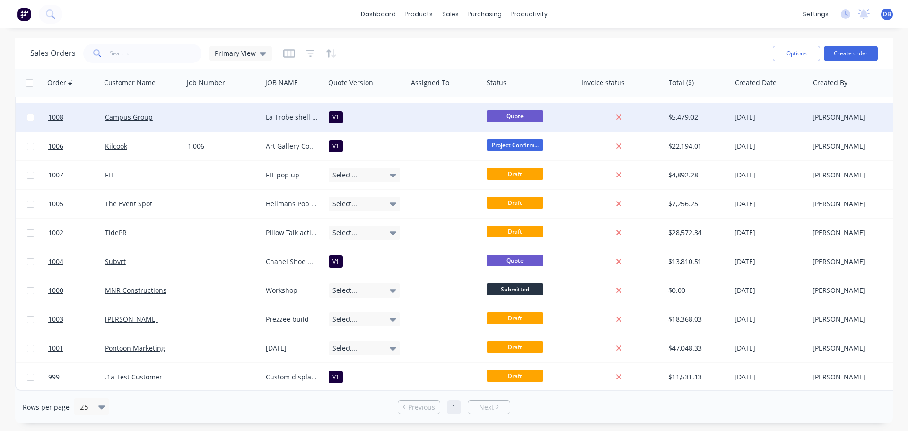
click at [181, 113] on div "Campus Group" at bounding box center [142, 117] width 83 height 28
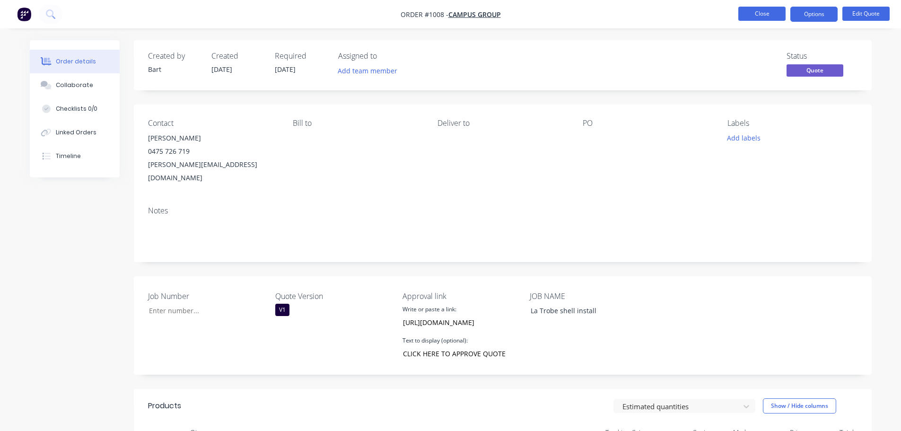
click at [739, 7] on button "Close" at bounding box center [761, 14] width 47 height 14
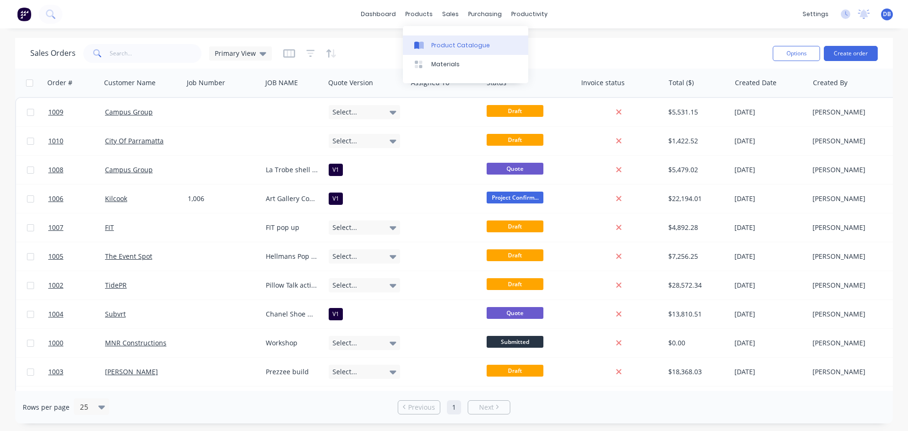
click at [436, 43] on div "Product Catalogue" at bounding box center [460, 45] width 59 height 9
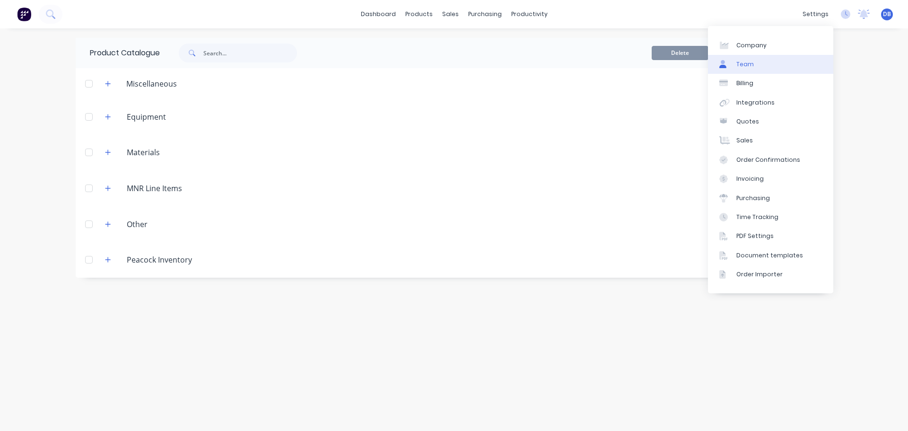
click at [768, 65] on link "Team" at bounding box center [770, 64] width 125 height 19
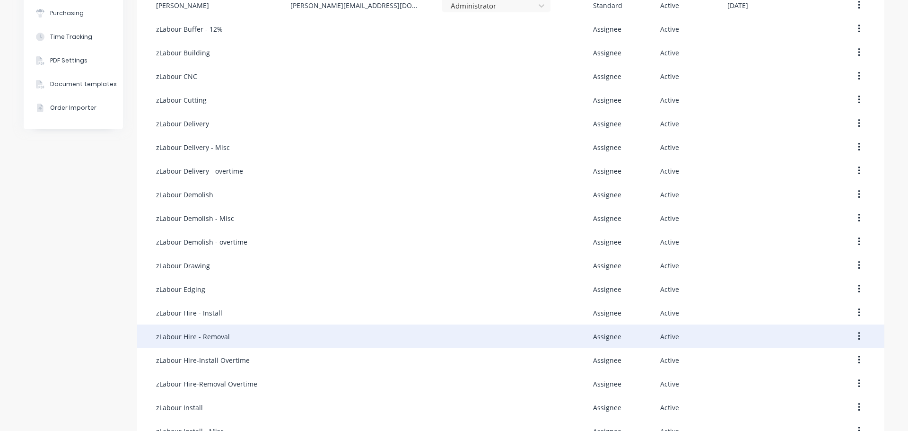
scroll to position [422, 0]
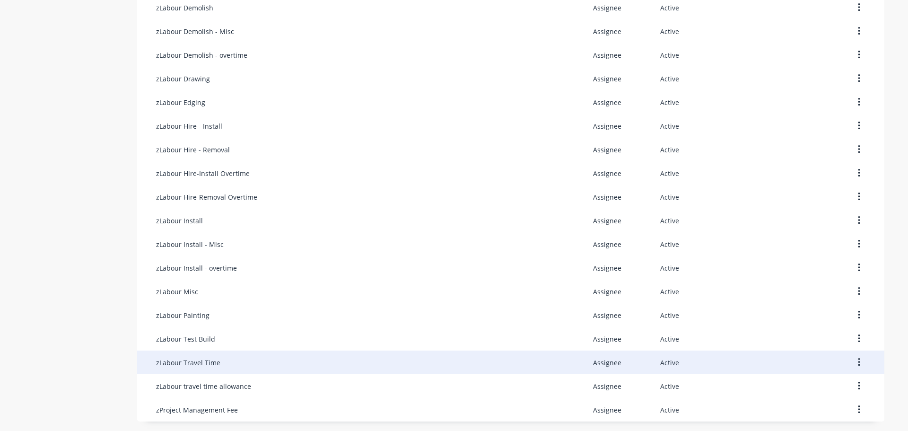
click at [857, 361] on button "button" at bounding box center [859, 362] width 22 height 17
click at [832, 384] on div "Edit" at bounding box center [825, 387] width 73 height 14
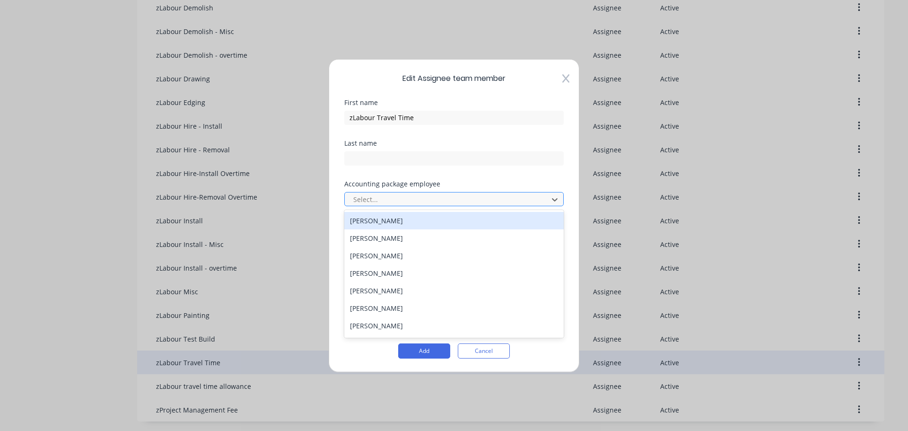
click at [502, 199] on div at bounding box center [447, 199] width 191 height 12
click at [503, 199] on div at bounding box center [447, 199] width 191 height 12
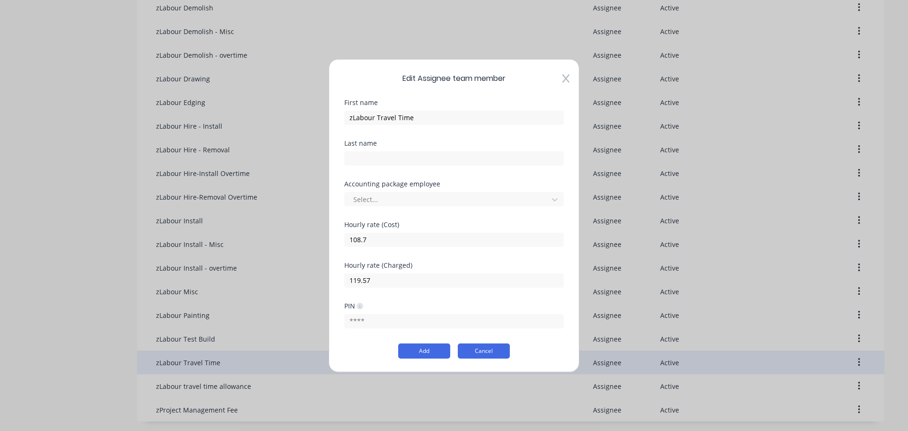
click at [499, 349] on button "Cancel" at bounding box center [484, 350] width 52 height 15
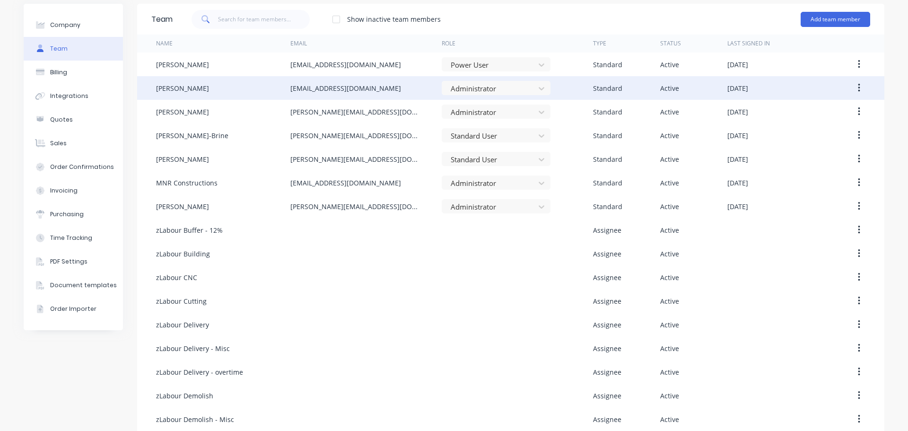
scroll to position [0, 0]
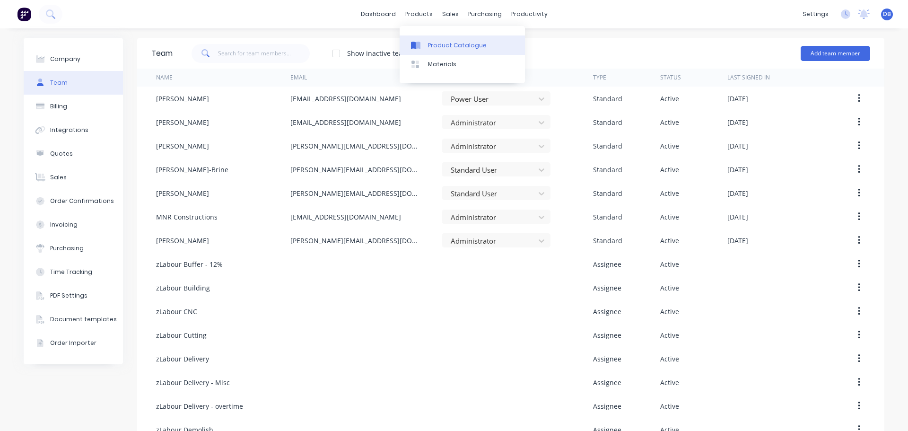
click at [433, 50] on link "Product Catalogue" at bounding box center [462, 44] width 125 height 19
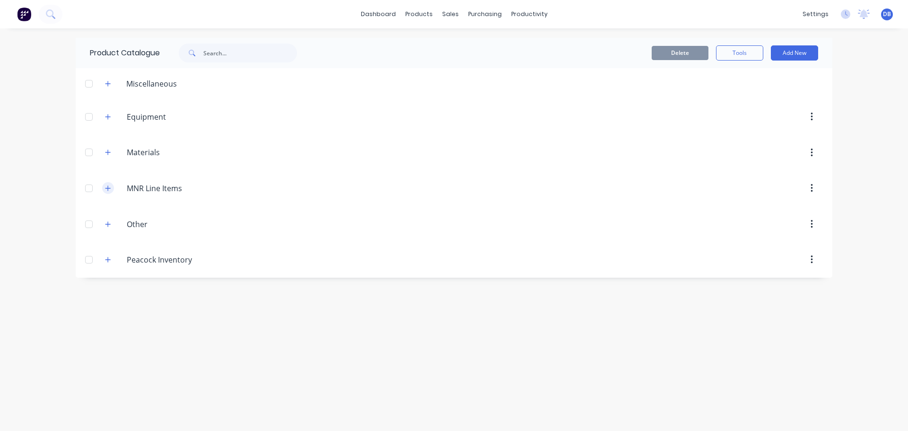
click at [113, 189] on button "button" at bounding box center [108, 188] width 12 height 12
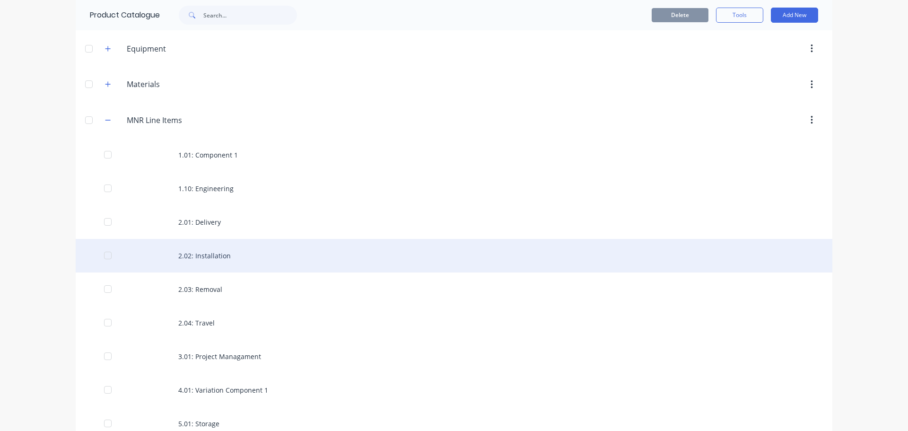
scroll to position [142, 0]
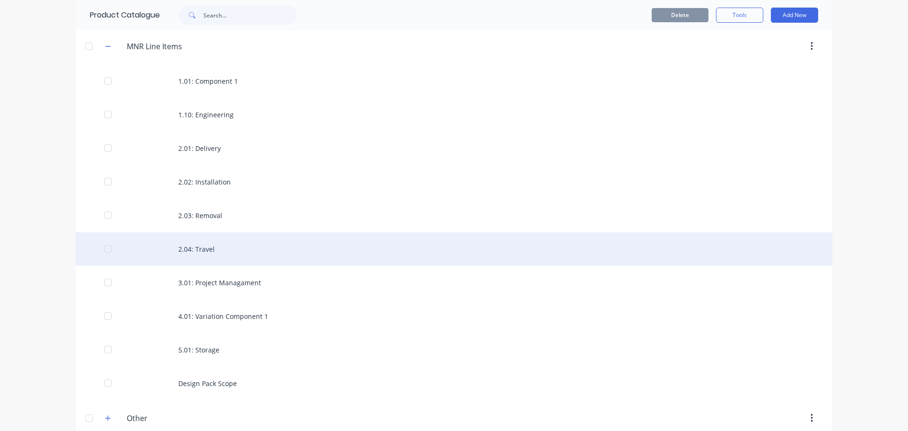
click at [239, 244] on div "2.04: Travel" at bounding box center [454, 249] width 757 height 34
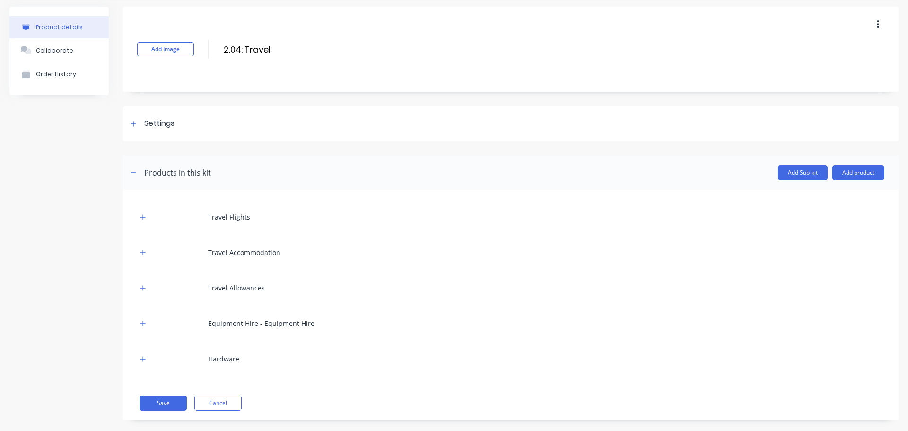
scroll to position [44, 0]
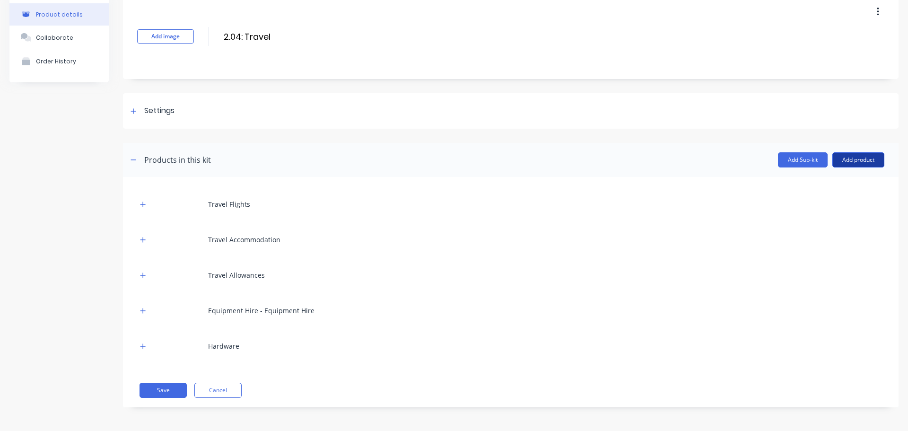
click at [849, 158] on button "Add product" at bounding box center [858, 159] width 52 height 15
click at [829, 208] on div "Labour" at bounding box center [839, 203] width 73 height 14
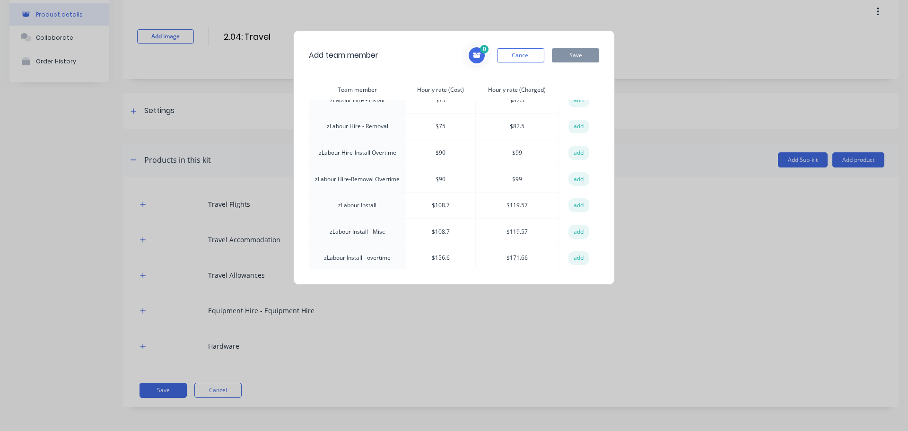
scroll to position [672, 0]
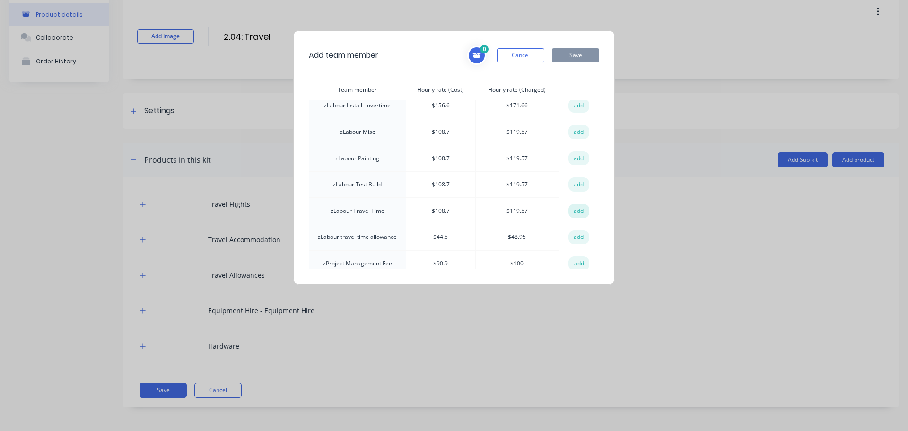
click at [579, 206] on button "add" at bounding box center [578, 211] width 21 height 14
click at [581, 52] on button "Save" at bounding box center [575, 55] width 47 height 14
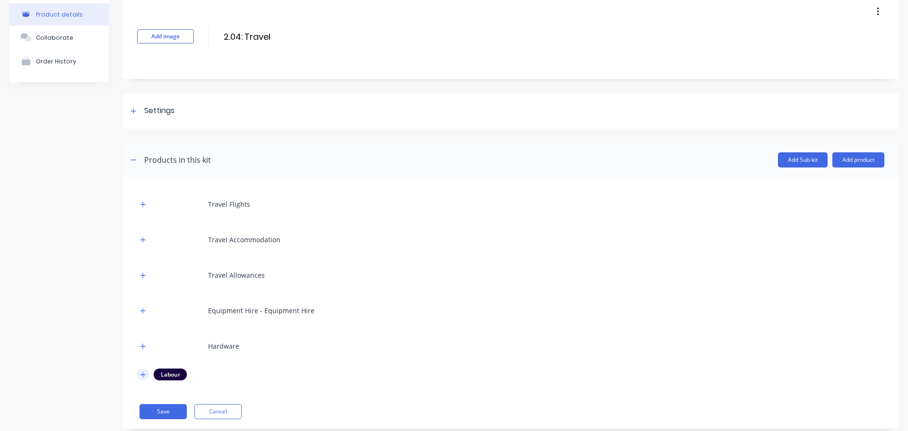
click at [148, 375] on button "button" at bounding box center [143, 374] width 12 height 12
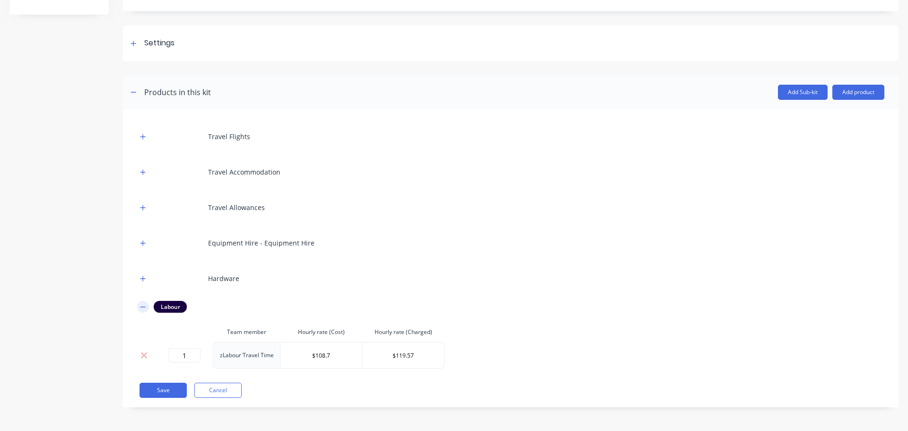
click at [144, 306] on icon "button" at bounding box center [143, 307] width 6 height 7
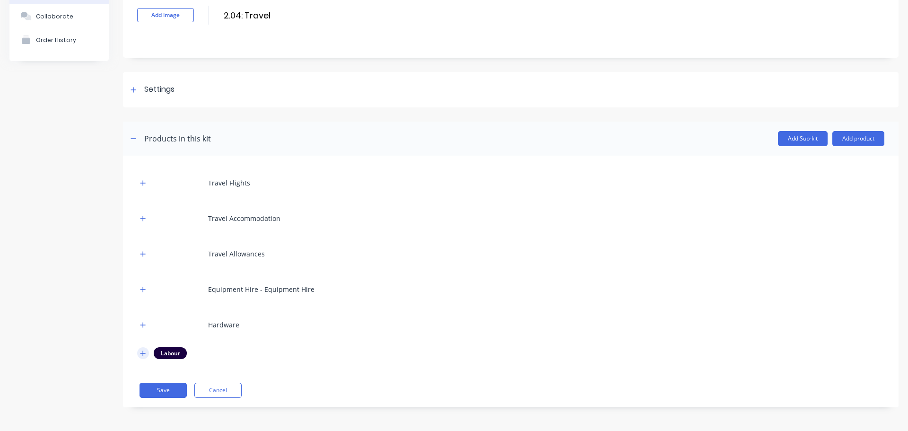
click at [144, 306] on div "Travel Flights Travel Accommodation Travel Allowances Equipment Hire - Equipmen…" at bounding box center [510, 264] width 747 height 189
click at [141, 352] on icon "button" at bounding box center [143, 353] width 6 height 7
click at [141, 351] on icon "button" at bounding box center [143, 353] width 6 height 7
click at [157, 393] on button "Save" at bounding box center [163, 390] width 47 height 15
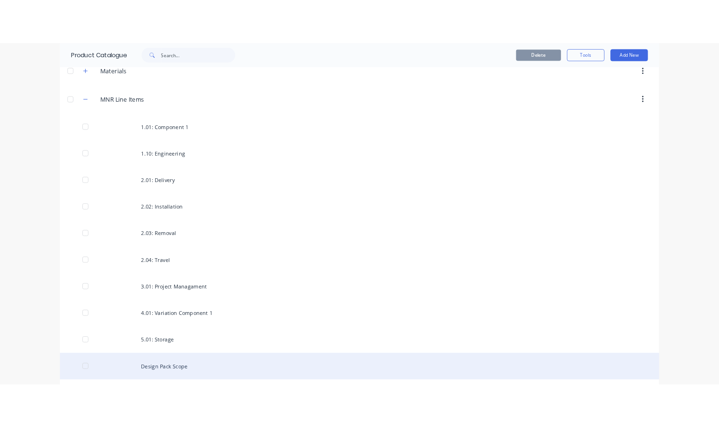
scroll to position [189, 0]
